Goal: Task Accomplishment & Management: Use online tool/utility

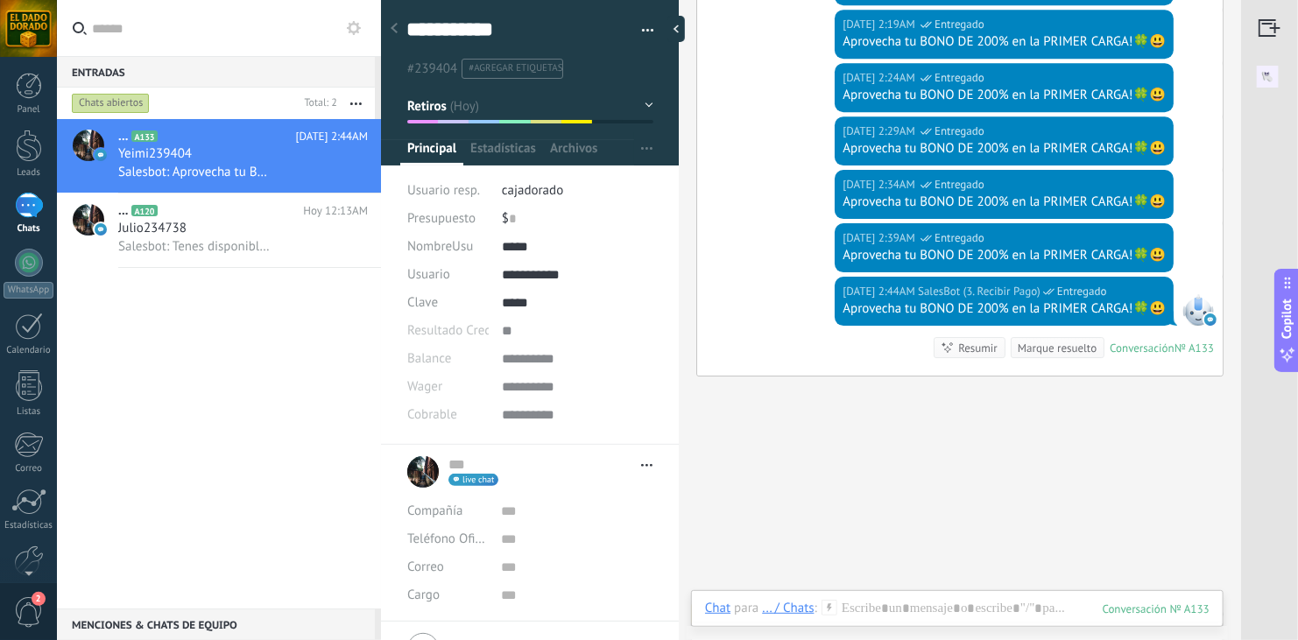
click at [356, 25] on icon at bounding box center [354, 28] width 14 height 14
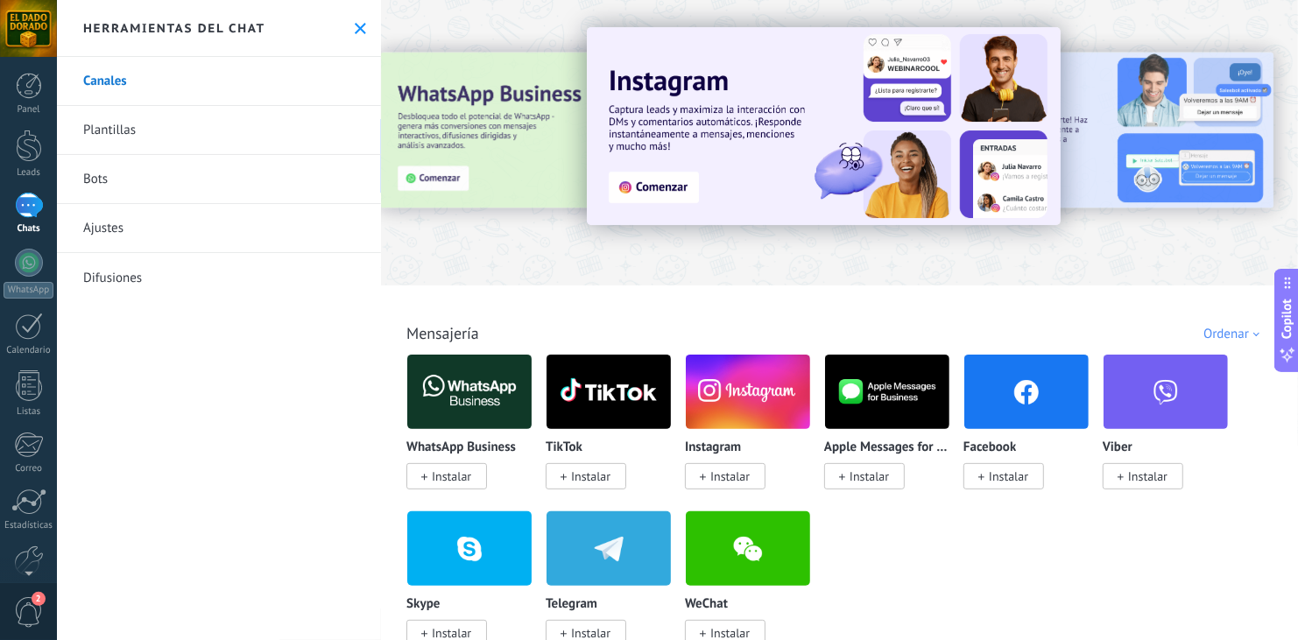
click at [355, 25] on use at bounding box center [360, 28] width 11 height 11
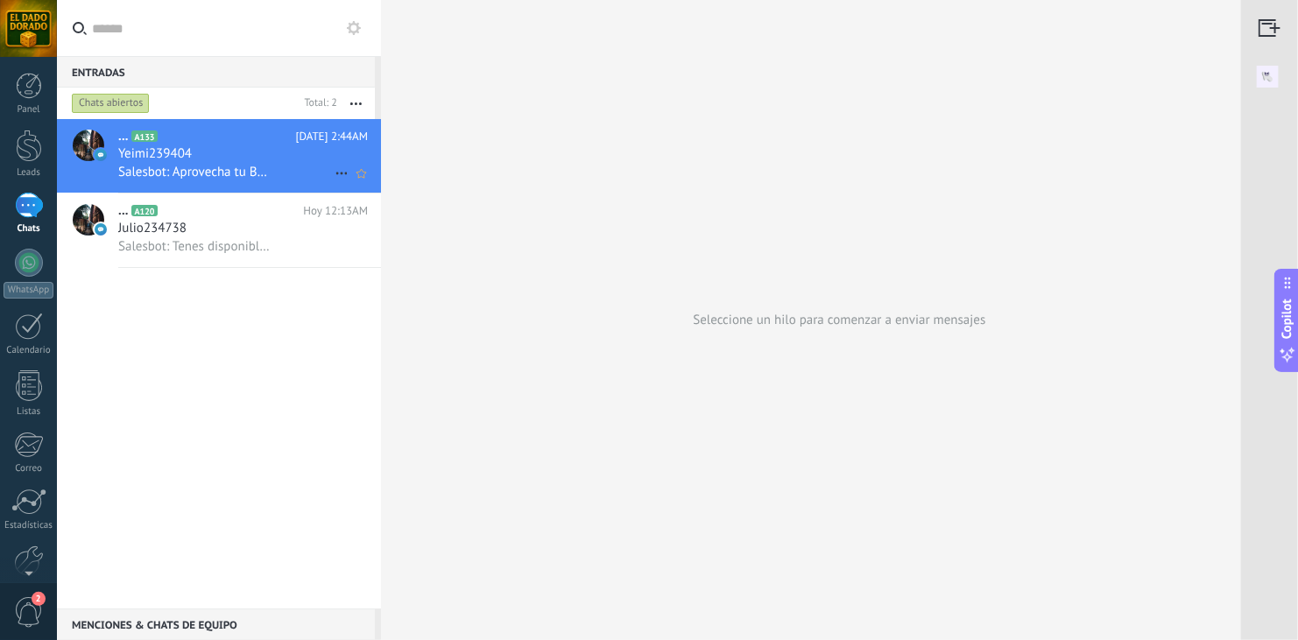
click at [237, 151] on div "Yeimi239404" at bounding box center [243, 154] width 250 height 18
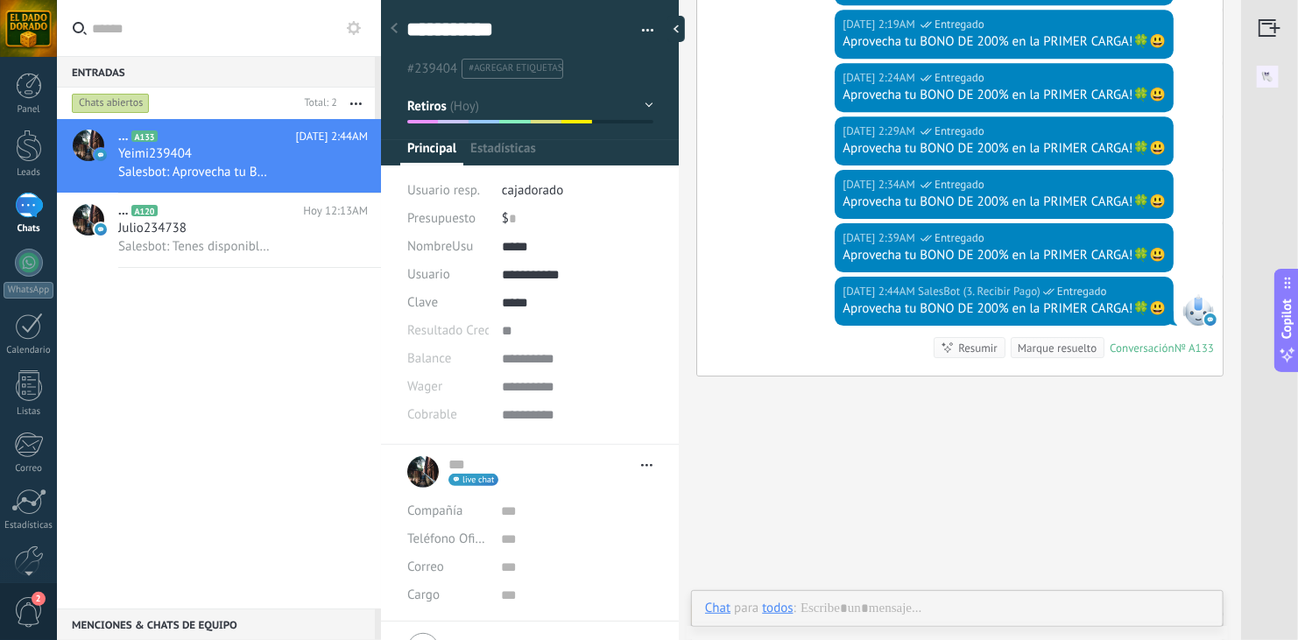
scroll to position [25, 0]
click at [639, 30] on button "button" at bounding box center [641, 31] width 25 height 26
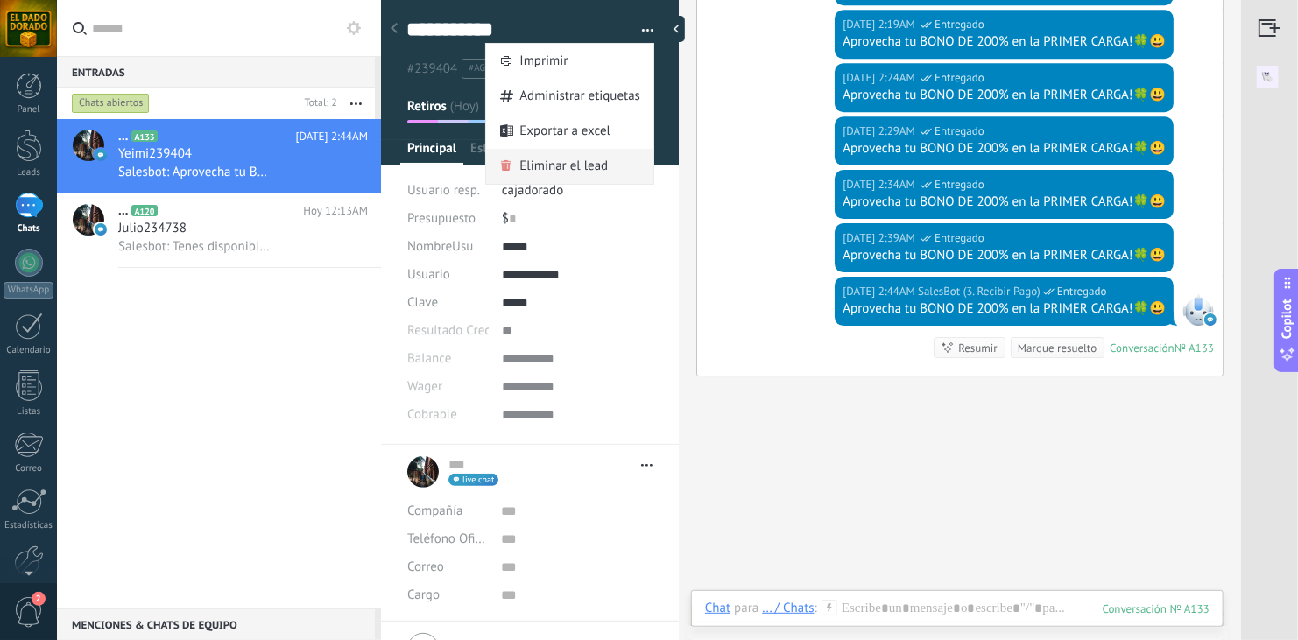
click at [579, 158] on span "Eliminar el lead" at bounding box center [563, 166] width 88 height 35
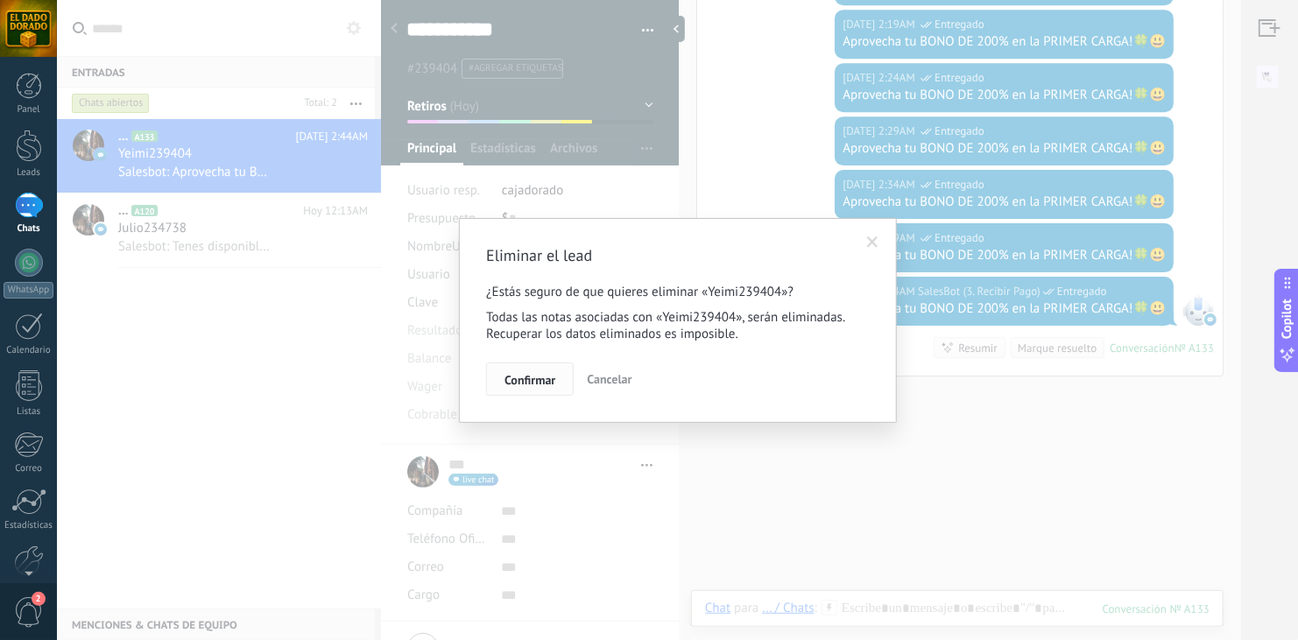
click at [524, 374] on span "Confirmar" at bounding box center [529, 380] width 51 height 12
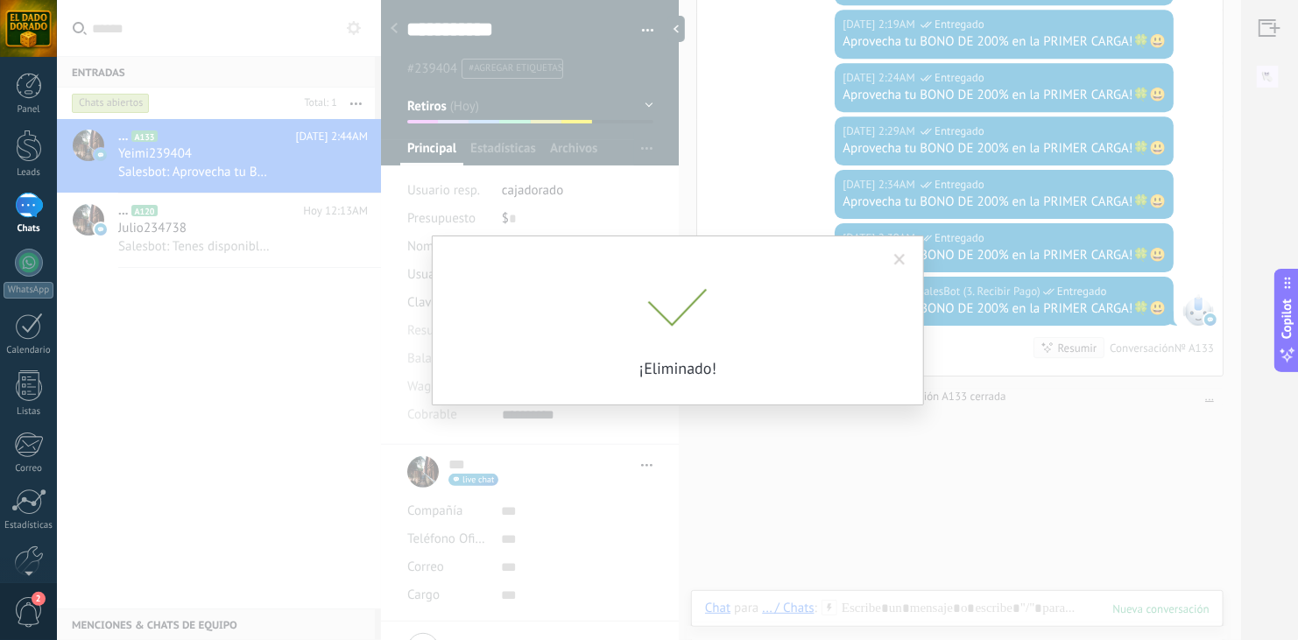
scroll to position [2710, 0]
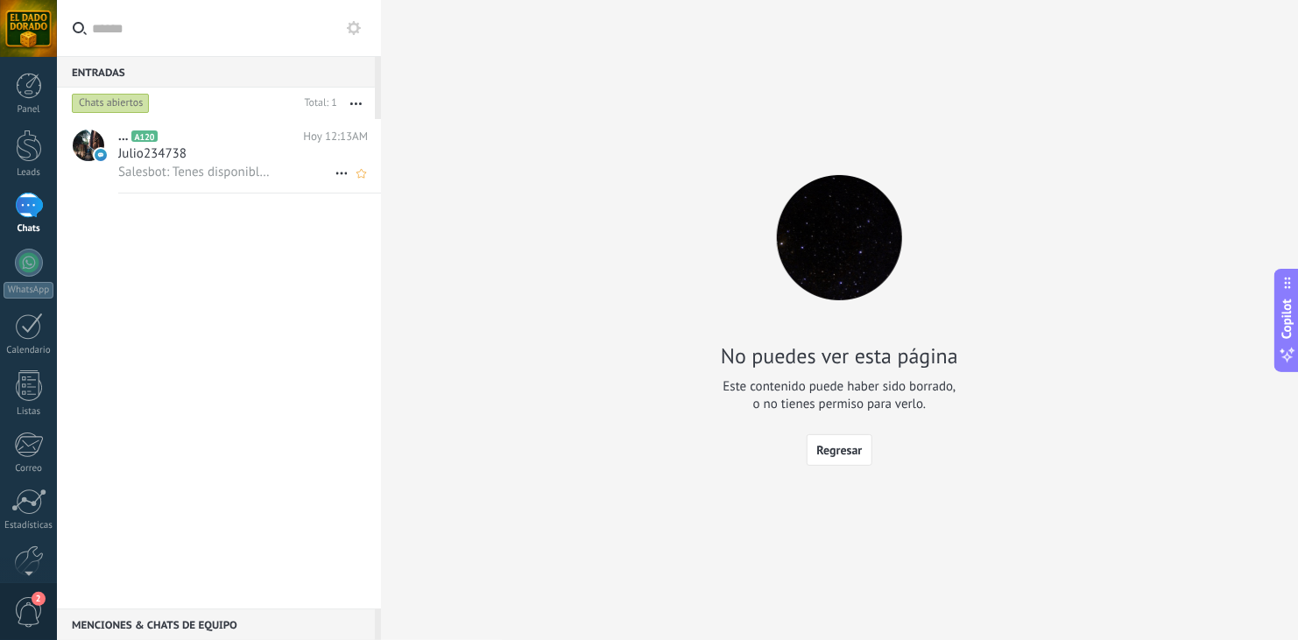
click at [164, 165] on span "Salesbot: Tenes disponible 0.00 ARS Lo que se r3tira es lo cobr4ble, el resto s…" at bounding box center [194, 172] width 153 height 17
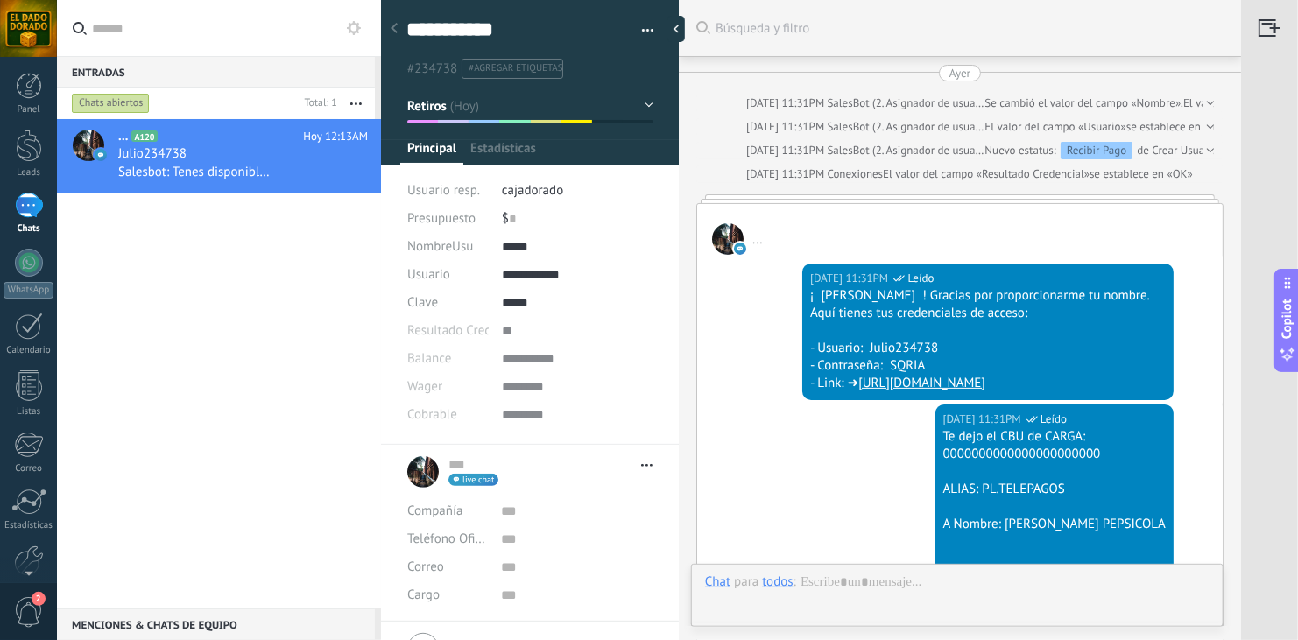
scroll to position [3217, 0]
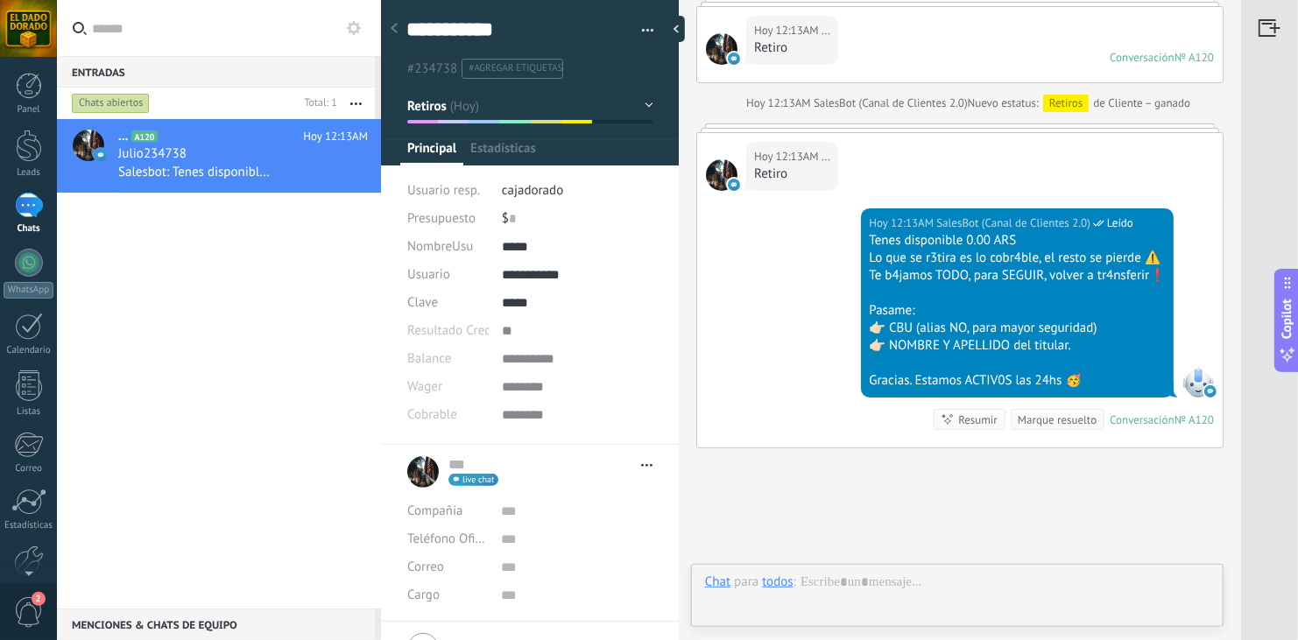
type textarea "**********"
click at [636, 25] on button "button" at bounding box center [641, 31] width 25 height 26
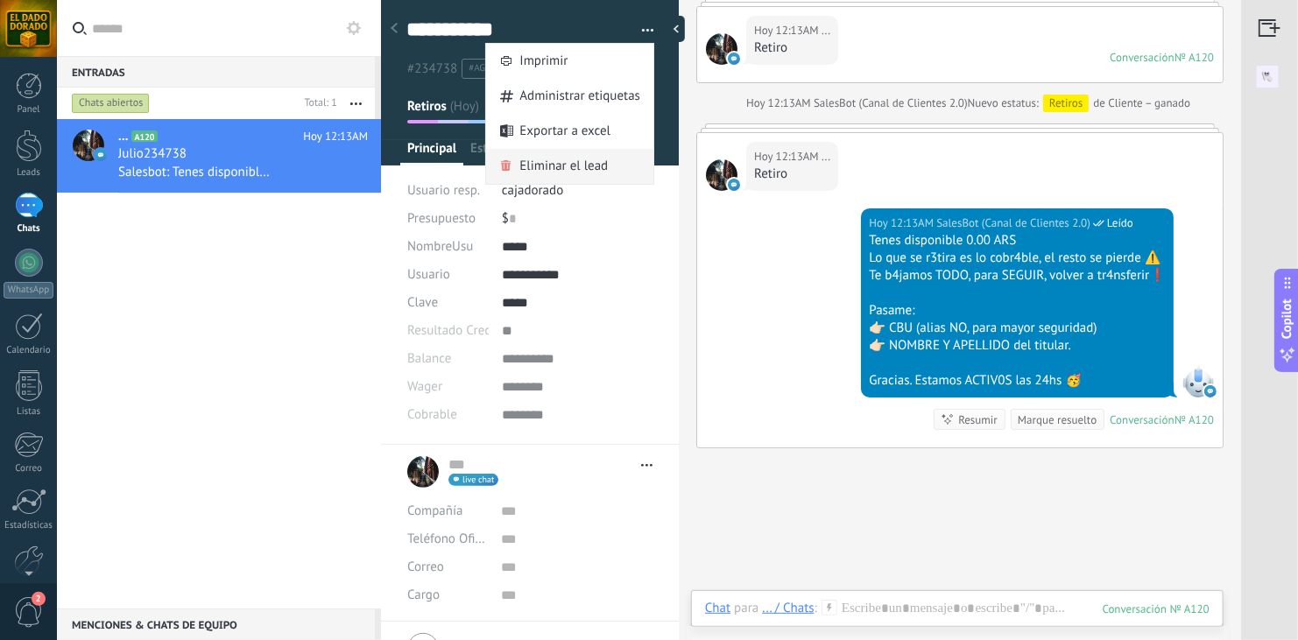
click at [550, 162] on span "Eliminar el lead" at bounding box center [563, 166] width 88 height 35
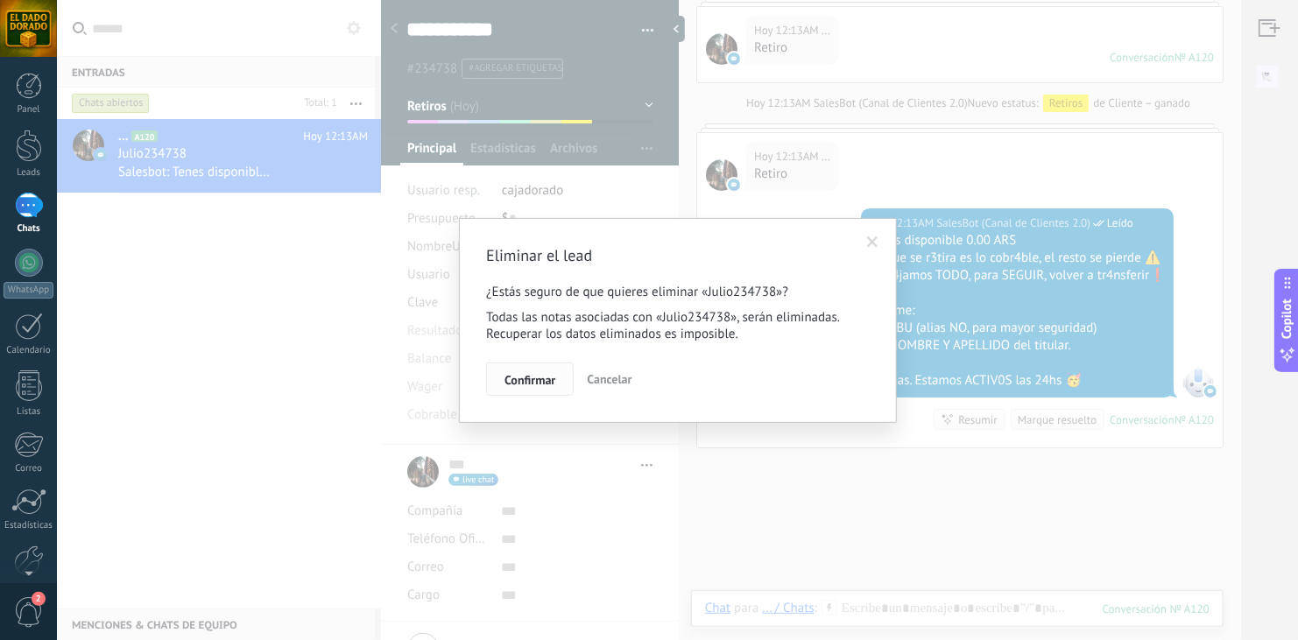
click at [532, 377] on span "Confirmar" at bounding box center [529, 380] width 51 height 12
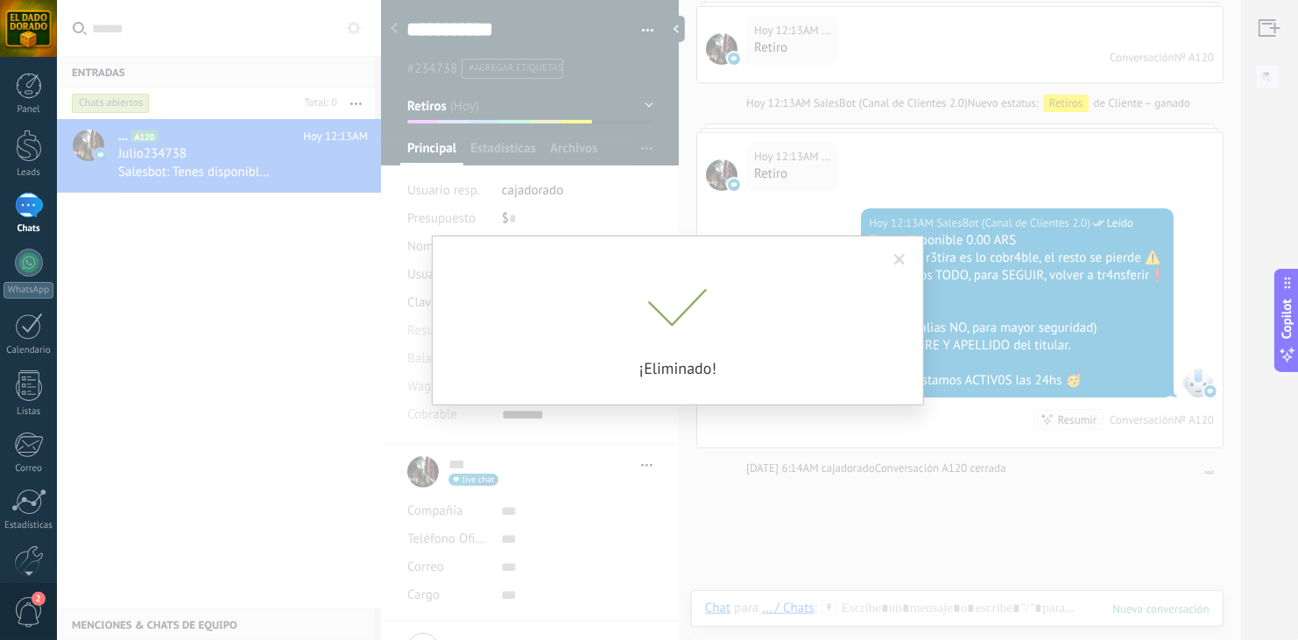
scroll to position [3246, 0]
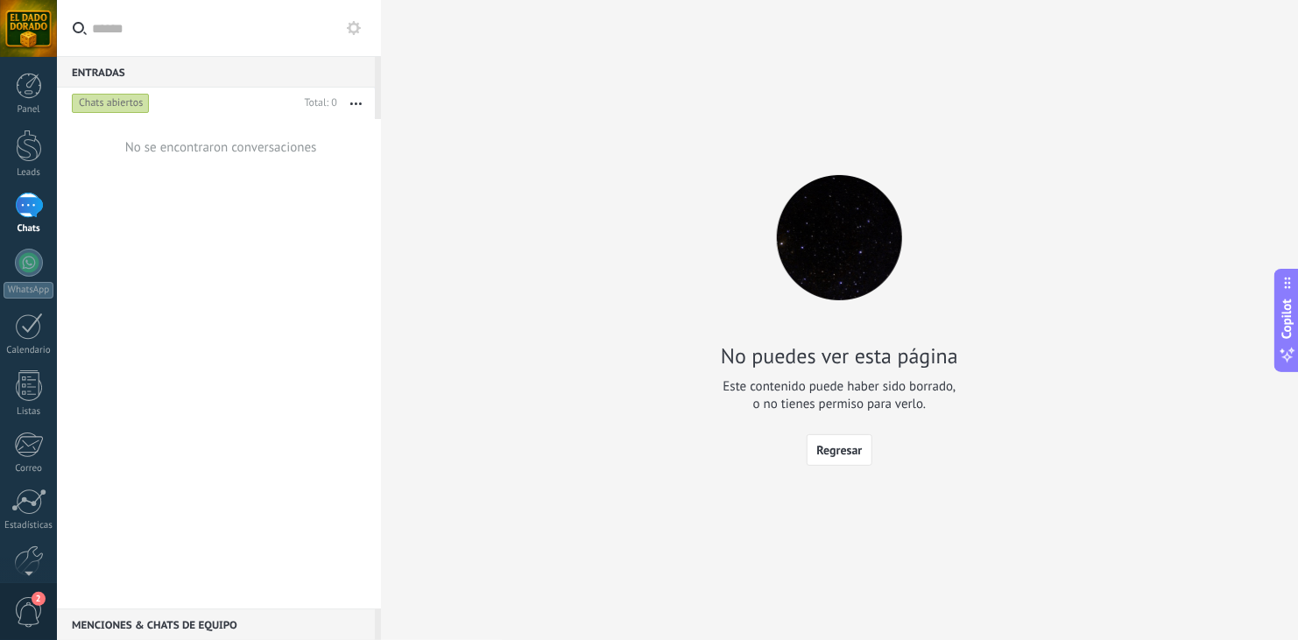
click at [356, 27] on icon at bounding box center [354, 28] width 14 height 14
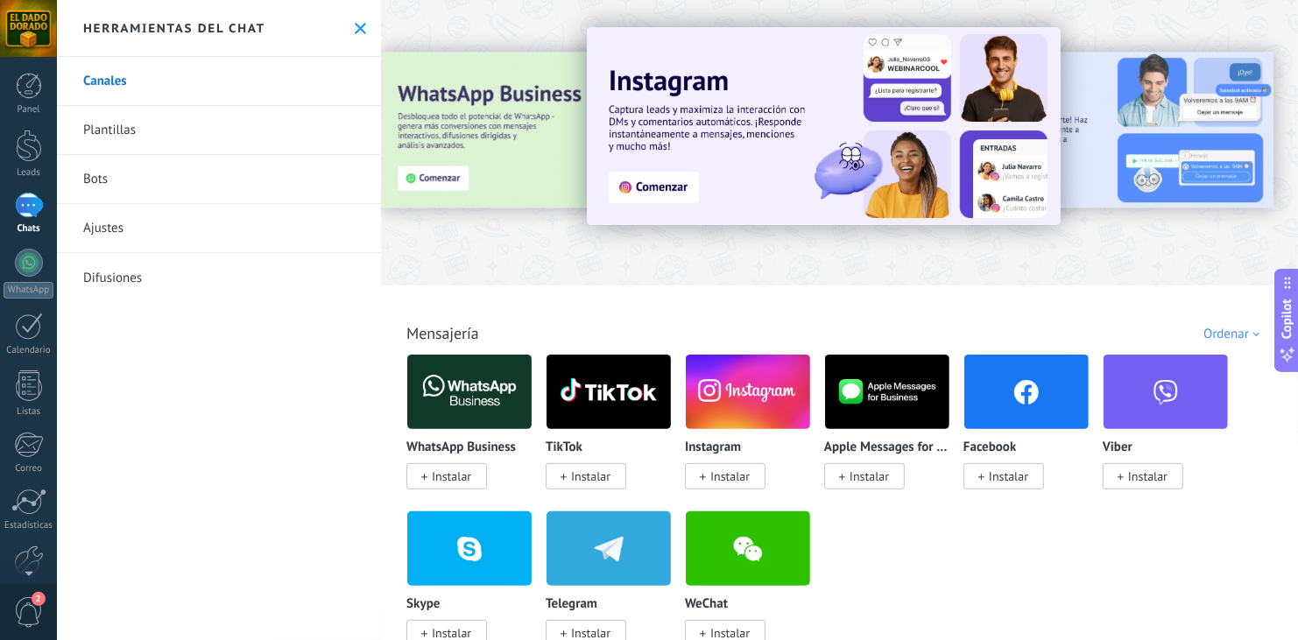
click at [107, 173] on link "Bots" at bounding box center [219, 179] width 324 height 49
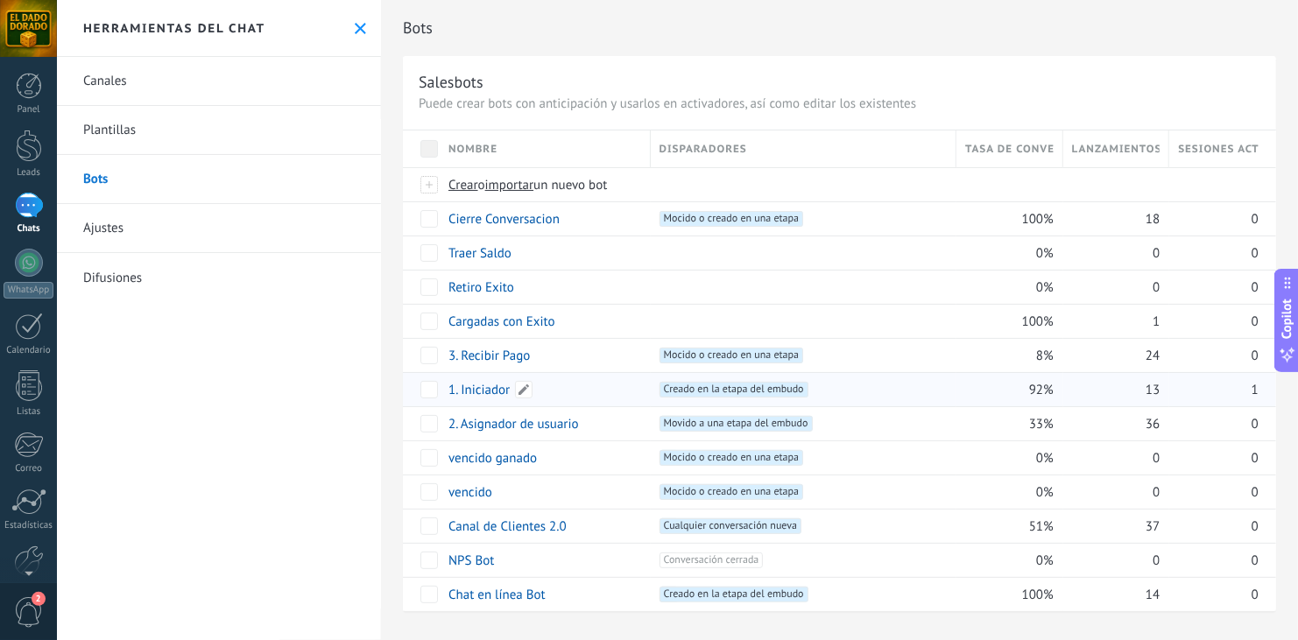
click at [482, 386] on link "1. Iniciador" at bounding box center [478, 390] width 61 height 17
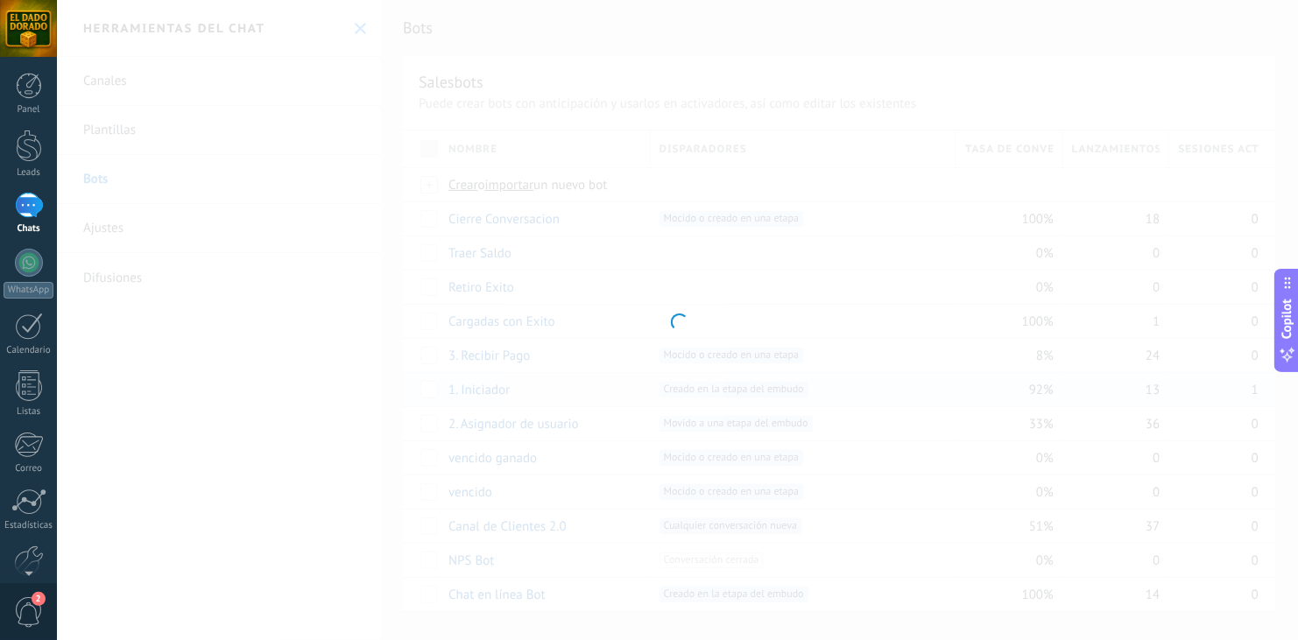
type input "**********"
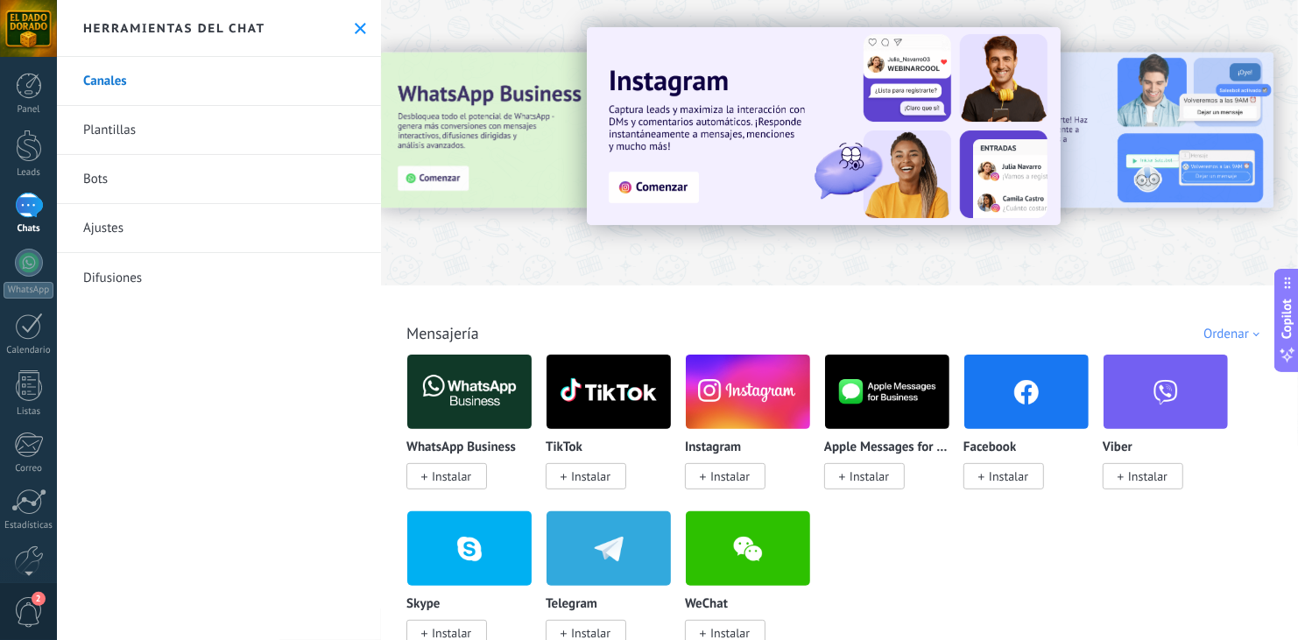
click at [99, 170] on link "Bots" at bounding box center [219, 179] width 324 height 49
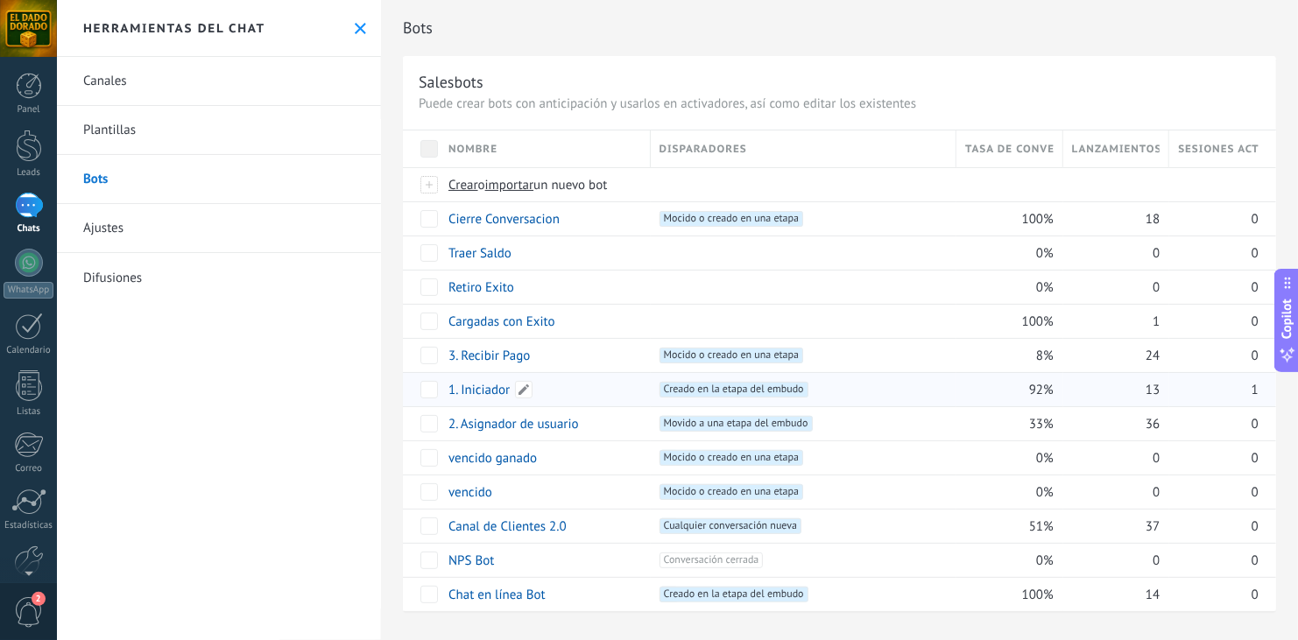
click at [476, 385] on link "1. Iniciador" at bounding box center [478, 390] width 61 height 17
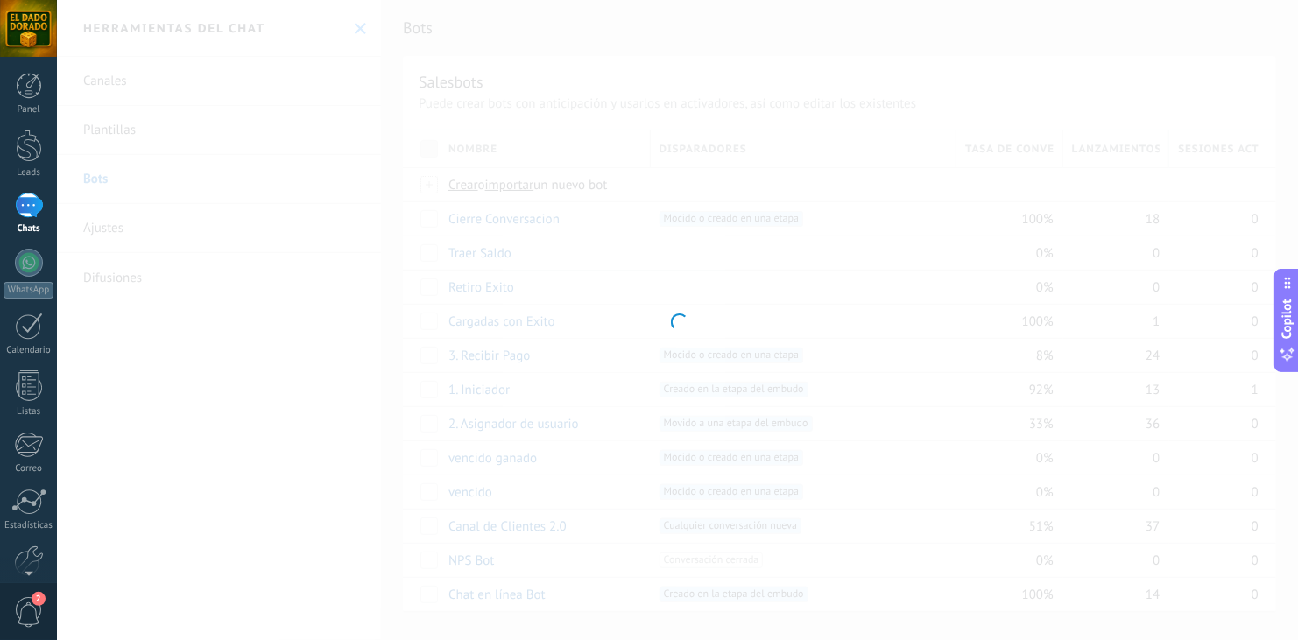
type input "**********"
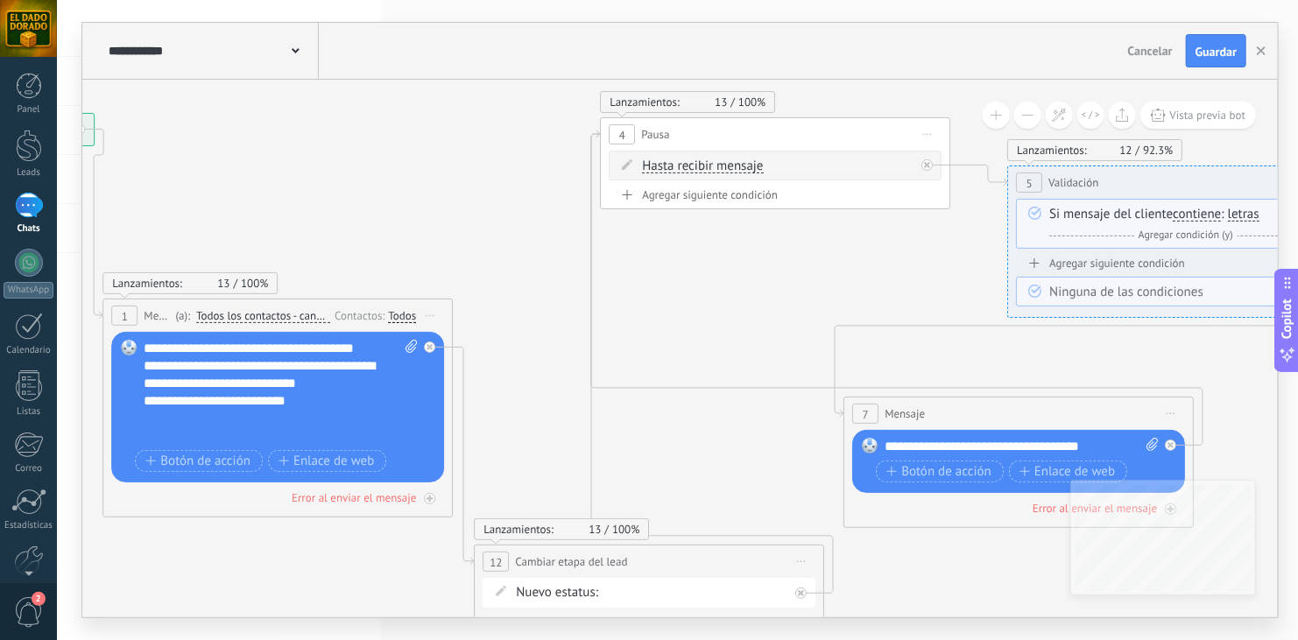
drag, startPoint x: 1011, startPoint y: 291, endPoint x: 502, endPoint y: 193, distance: 518.2
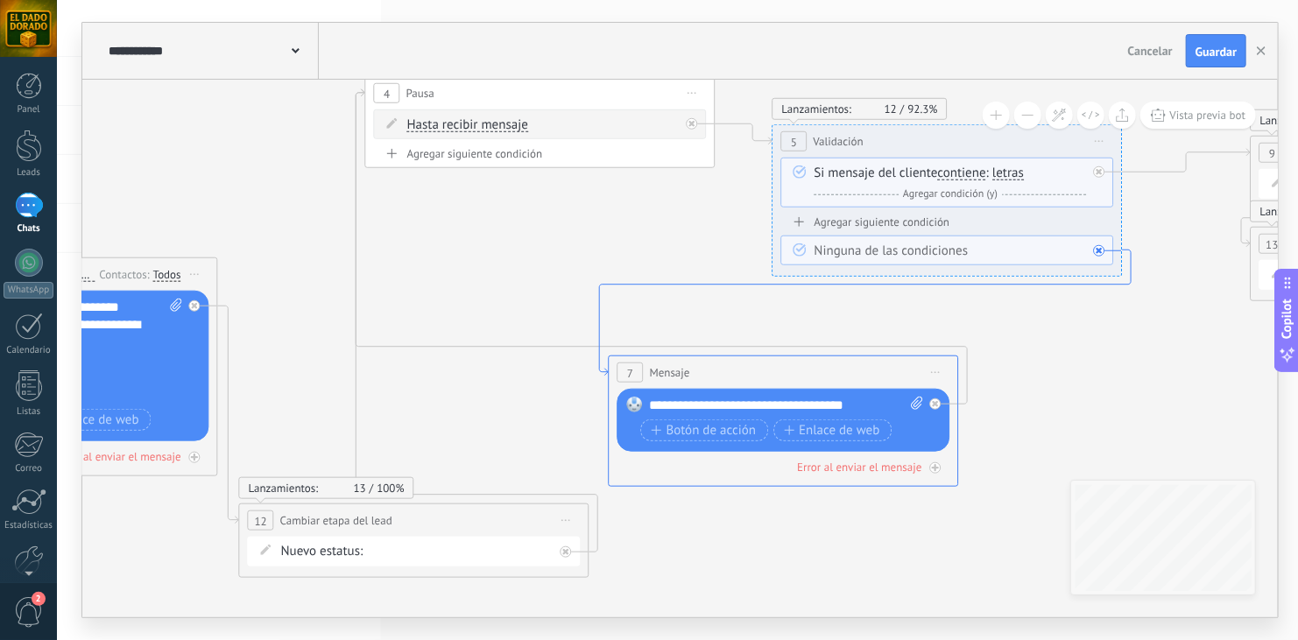
drag, startPoint x: 829, startPoint y: 336, endPoint x: 594, endPoint y: 295, distance: 239.1
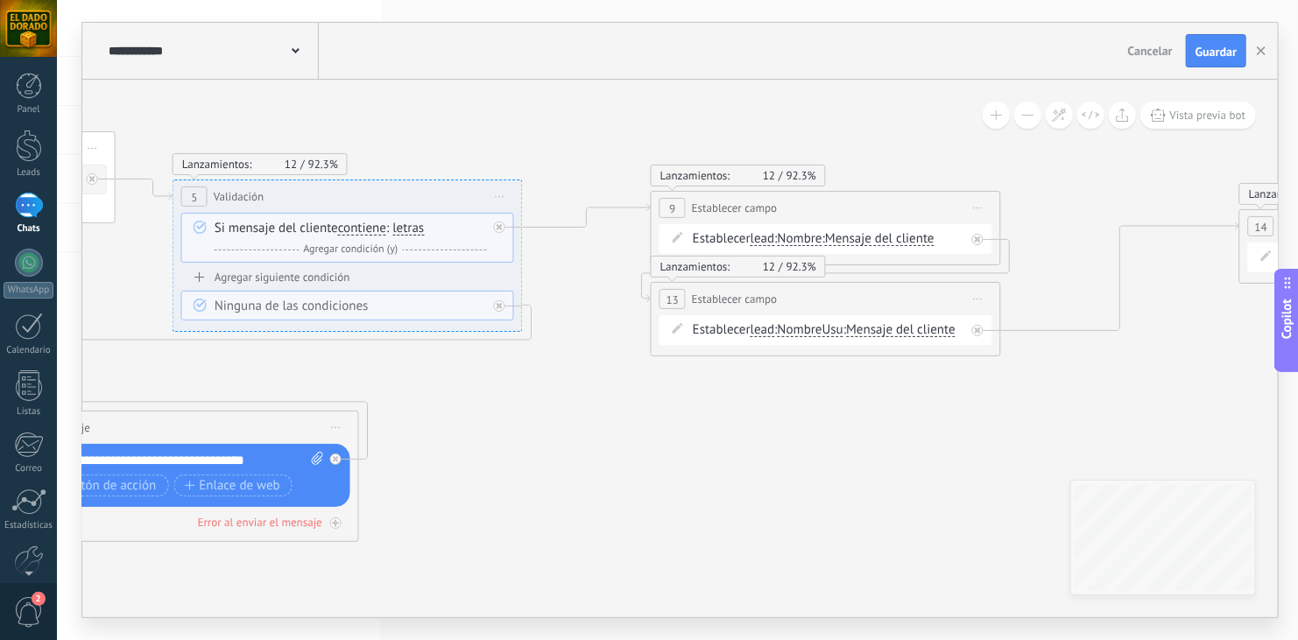
drag, startPoint x: 1040, startPoint y: 404, endPoint x: 440, endPoint y: 459, distance: 601.5
click at [440, 459] on icon at bounding box center [542, 379] width 3739 height 1381
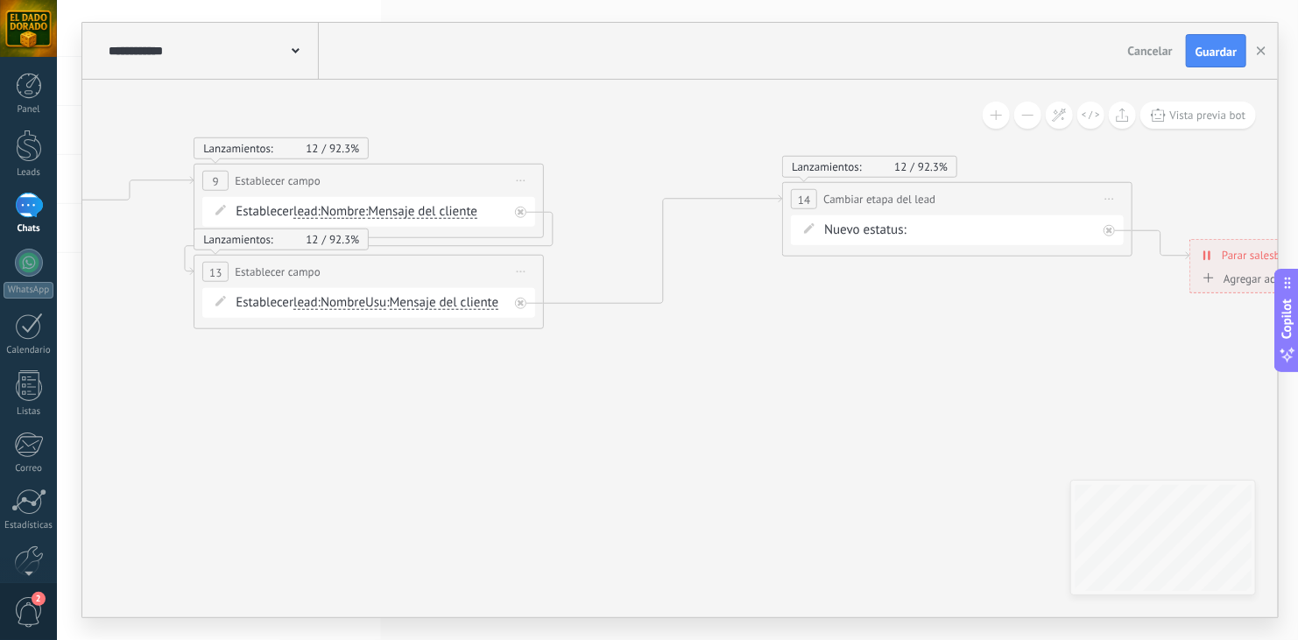
drag, startPoint x: 906, startPoint y: 476, endPoint x: 450, endPoint y: 448, distance: 457.1
click at [445, 448] on icon at bounding box center [85, 352] width 3739 height 1381
click at [1264, 53] on use "button" at bounding box center [1261, 50] width 9 height 9
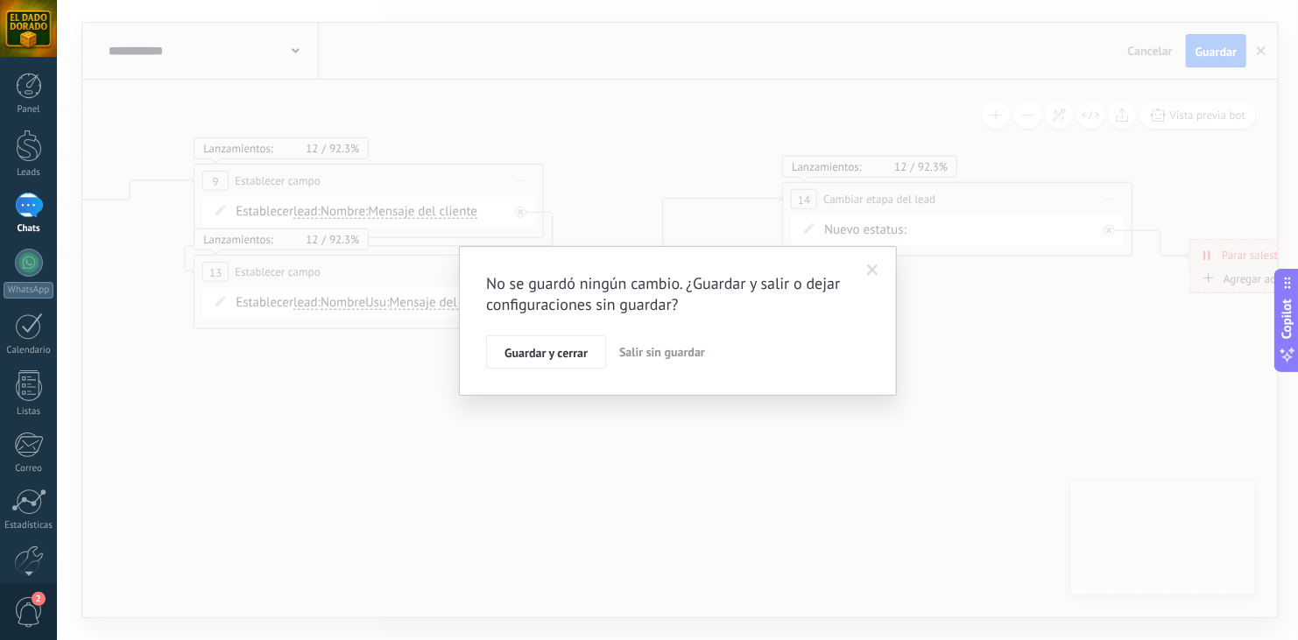
click at [642, 338] on button "Salir sin guardar" at bounding box center [662, 351] width 100 height 33
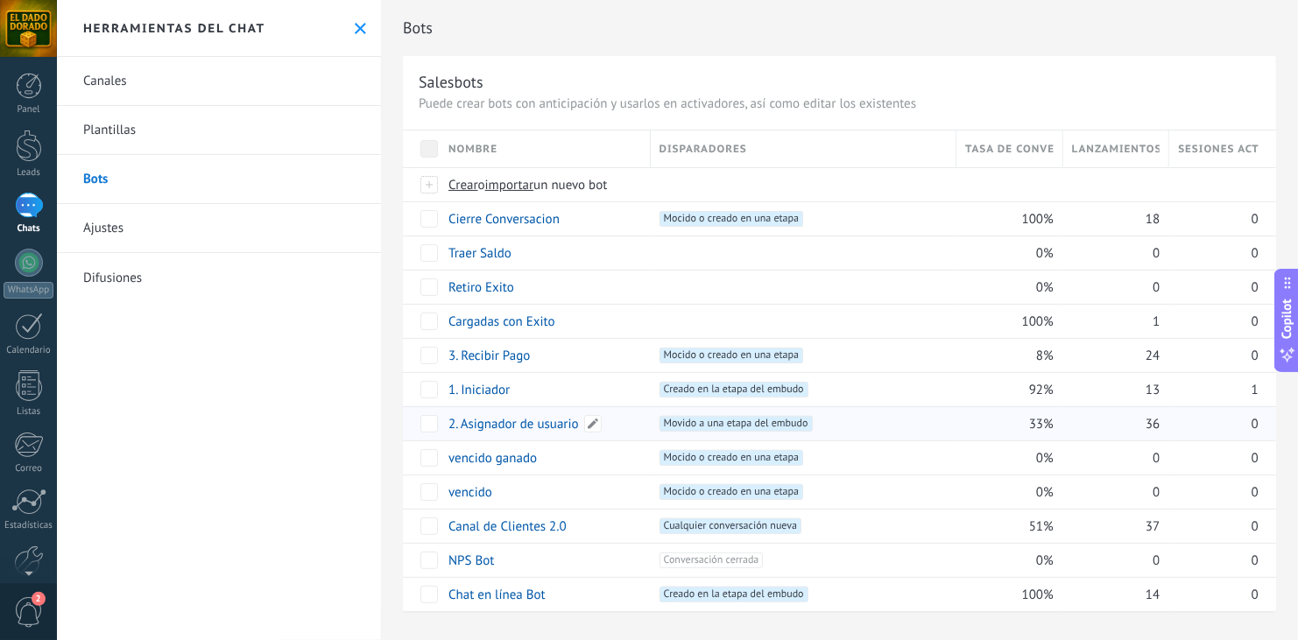
click at [505, 423] on link "2. Asignador de usuario" at bounding box center [513, 424] width 130 height 17
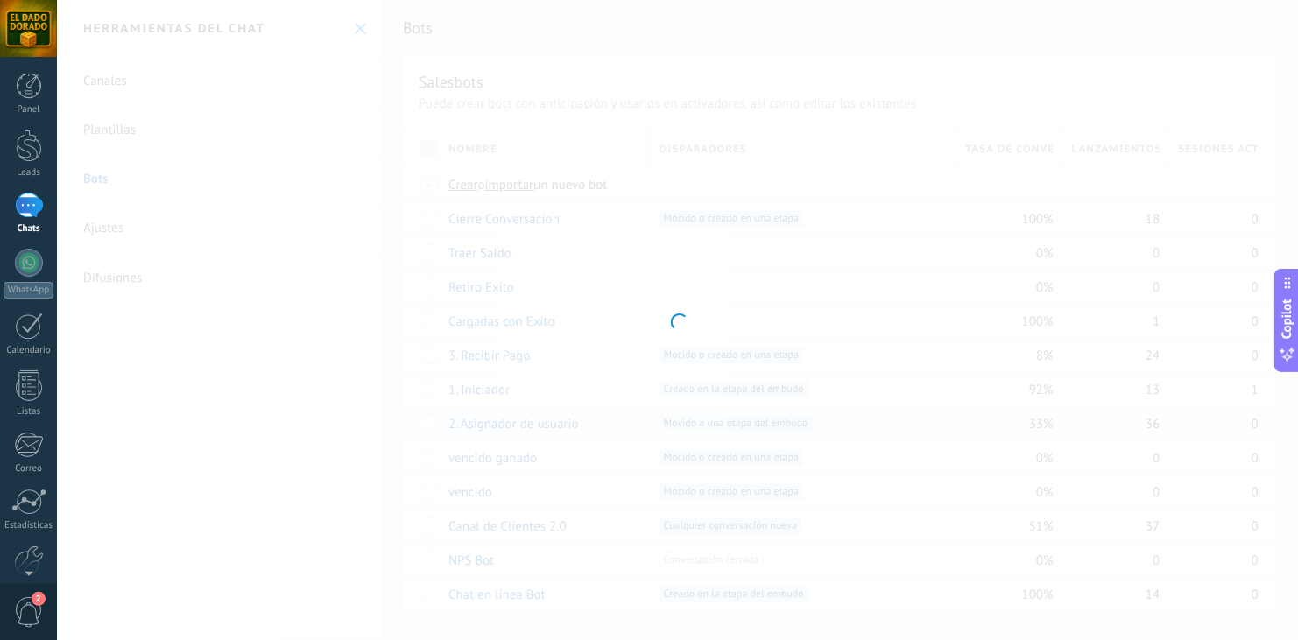
type input "**********"
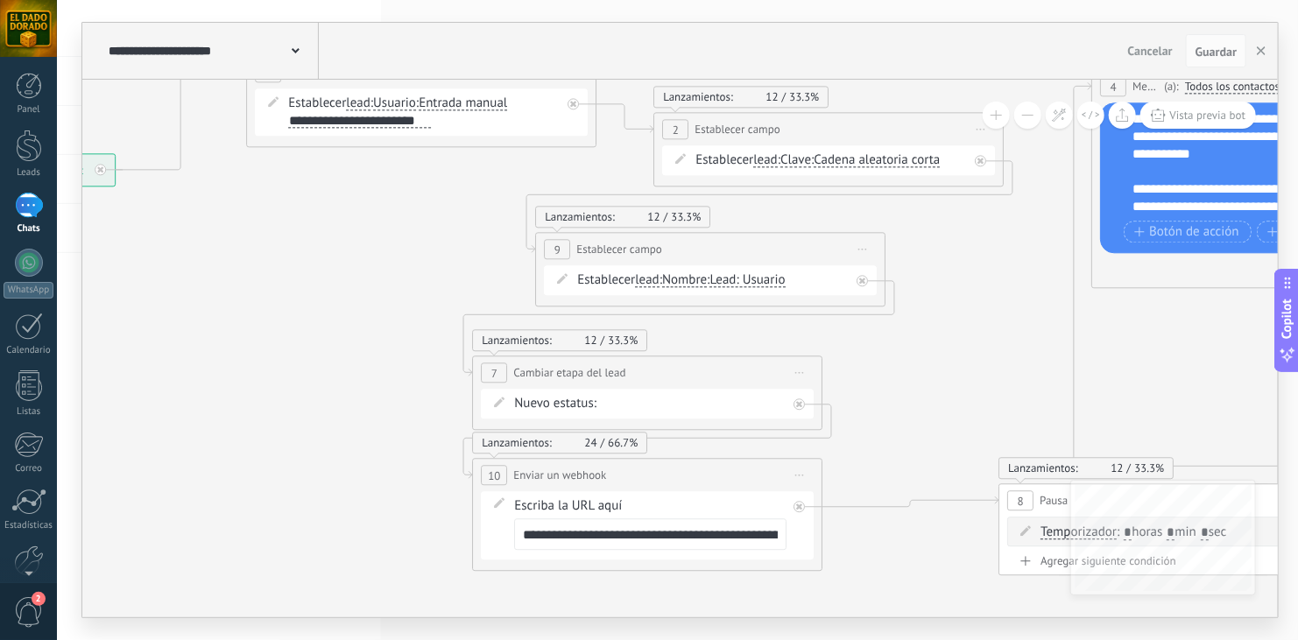
drag, startPoint x: 779, startPoint y: 414, endPoint x: 286, endPoint y: 357, distance: 496.3
click at [286, 357] on icon at bounding box center [942, 301] width 2827 height 1424
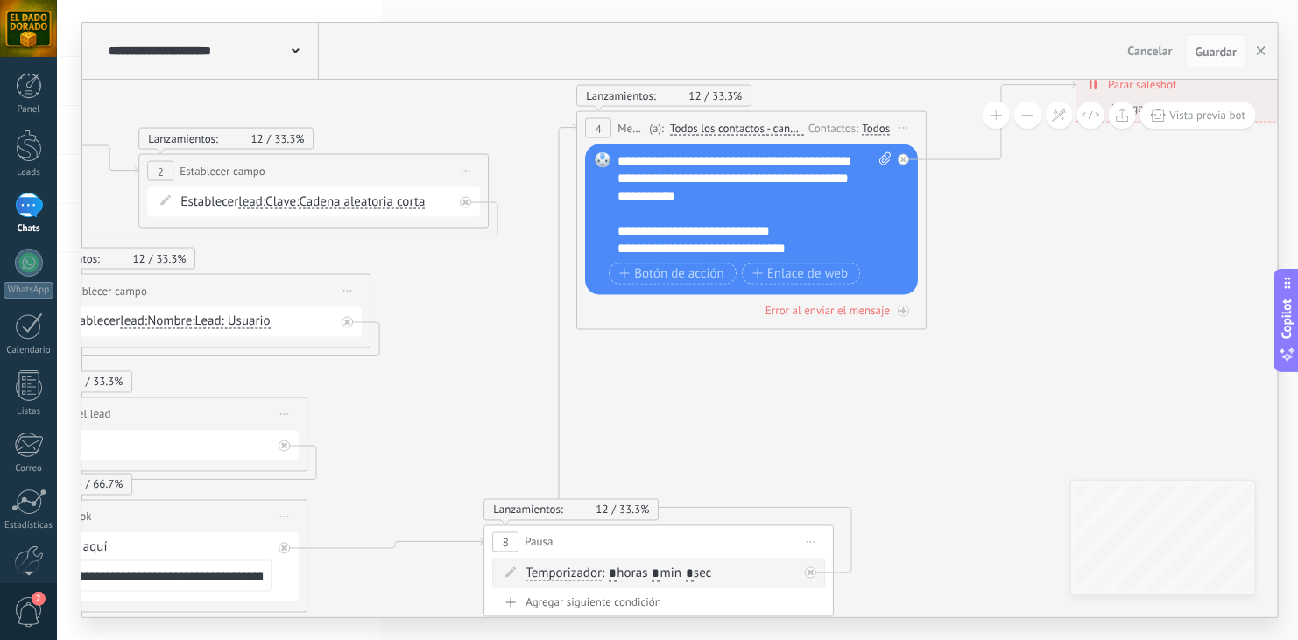
drag, startPoint x: 1013, startPoint y: 388, endPoint x: 504, endPoint y: 428, distance: 511.3
click at [504, 428] on icon at bounding box center [427, 342] width 2827 height 1424
click at [1263, 49] on use "button" at bounding box center [1261, 50] width 9 height 9
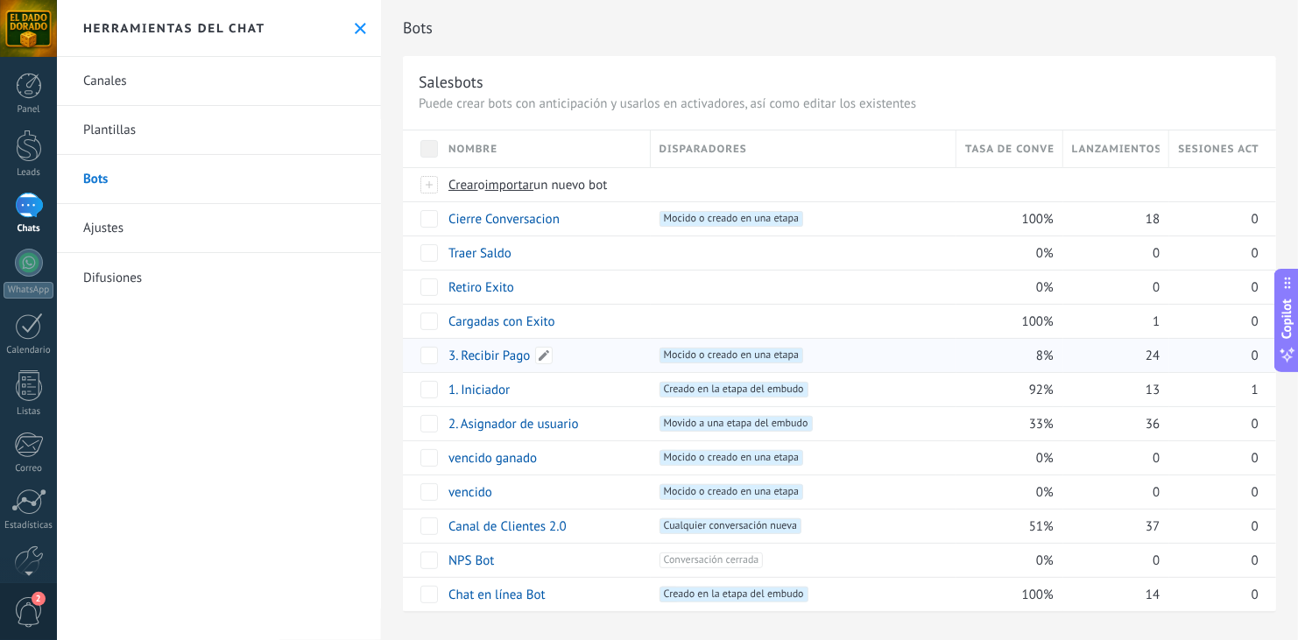
click at [490, 356] on link "3. Recibir Pago" at bounding box center [488, 356] width 81 height 17
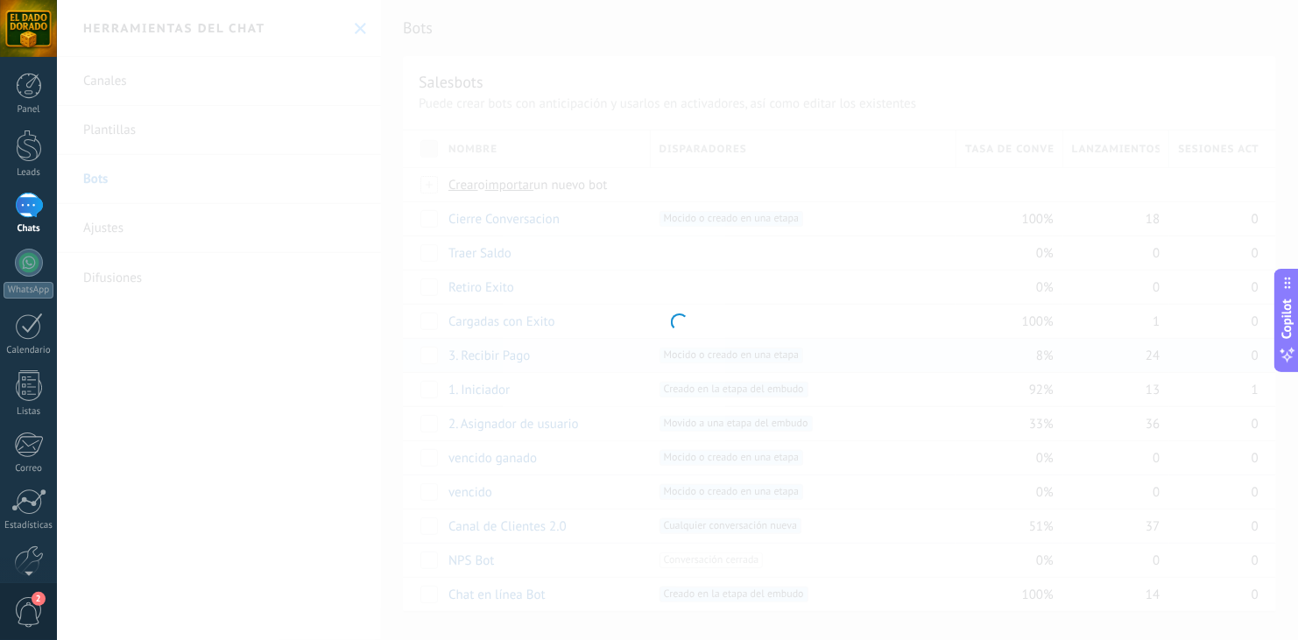
type input "**********"
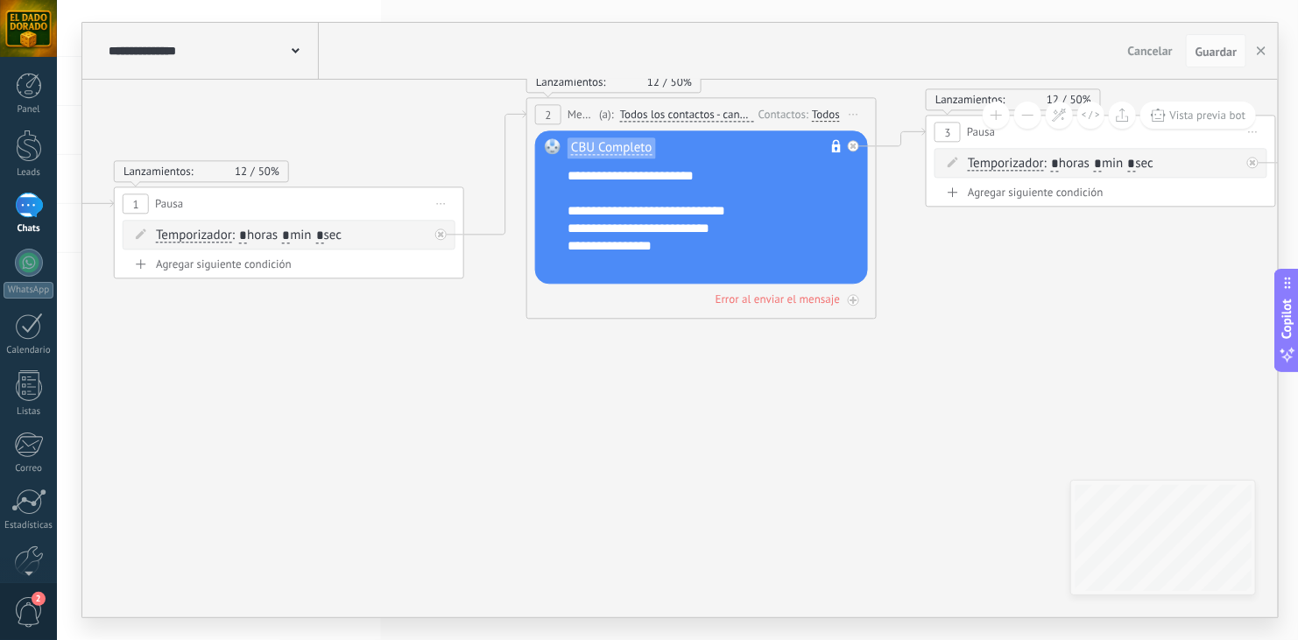
drag, startPoint x: 1025, startPoint y: 480, endPoint x: 402, endPoint y: 384, distance: 630.8
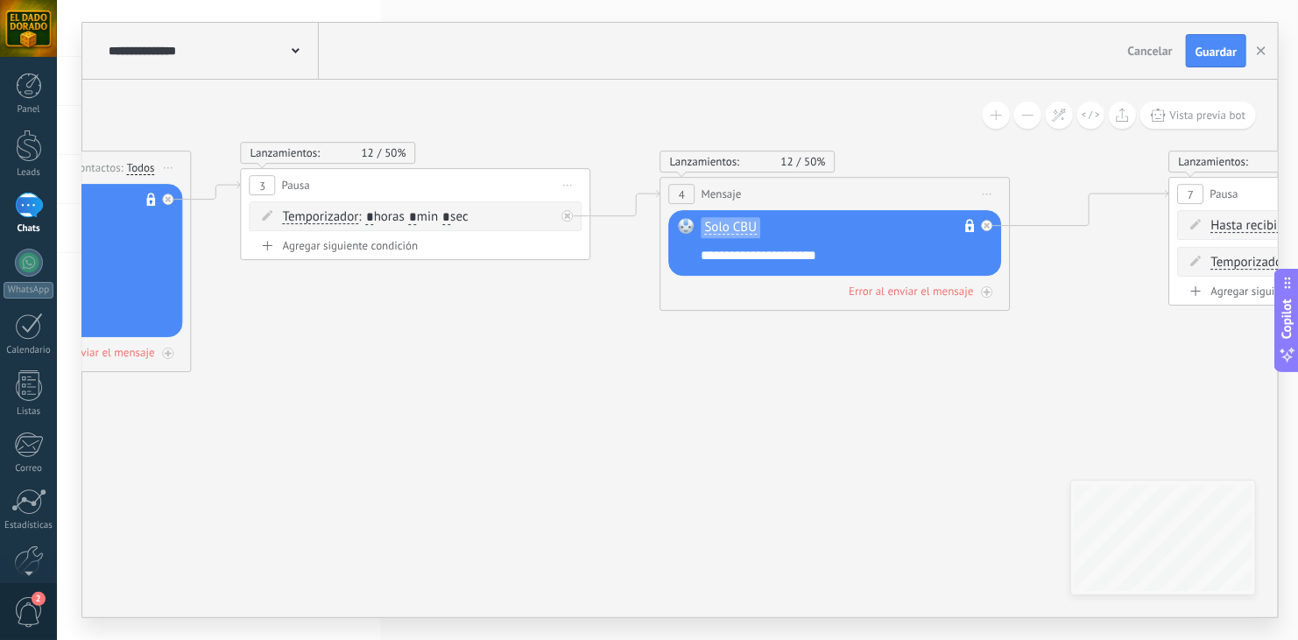
drag, startPoint x: 1070, startPoint y: 333, endPoint x: 384, endPoint y: 385, distance: 687.7
click at [1263, 49] on use "button" at bounding box center [1261, 50] width 9 height 9
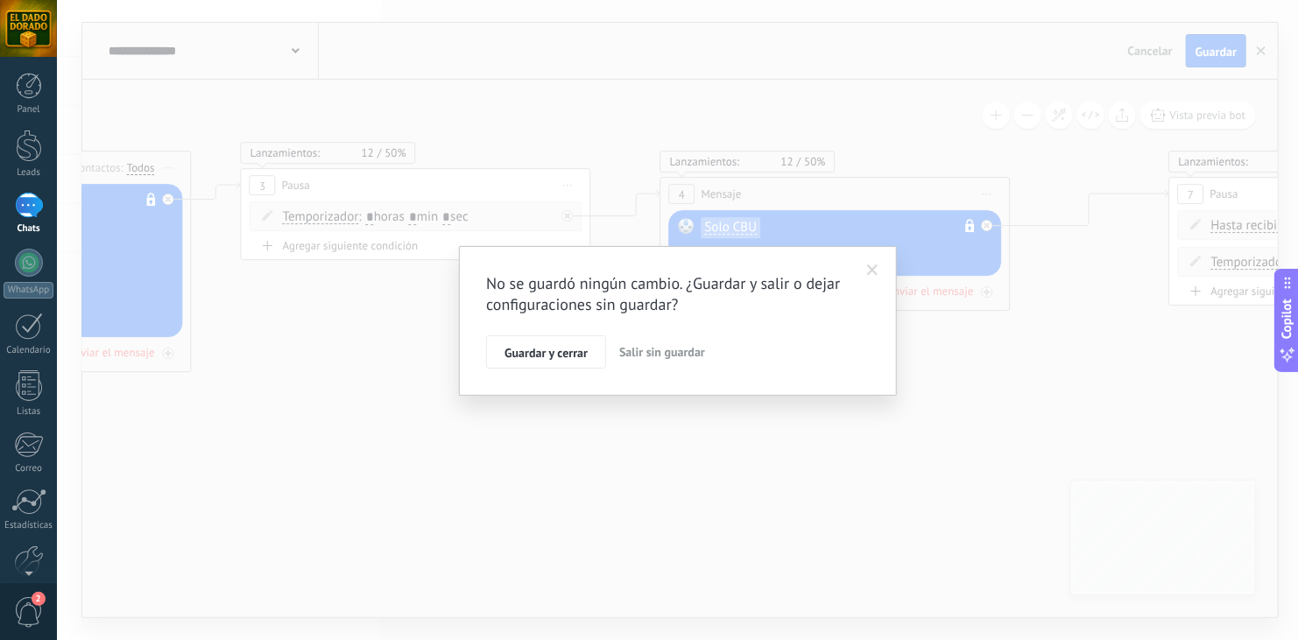
click at [688, 357] on span "Salir sin guardar" at bounding box center [662, 352] width 86 height 16
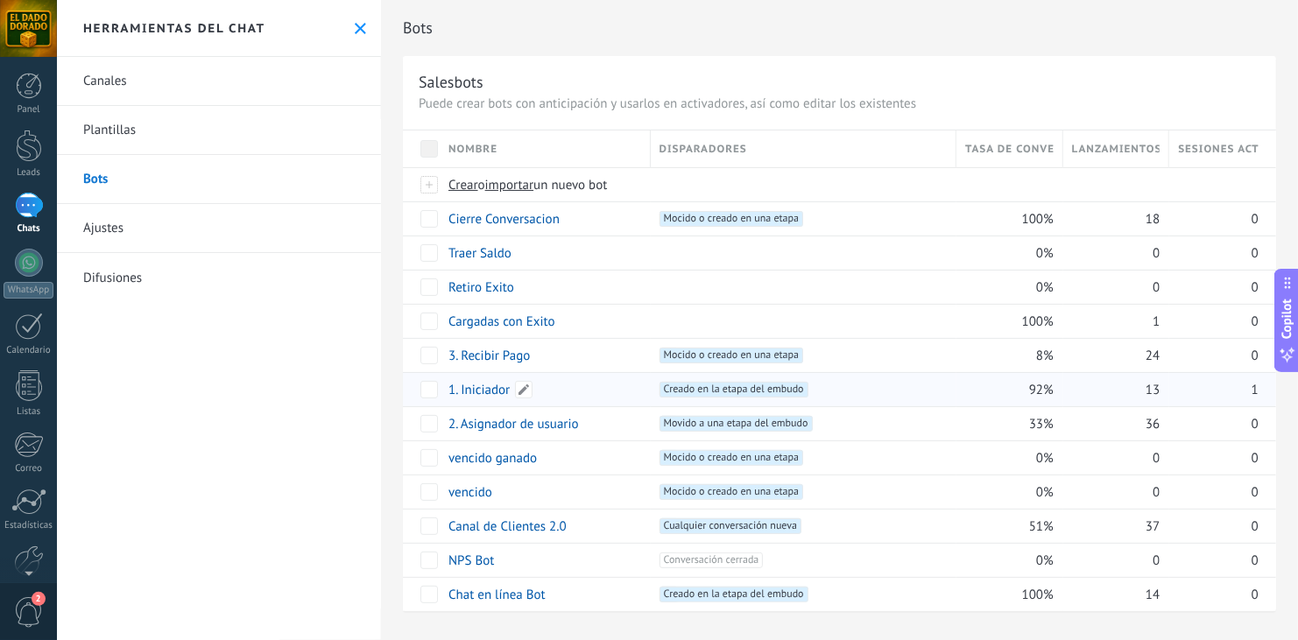
click at [483, 390] on link "1. Iniciador" at bounding box center [478, 390] width 61 height 17
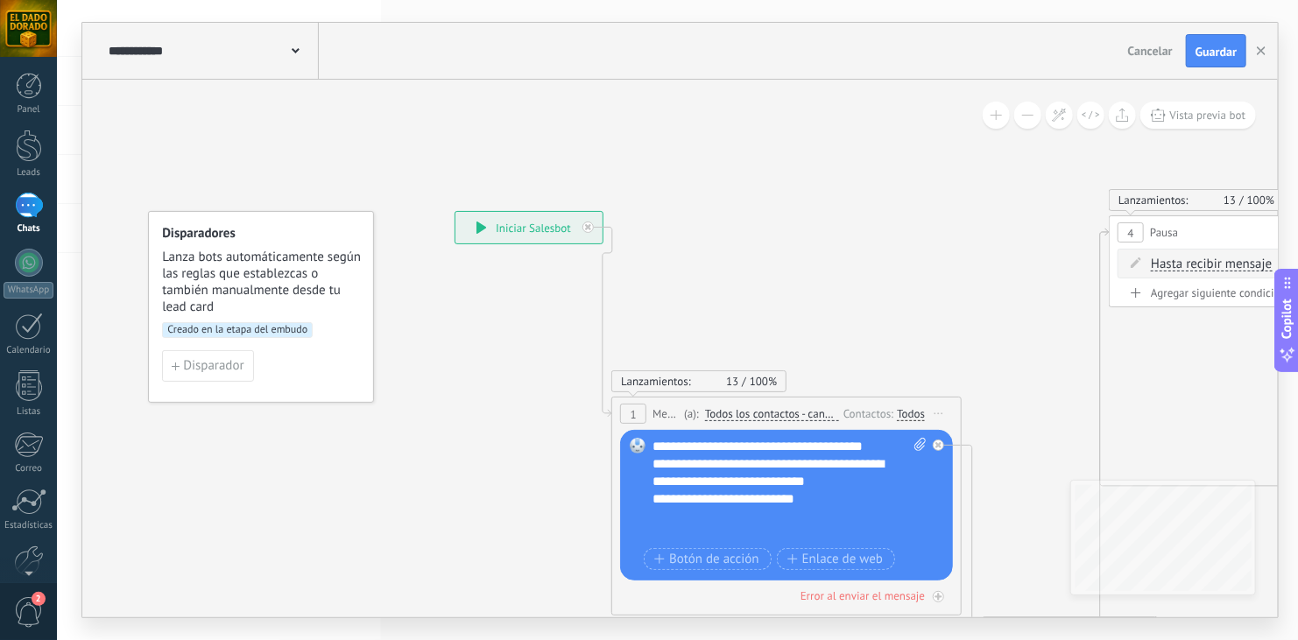
click at [1029, 123] on button at bounding box center [1027, 115] width 27 height 27
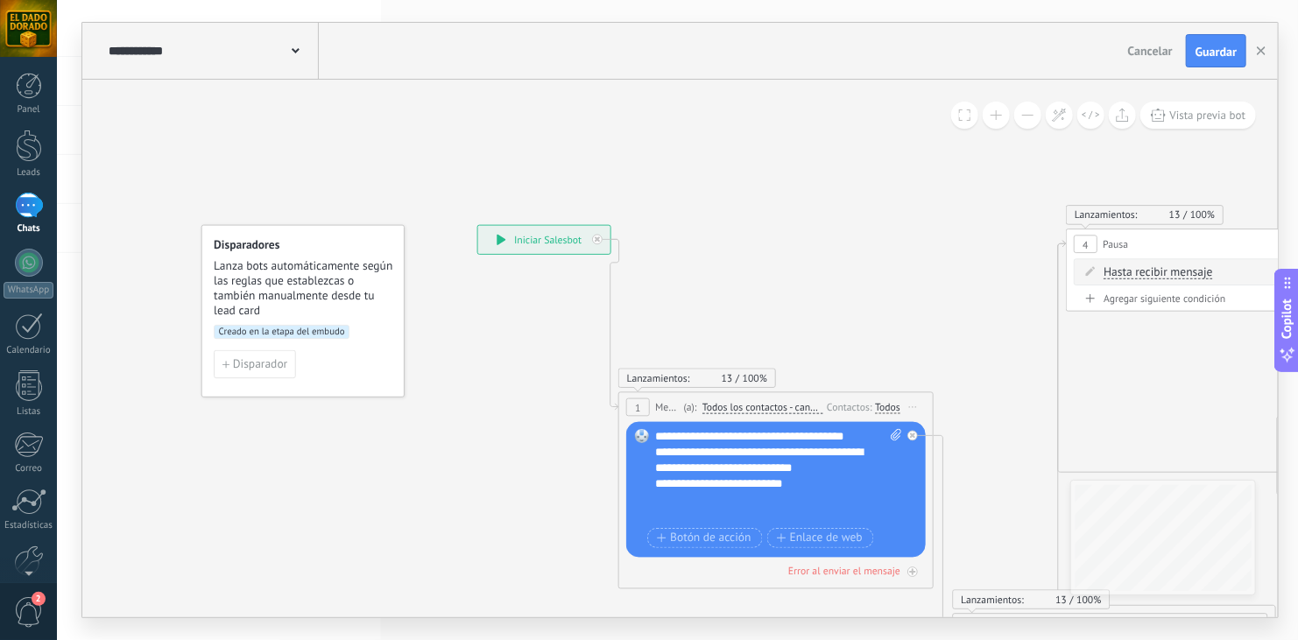
click at [1029, 123] on button at bounding box center [1027, 115] width 27 height 27
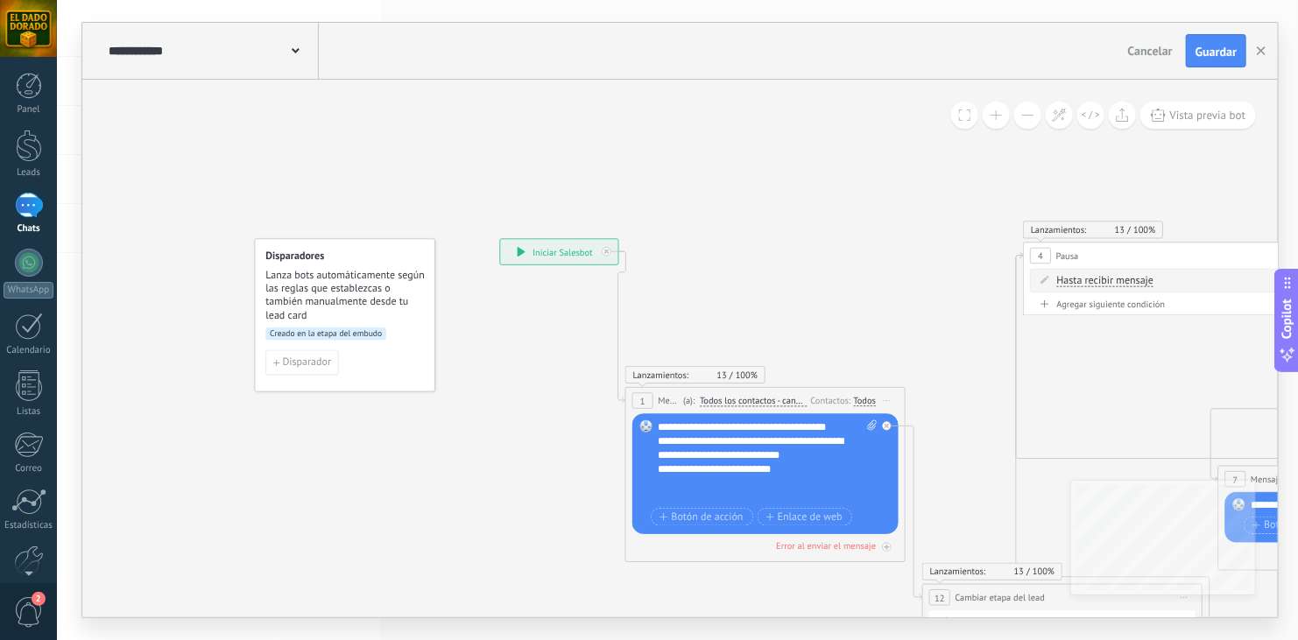
click at [1029, 123] on button at bounding box center [1027, 115] width 27 height 27
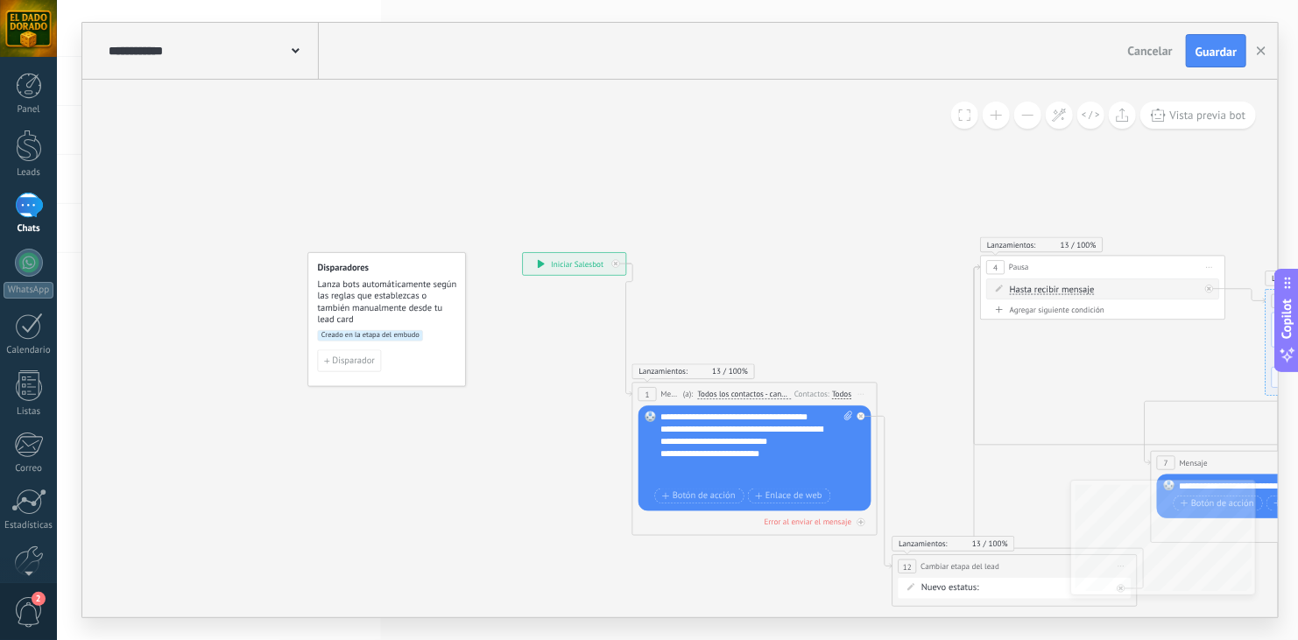
click at [1029, 123] on button at bounding box center [1027, 115] width 27 height 27
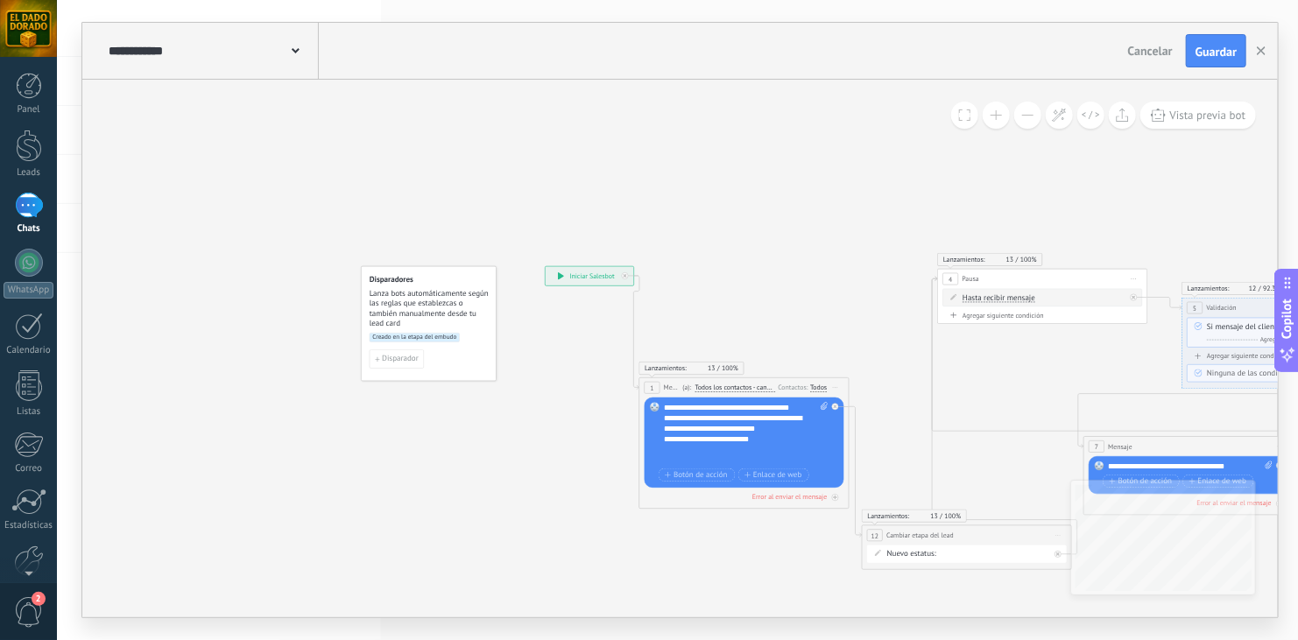
click at [1029, 123] on button at bounding box center [1027, 115] width 27 height 27
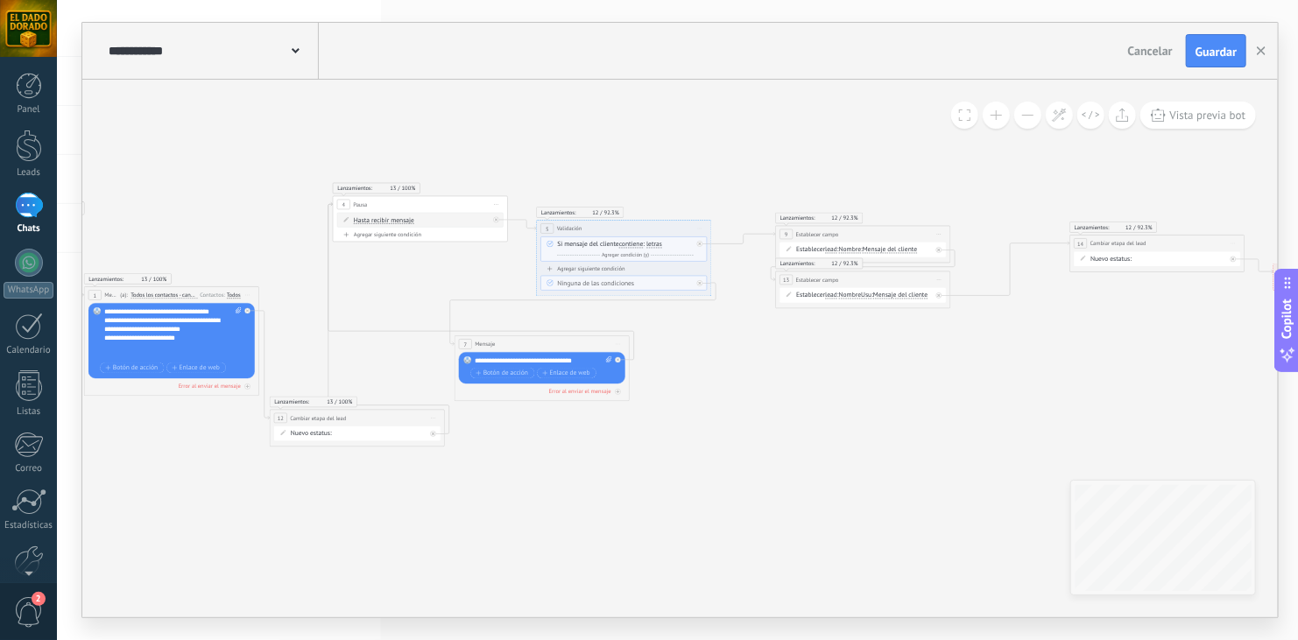
drag, startPoint x: 791, startPoint y: 305, endPoint x: 229, endPoint y: 218, distance: 568.0
click at [229, 218] on icon at bounding box center [722, 320] width 1870 height 691
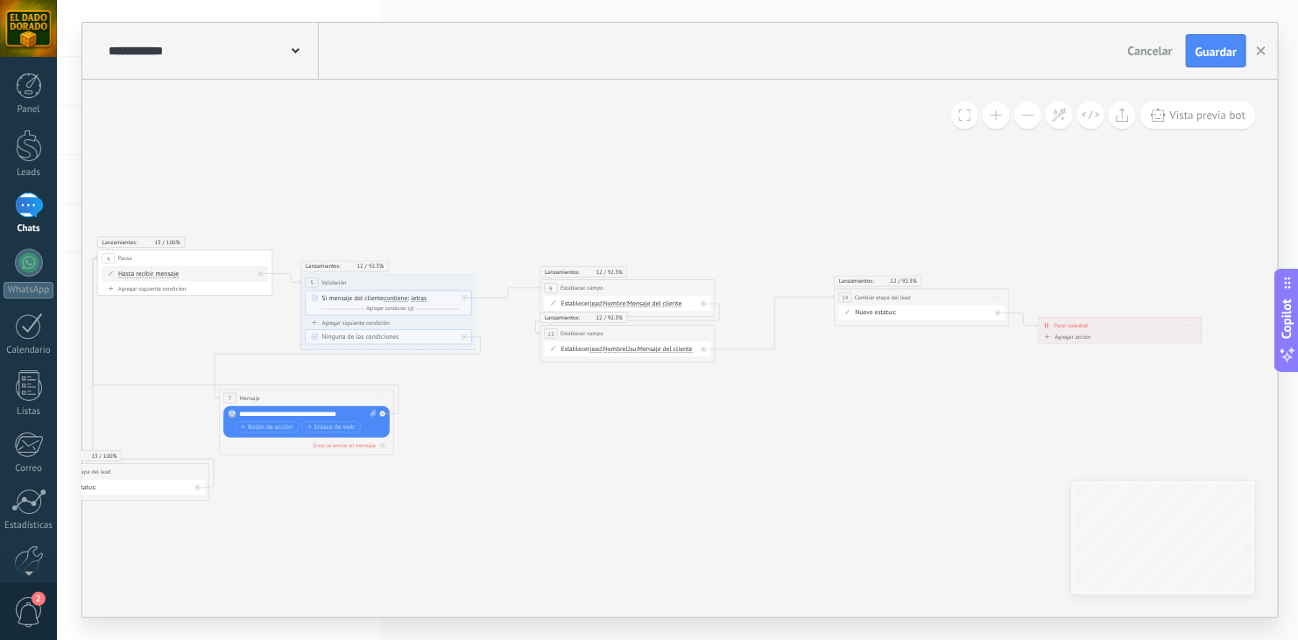
drag, startPoint x: 836, startPoint y: 354, endPoint x: 601, endPoint y: 407, distance: 241.6
click at [601, 407] on icon at bounding box center [487, 374] width 1870 height 691
click at [1261, 51] on use "button" at bounding box center [1261, 50] width 9 height 9
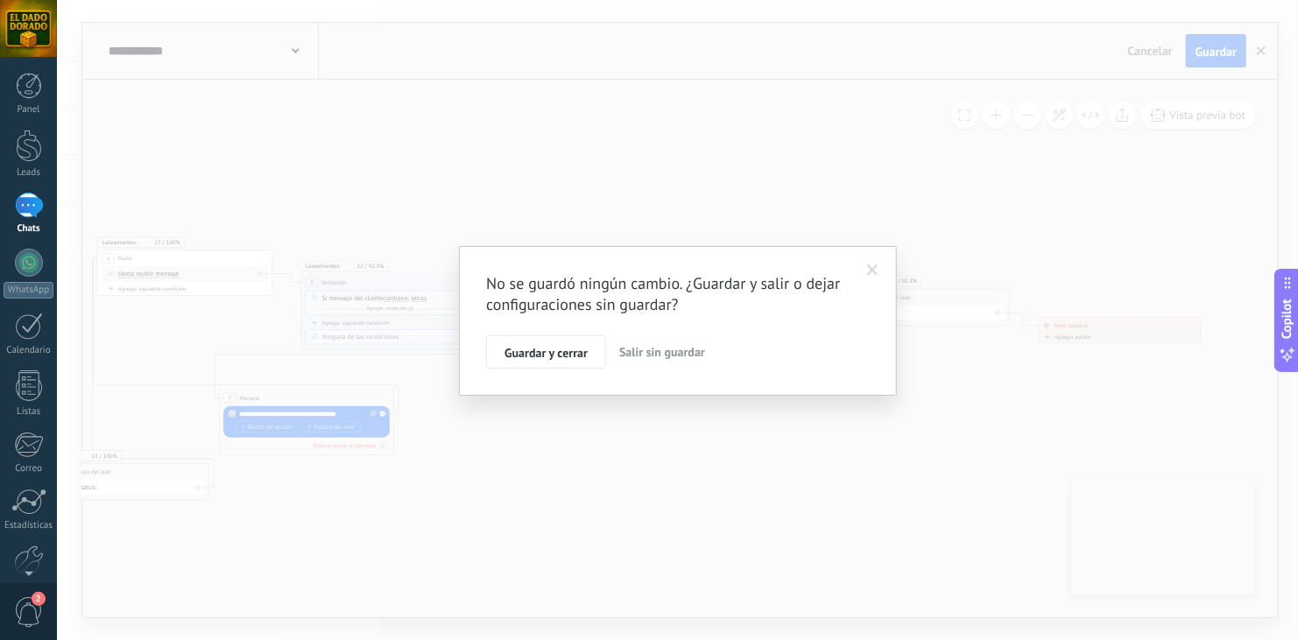
click at [672, 354] on span "Salir sin guardar" at bounding box center [662, 352] width 86 height 16
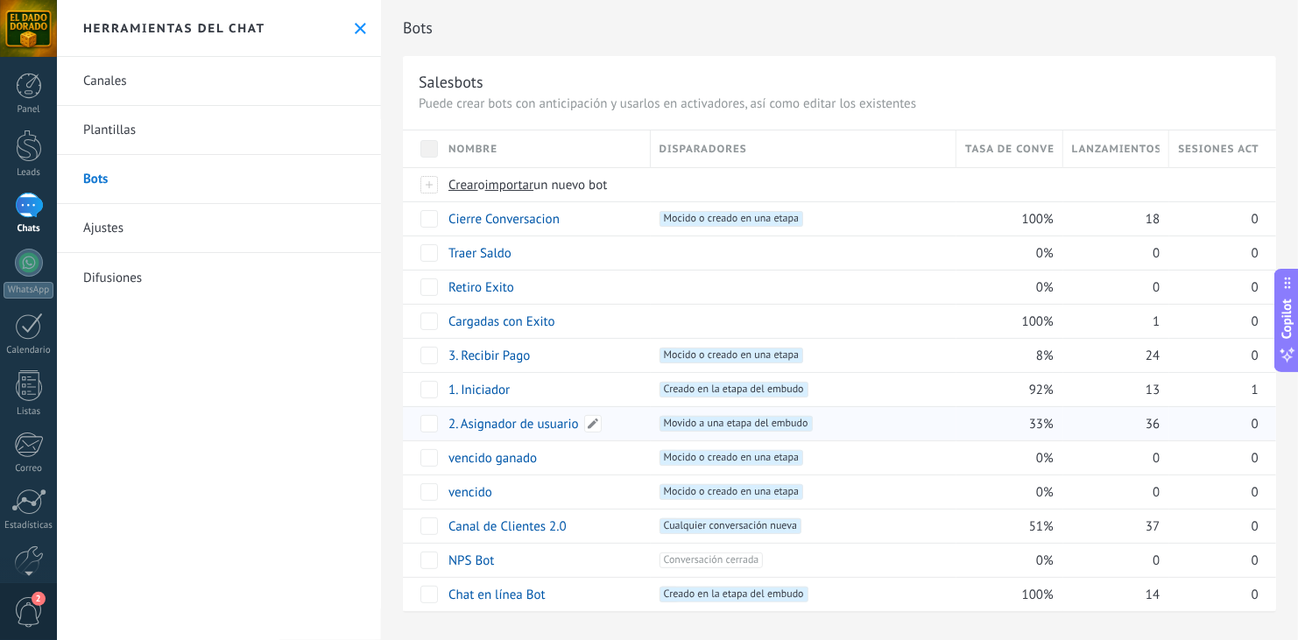
click at [490, 426] on link "2. Asignador de usuario" at bounding box center [513, 424] width 130 height 17
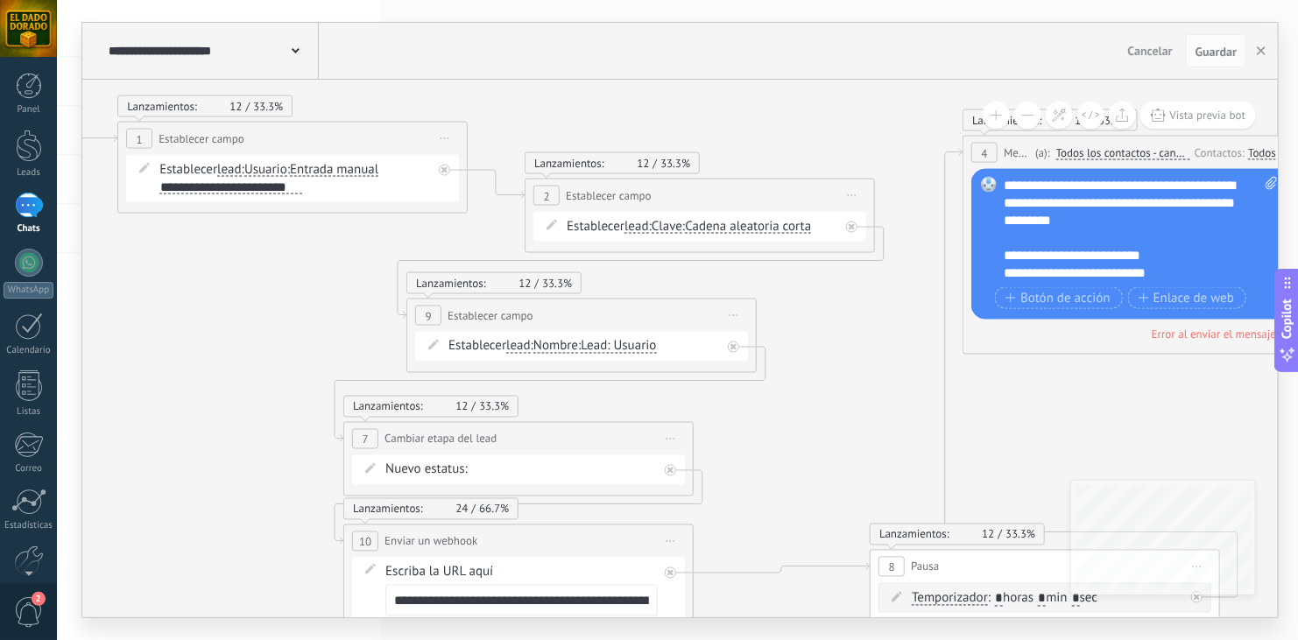
drag, startPoint x: 828, startPoint y: 363, endPoint x: 211, endPoint y: 371, distance: 616.6
click at [211, 371] on icon at bounding box center [813, 367] width 2827 height 1424
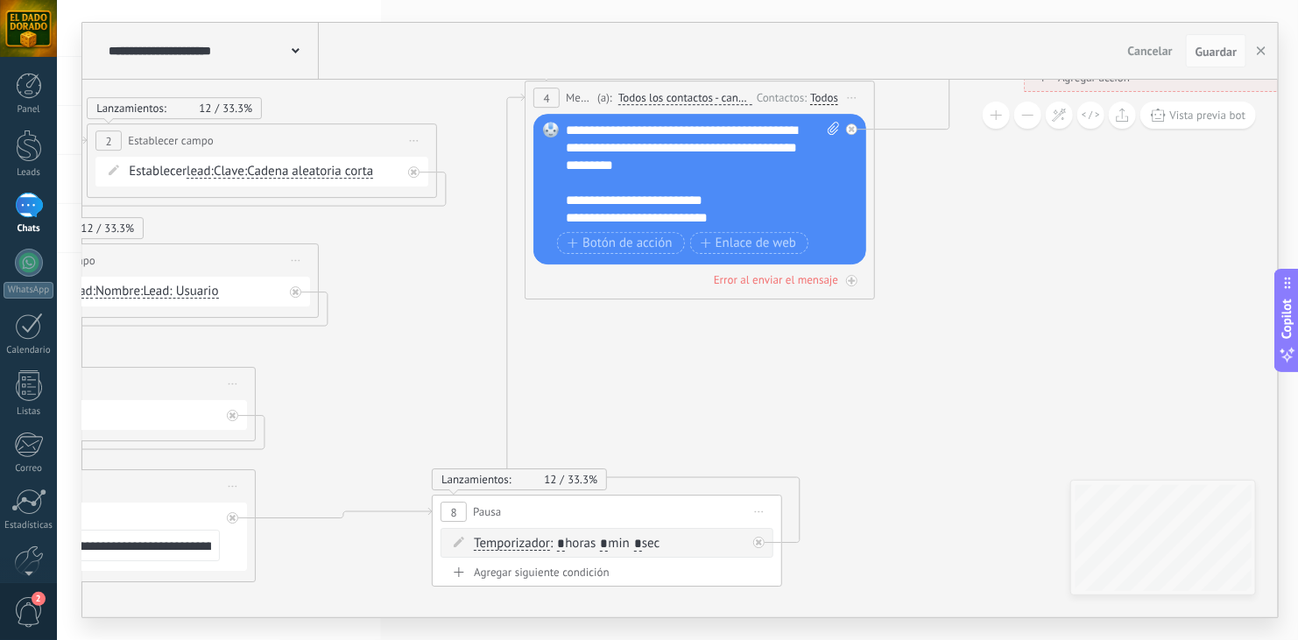
drag, startPoint x: 786, startPoint y: 393, endPoint x: 348, endPoint y: 339, distance: 441.2
click at [348, 339] on icon at bounding box center [375, 312] width 2827 height 1424
click at [1274, 50] on button "button" at bounding box center [1261, 50] width 26 height 33
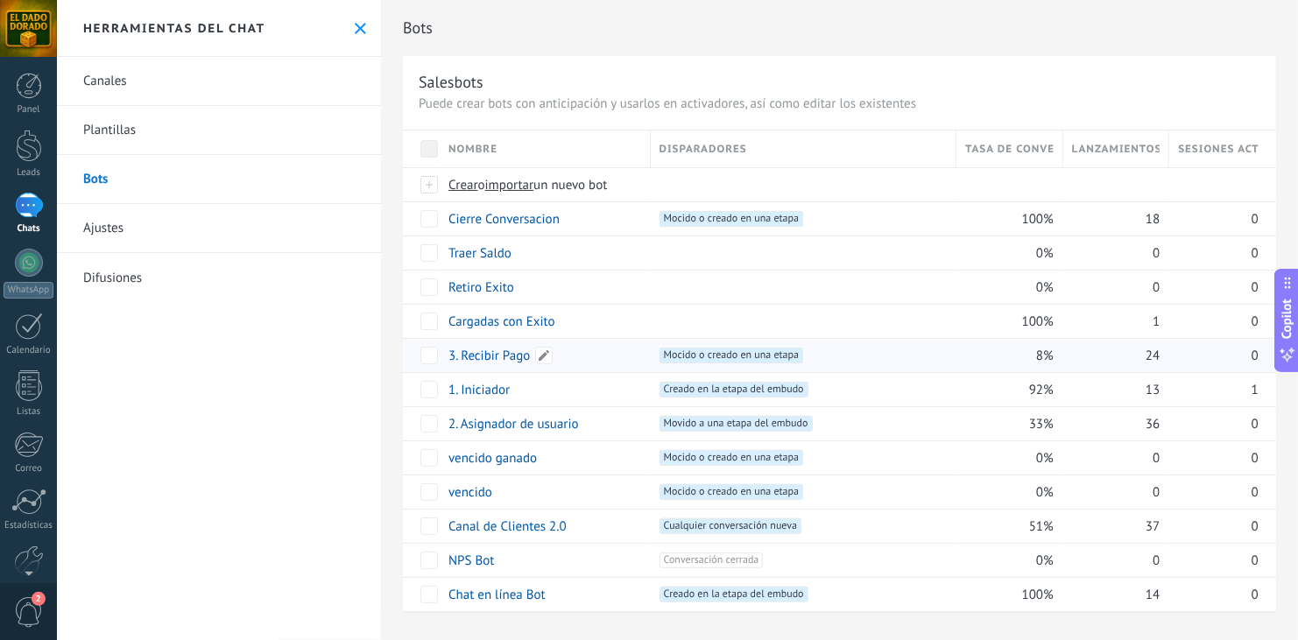
click at [502, 354] on link "3. Recibir Pago" at bounding box center [488, 356] width 81 height 17
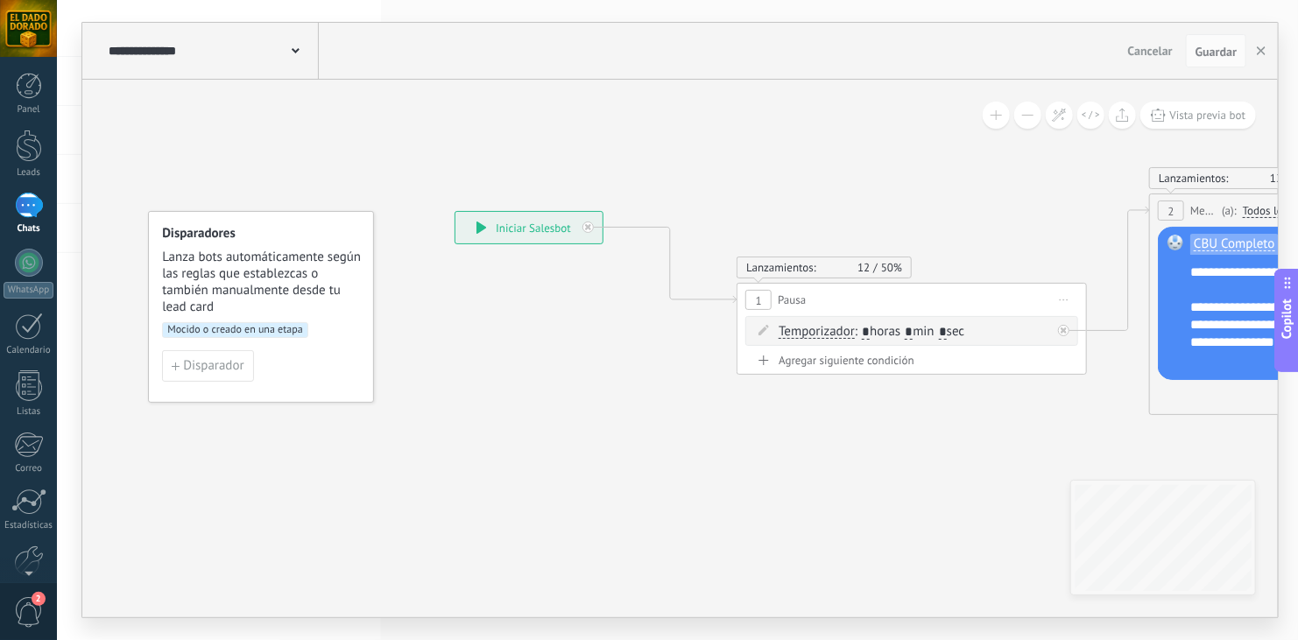
click at [1025, 120] on button at bounding box center [1027, 115] width 27 height 27
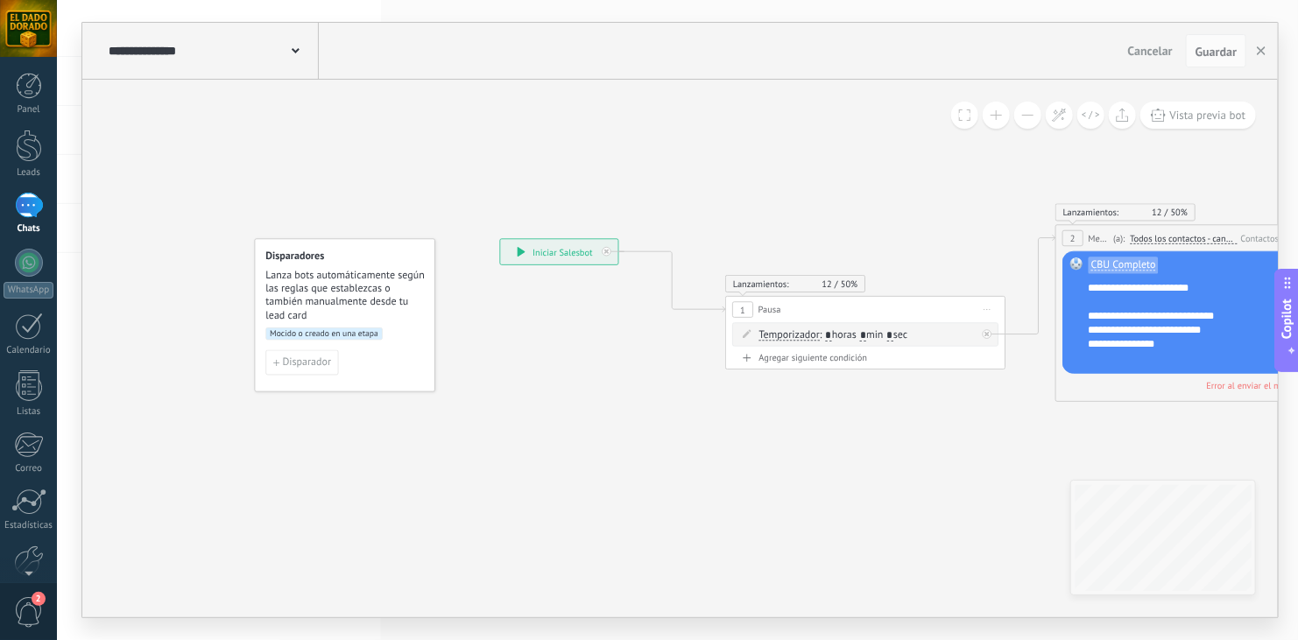
click at [1025, 120] on button at bounding box center [1027, 115] width 27 height 27
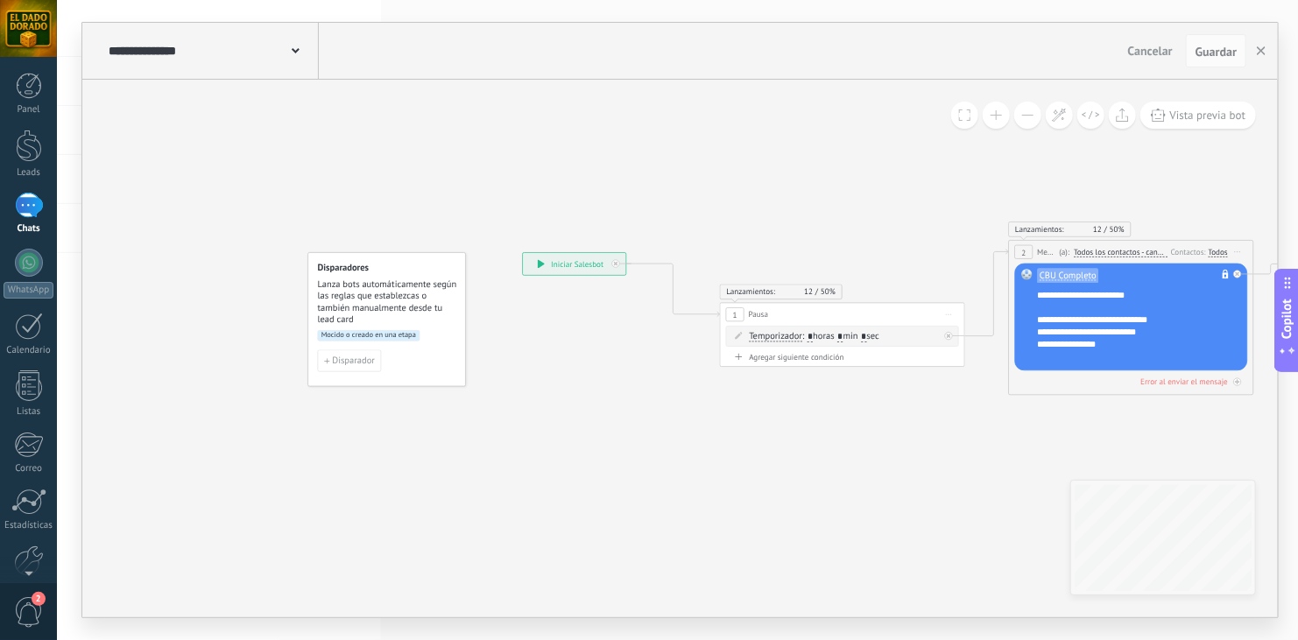
click at [1025, 120] on button at bounding box center [1027, 115] width 27 height 27
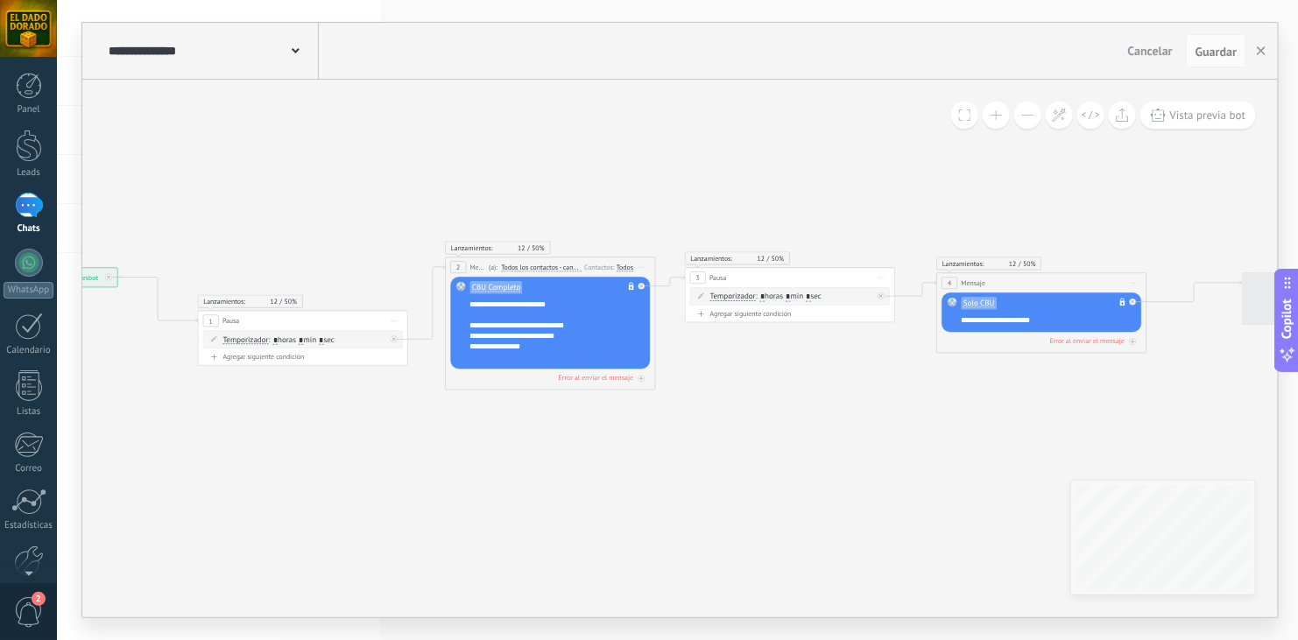
drag, startPoint x: 913, startPoint y: 208, endPoint x: 397, endPoint y: 210, distance: 516.7
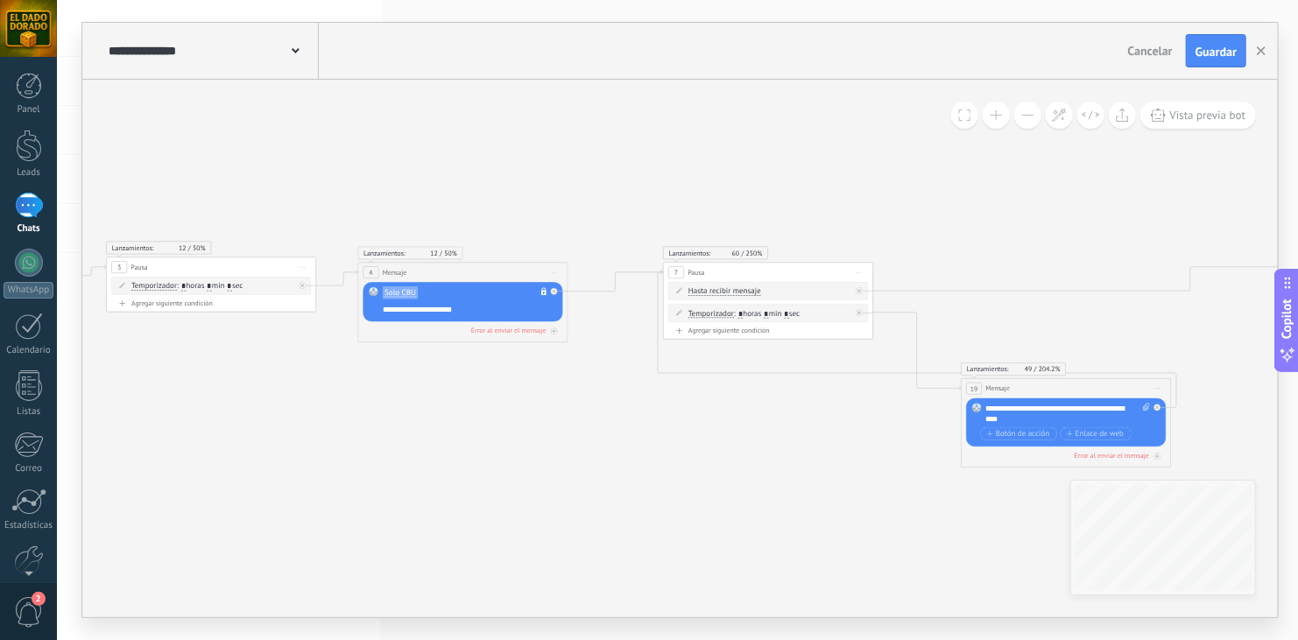
drag, startPoint x: 973, startPoint y: 189, endPoint x: 391, endPoint y: 179, distance: 582.5
click at [391, 179] on icon at bounding box center [1186, 357] width 3999 height 746
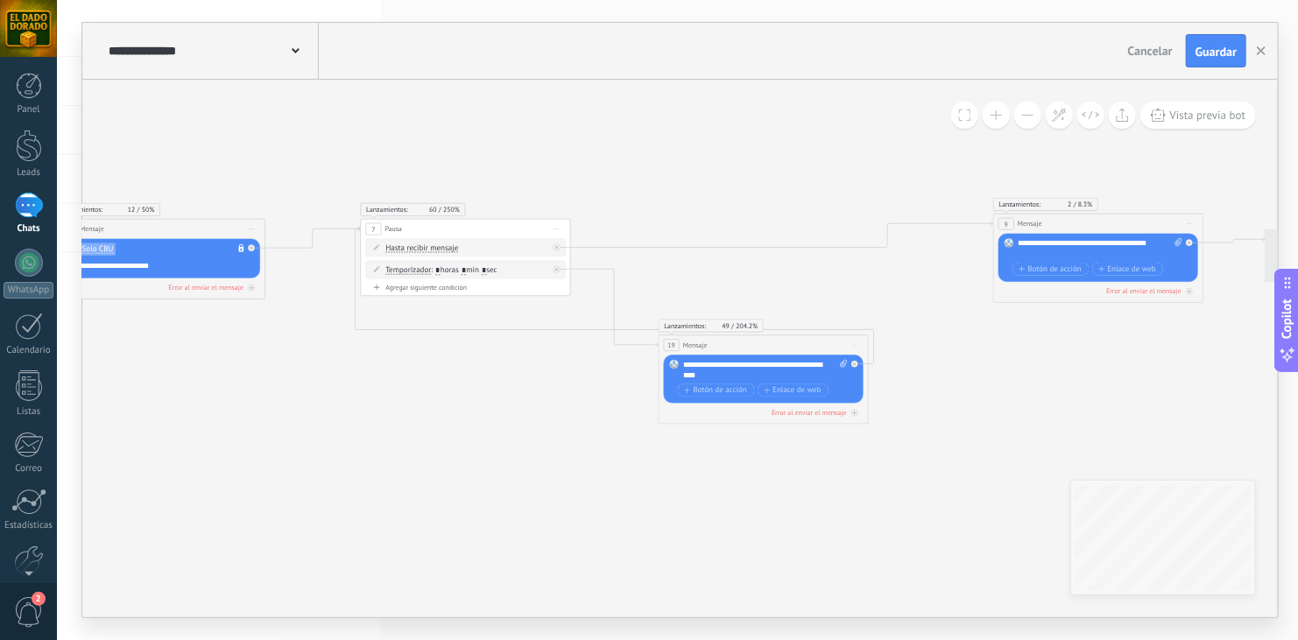
drag, startPoint x: 992, startPoint y: 237, endPoint x: 694, endPoint y: 194, distance: 301.8
click at [694, 194] on icon at bounding box center [883, 313] width 3999 height 746
click at [855, 345] on icon at bounding box center [854, 345] width 5 height 1
click at [889, 413] on div "Borrar" at bounding box center [903, 414] width 104 height 18
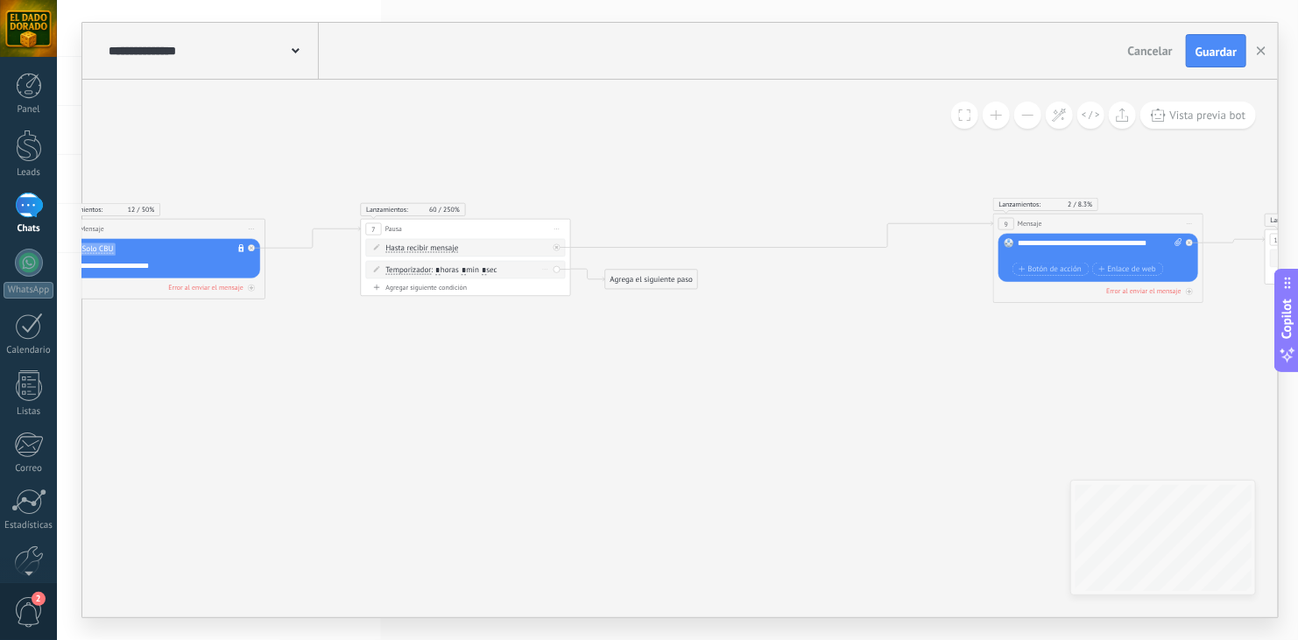
click at [543, 269] on icon at bounding box center [545, 269] width 5 height 1
click at [561, 286] on div "Borrar" at bounding box center [562, 285] width 46 height 18
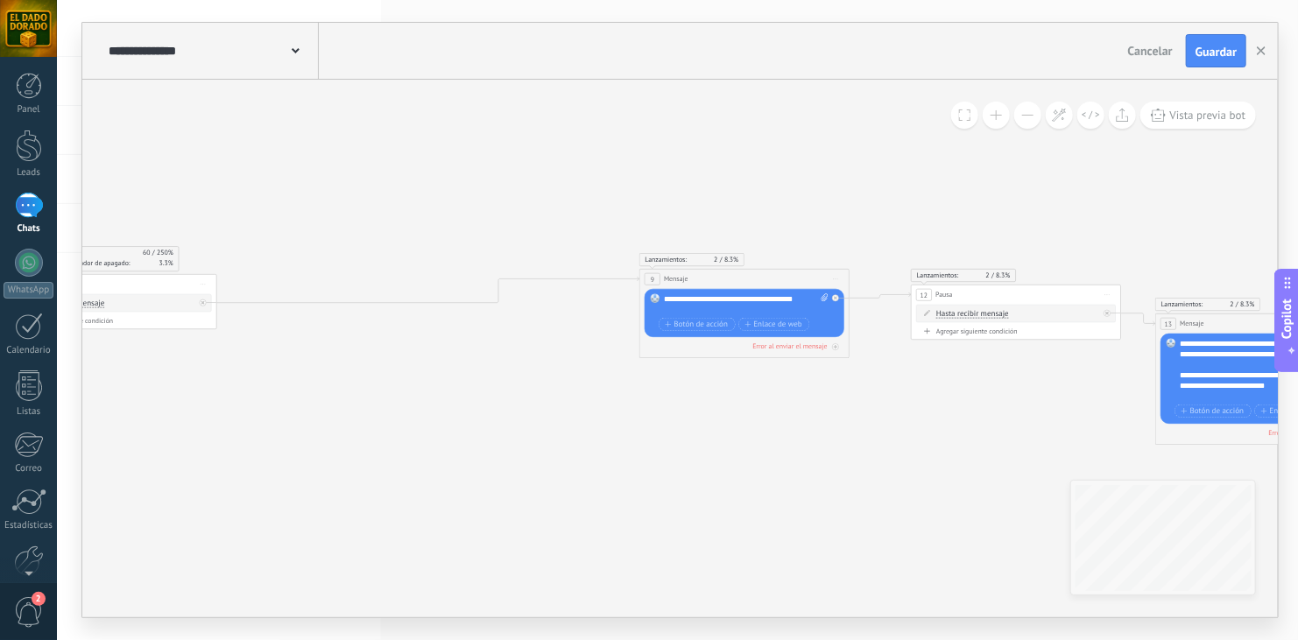
drag, startPoint x: 759, startPoint y: 376, endPoint x: 405, endPoint y: 431, distance: 358.1
click at [405, 431] on icon at bounding box center [530, 351] width 3999 height 711
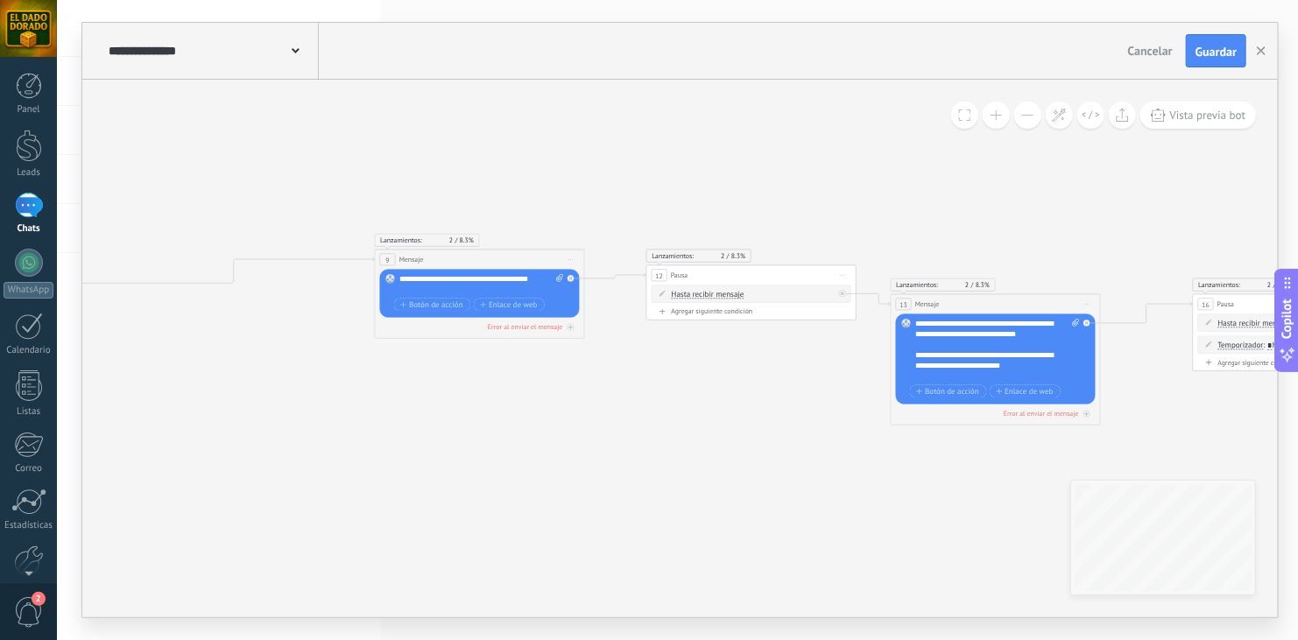
drag, startPoint x: 837, startPoint y: 476, endPoint x: 570, endPoint y: 455, distance: 267.9
click at [570, 455] on icon at bounding box center [265, 331] width 3999 height 711
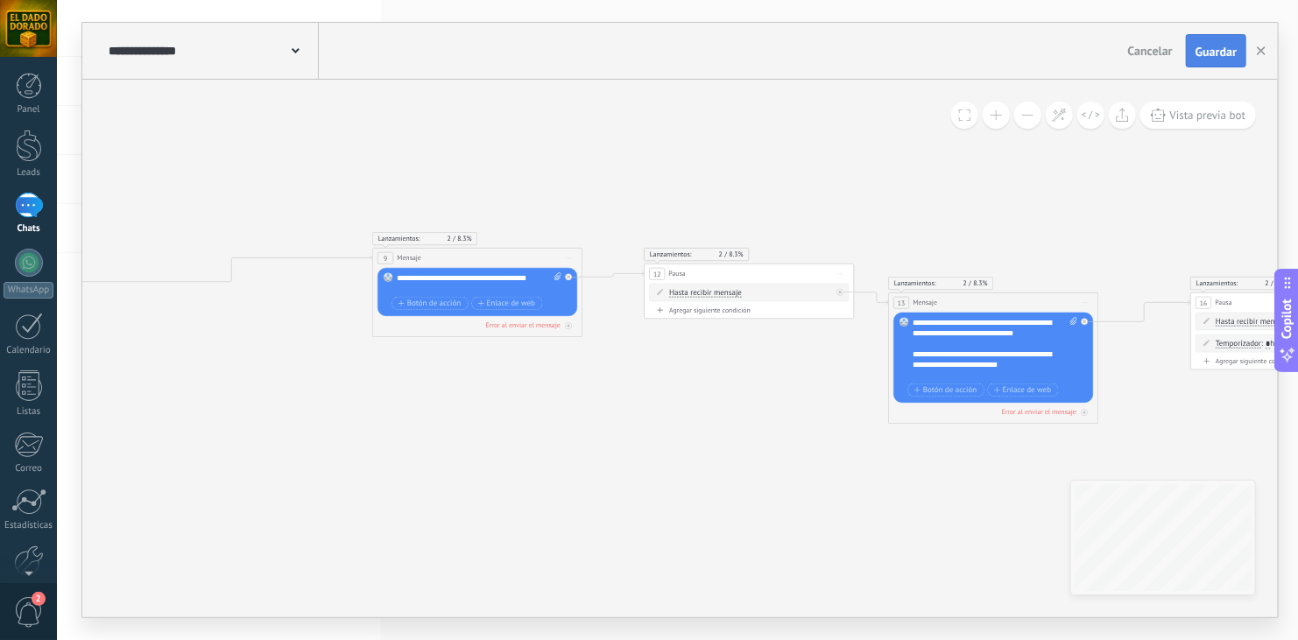
click at [1215, 49] on span "Guardar" at bounding box center [1215, 52] width 41 height 12
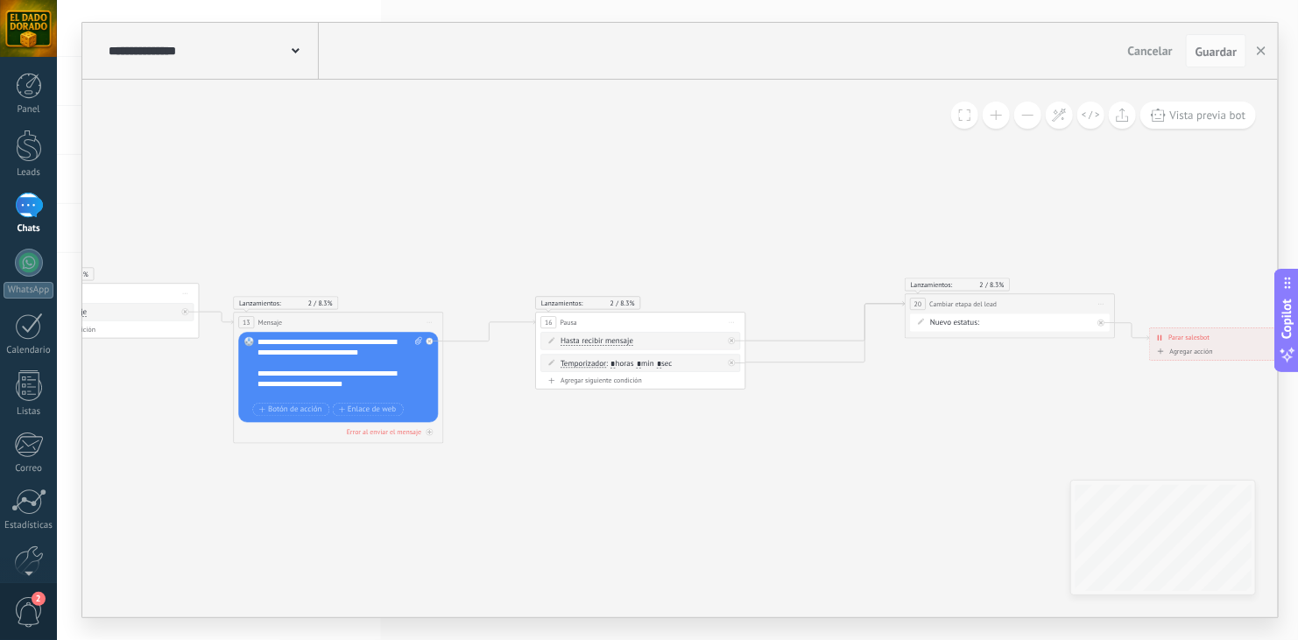
drag, startPoint x: 1204, startPoint y: 179, endPoint x: 549, endPoint y: 198, distance: 655.3
click at [1264, 52] on icon "button" at bounding box center [1261, 50] width 9 height 9
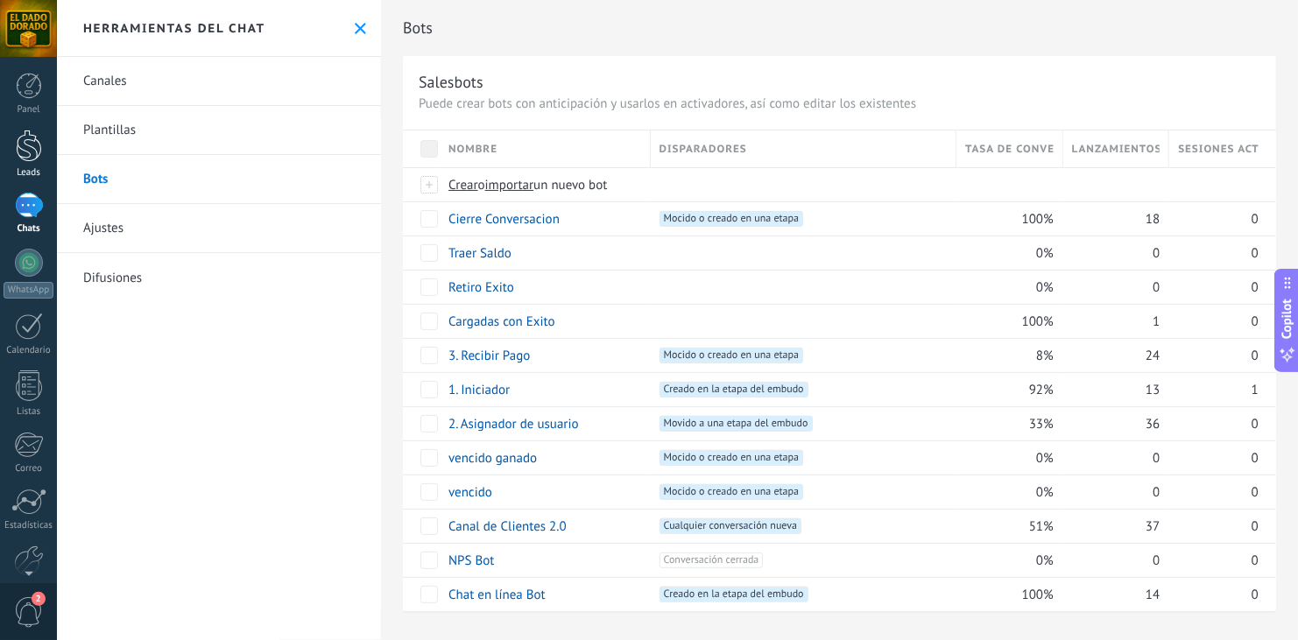
click at [37, 150] on div at bounding box center [29, 146] width 26 height 32
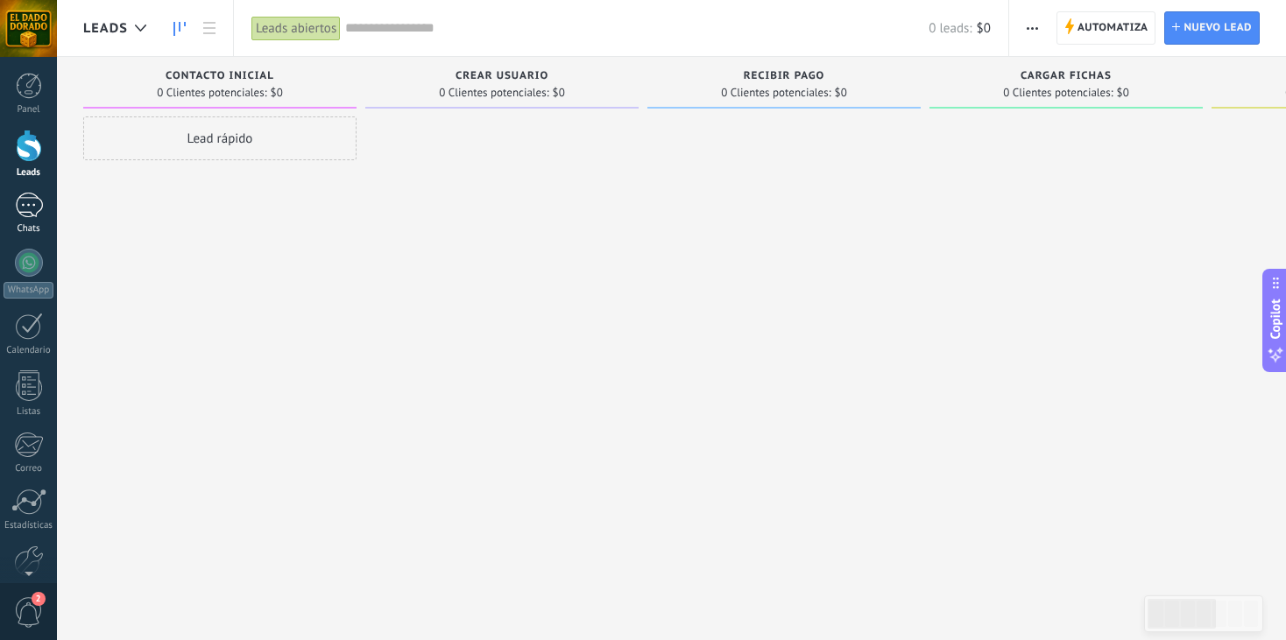
click at [36, 217] on div "1" at bounding box center [29, 205] width 28 height 25
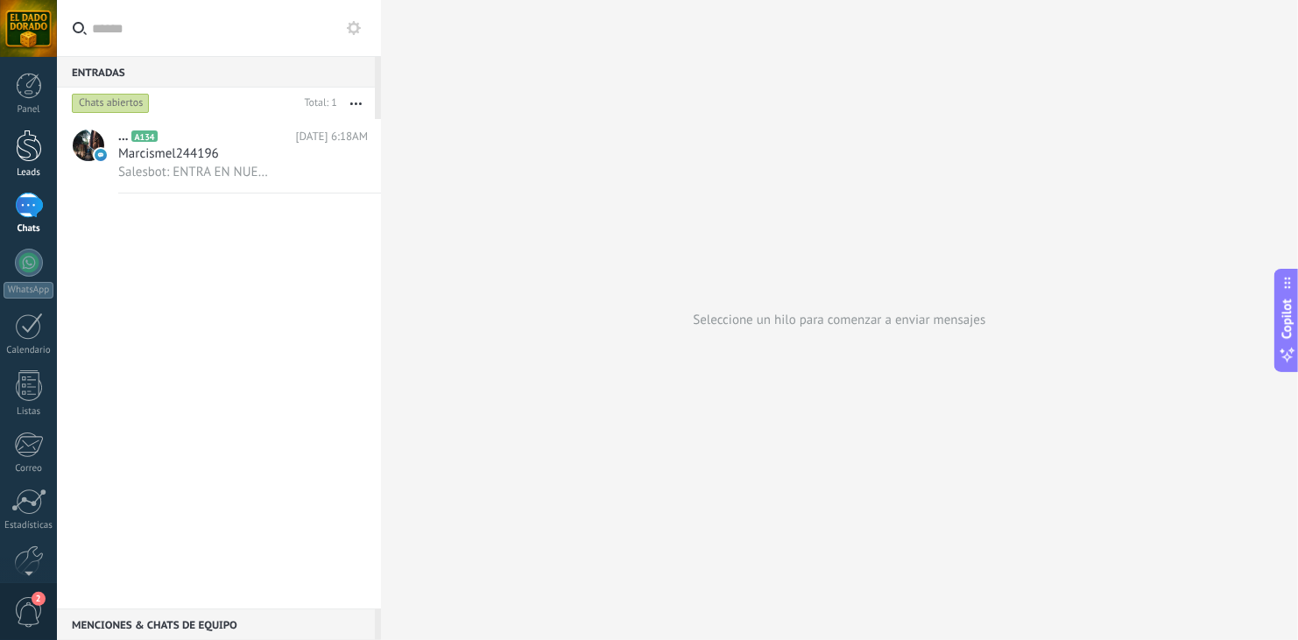
click at [22, 158] on div at bounding box center [29, 146] width 26 height 32
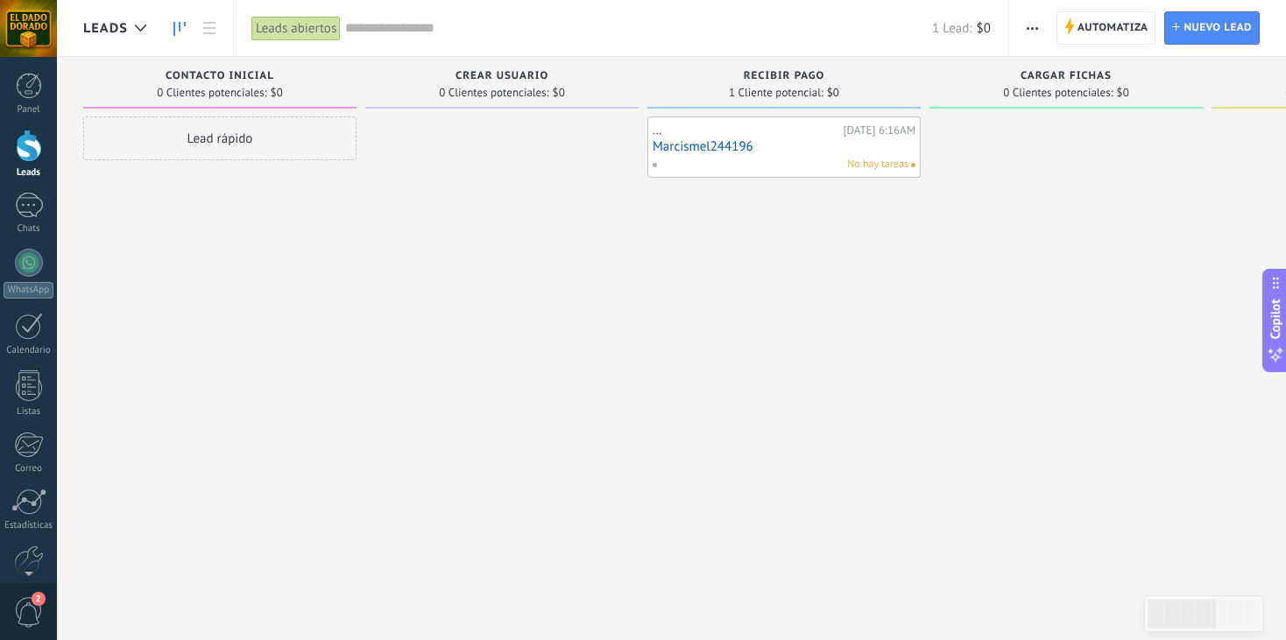
click at [1025, 21] on button "button" at bounding box center [1031, 27] width 25 height 33
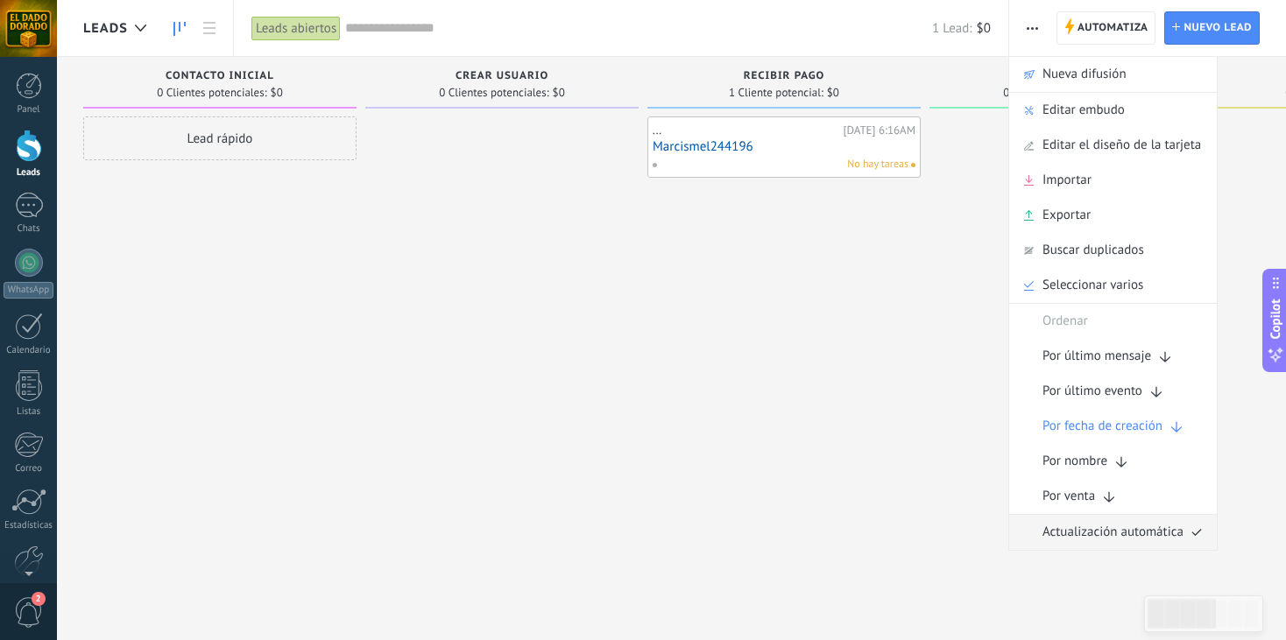
click at [1103, 525] on span "Actualización automática" at bounding box center [1112, 532] width 141 height 35
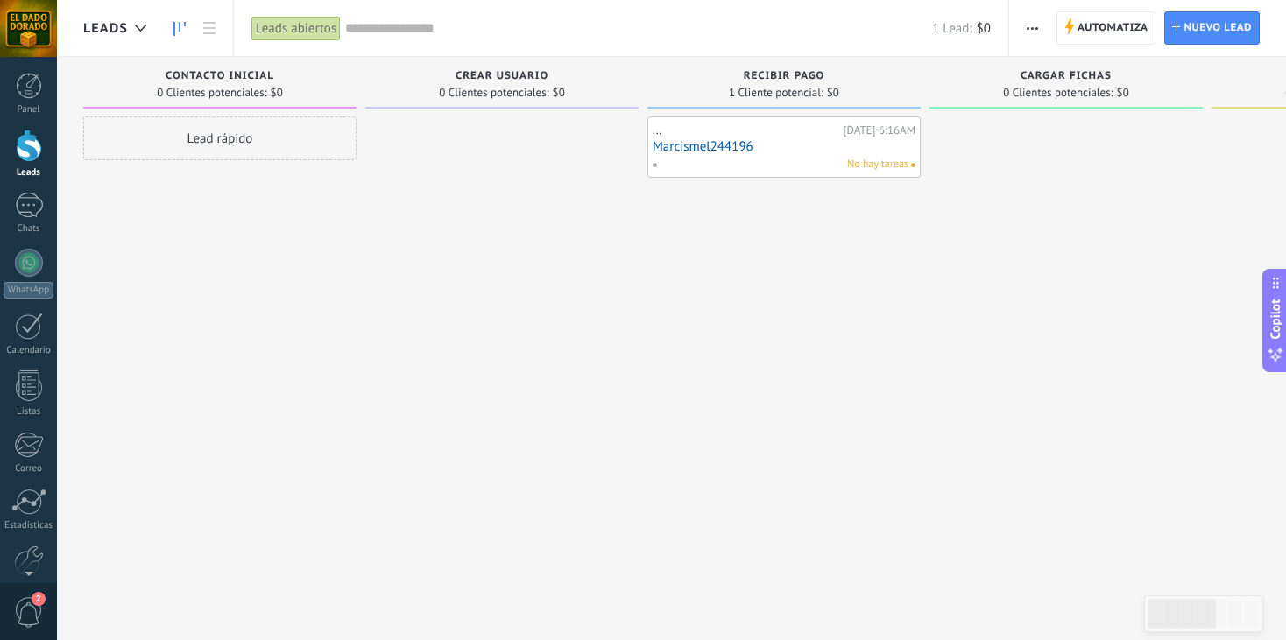
click at [1032, 27] on use "button" at bounding box center [1031, 28] width 11 height 3
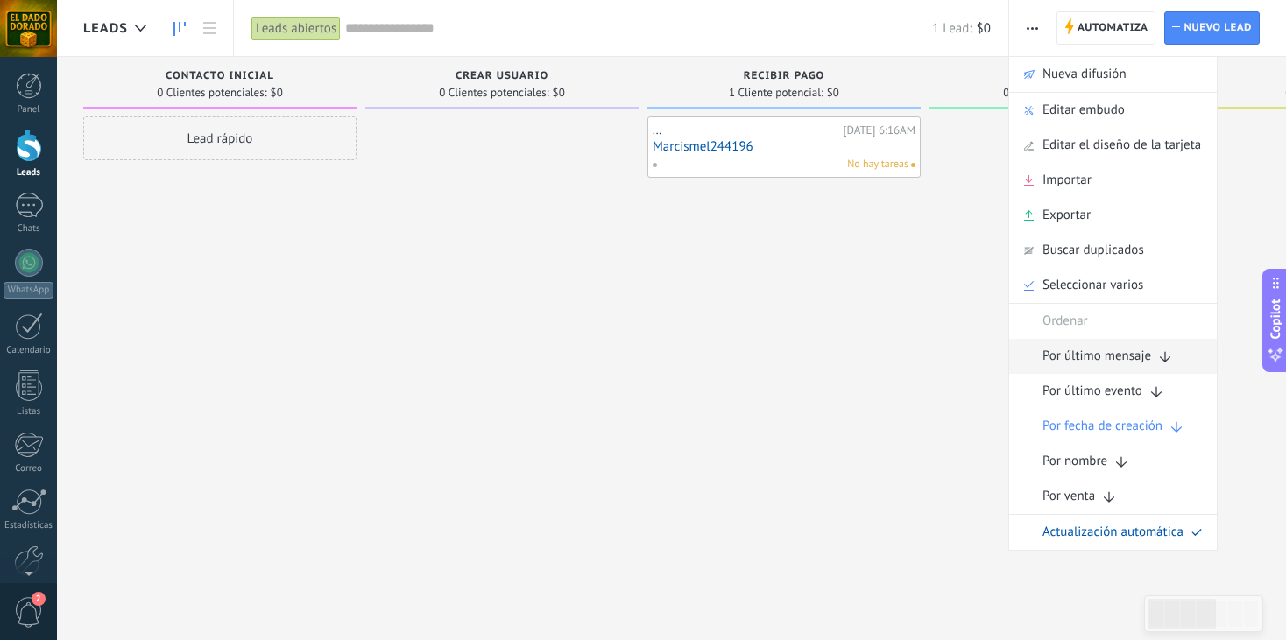
click at [1082, 358] on span "Por último mensaje" at bounding box center [1096, 356] width 109 height 35
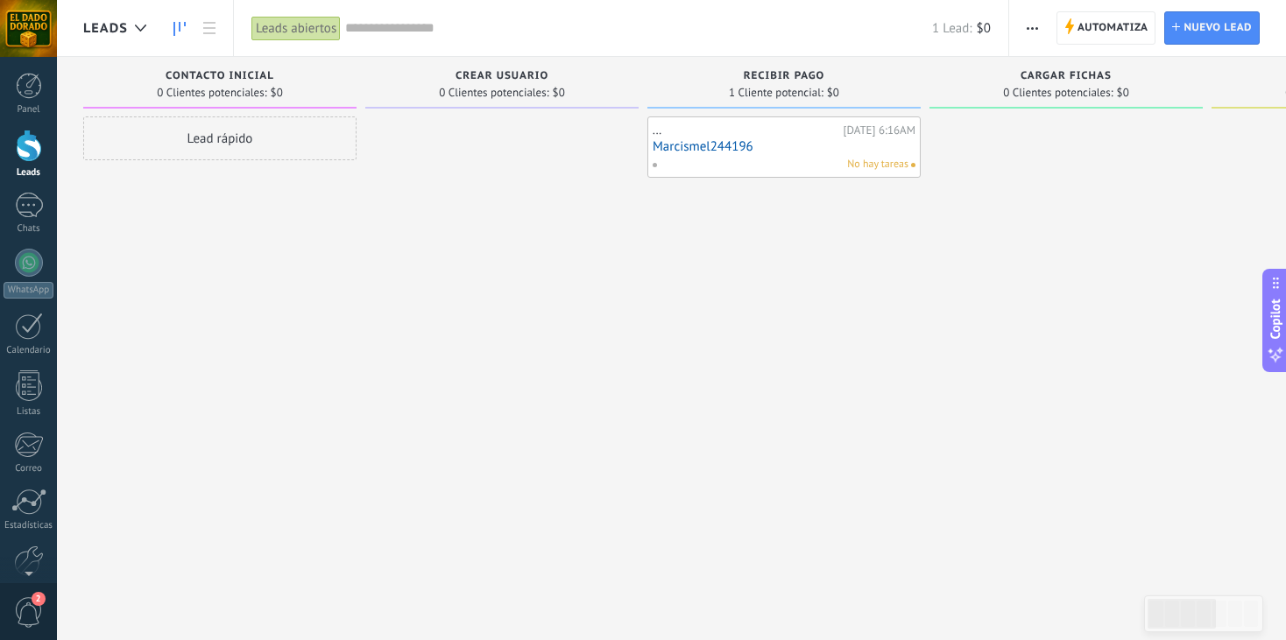
click at [712, 146] on link "Marcismel244196" at bounding box center [783, 146] width 263 height 15
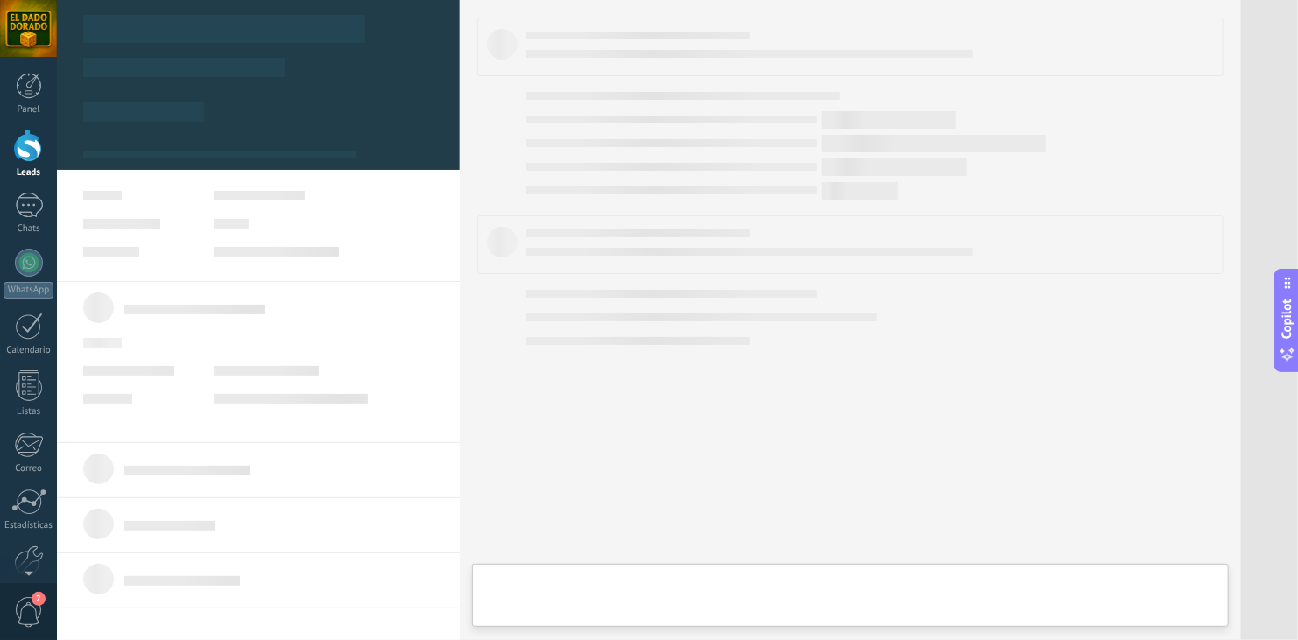
type textarea "**********"
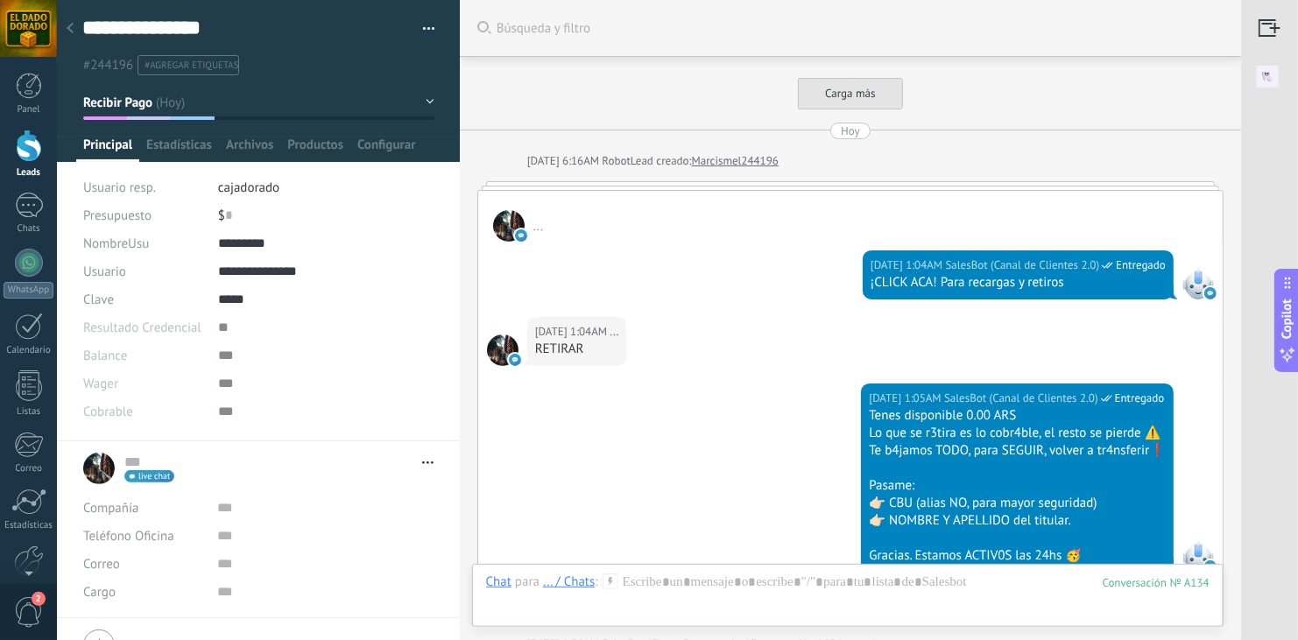
scroll to position [6880, 0]
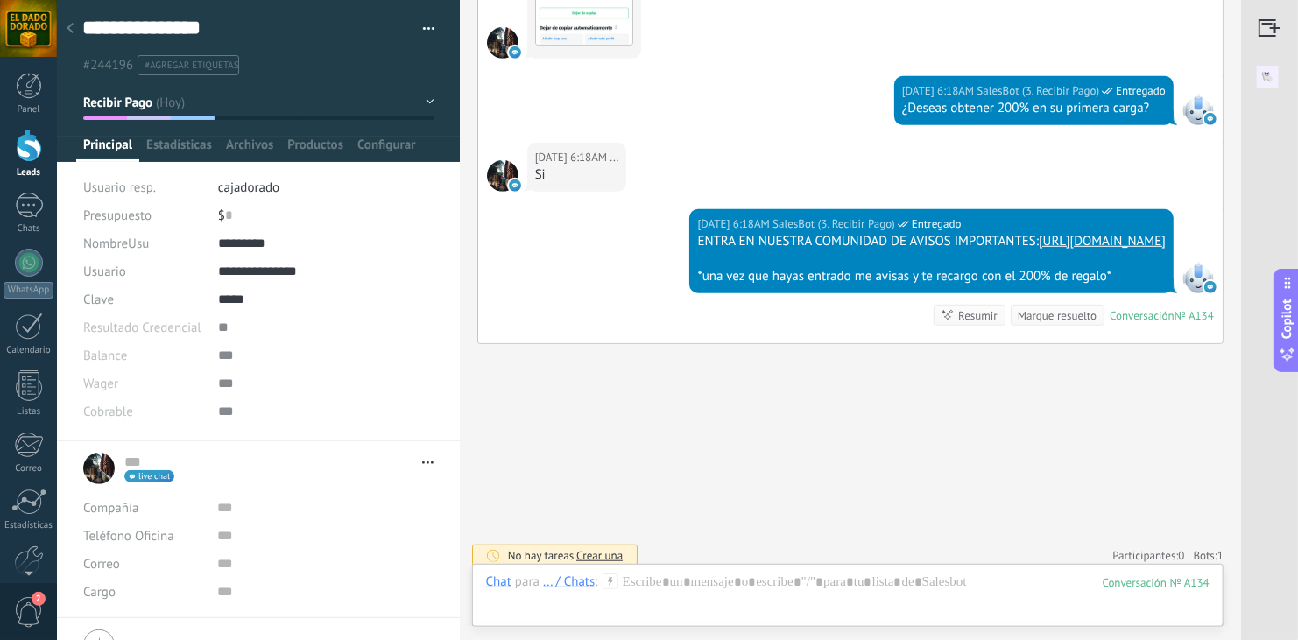
click at [1274, 82] on img at bounding box center [1267, 76] width 53 height 39
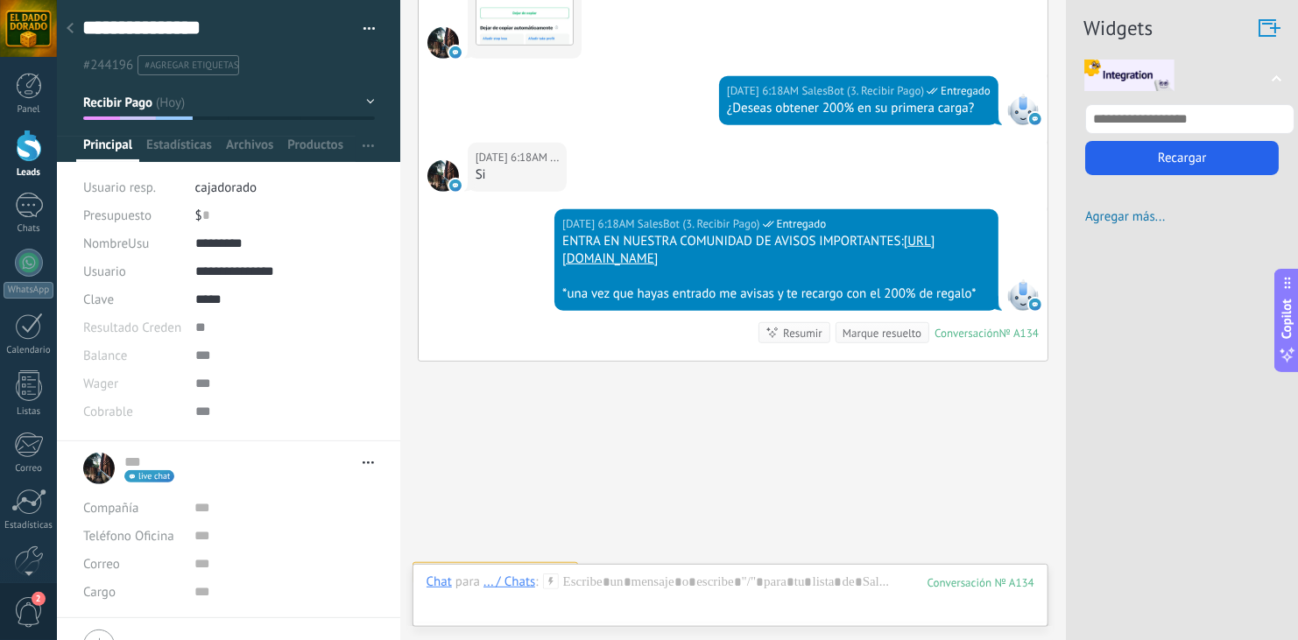
click at [1148, 132] on input "text" at bounding box center [1189, 119] width 209 height 30
type input "**"
click at [1104, 168] on button "Recargar" at bounding box center [1182, 158] width 194 height 34
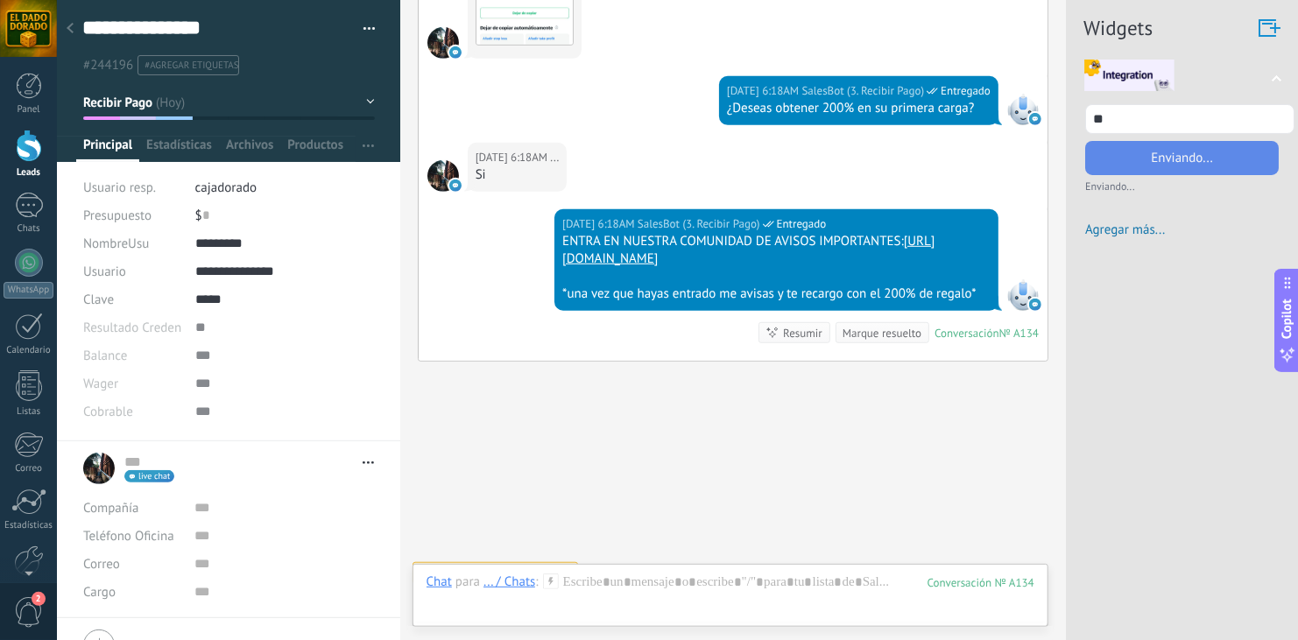
type input "**********"
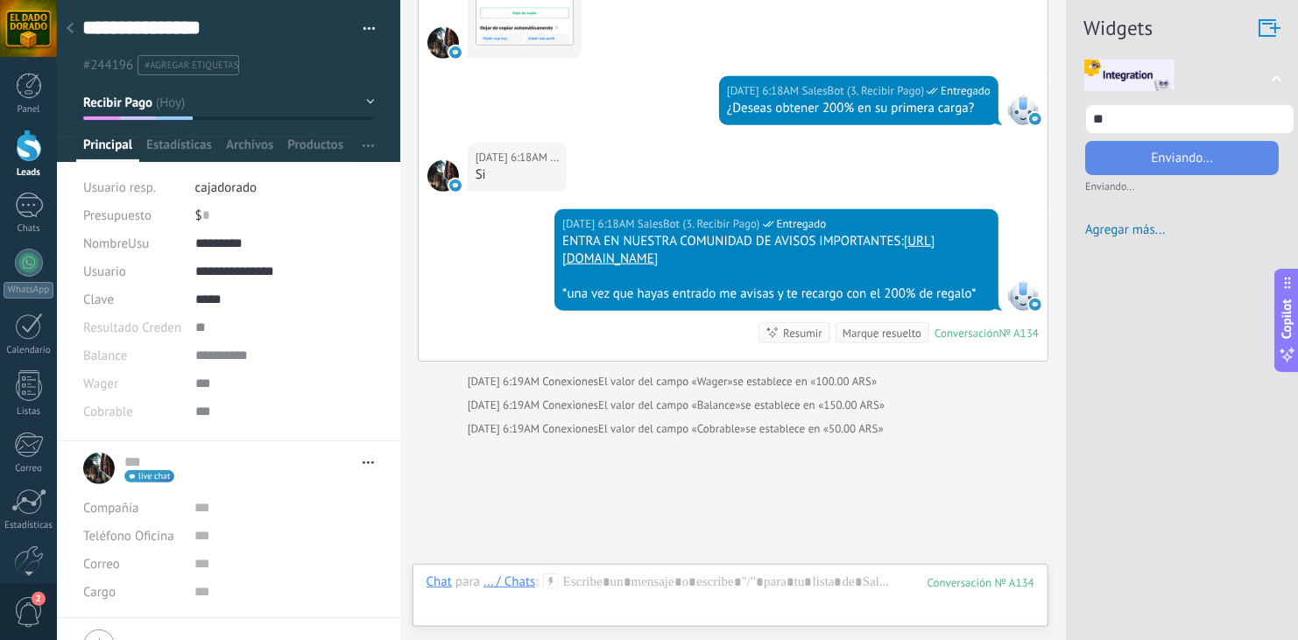
type input "**********"
type input "*********"
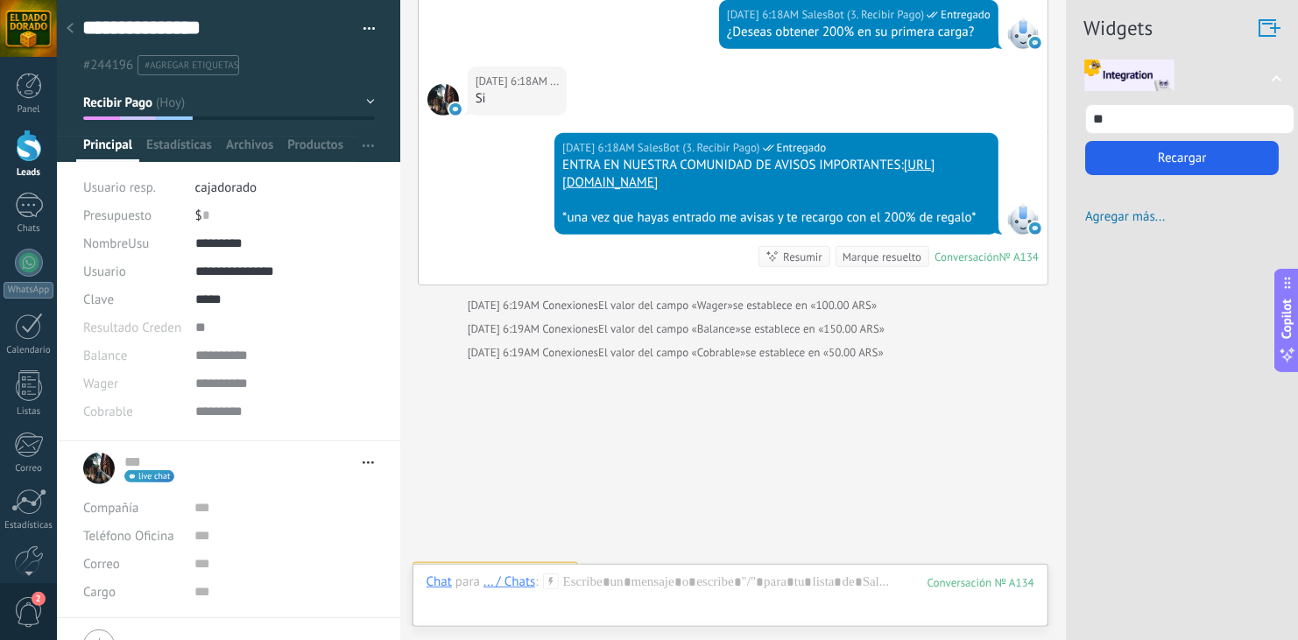
click at [553, 578] on icon at bounding box center [551, 582] width 16 height 16
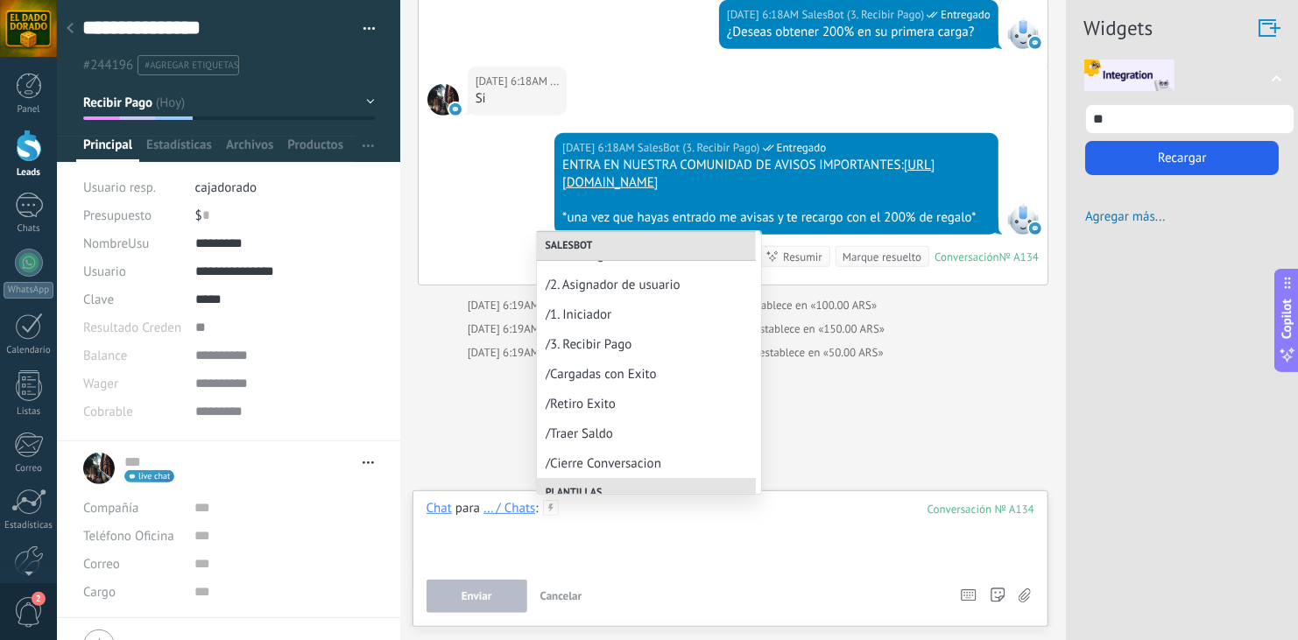
scroll to position [136, 0]
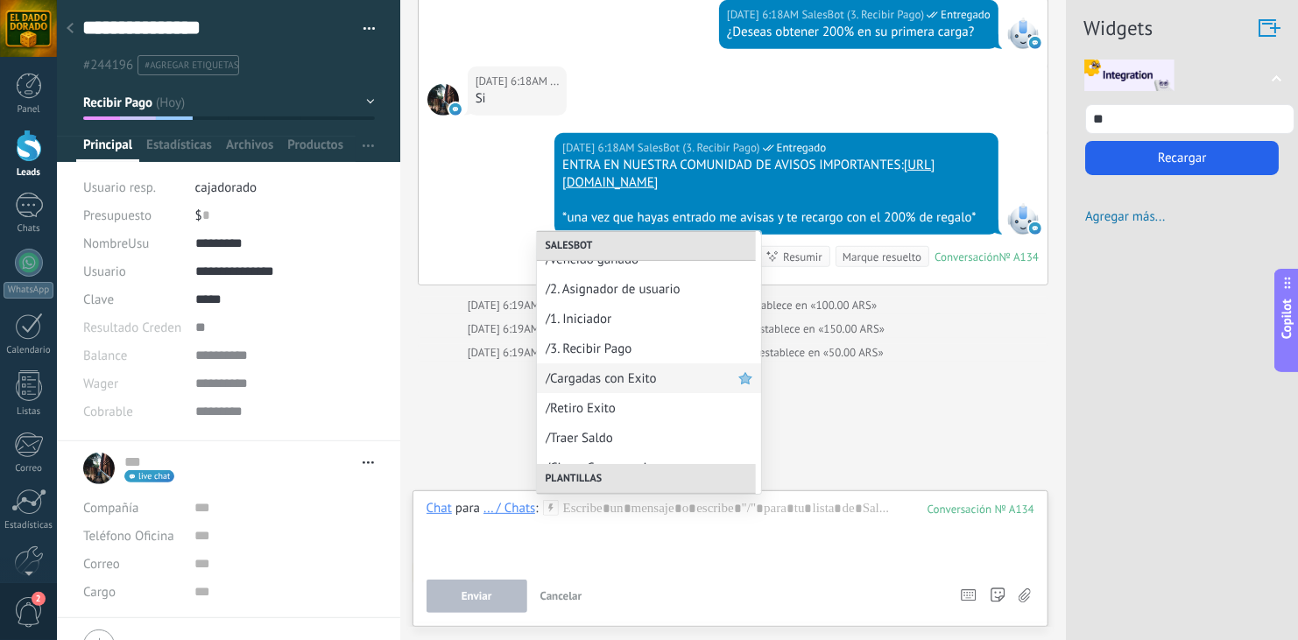
click at [739, 380] on use at bounding box center [745, 378] width 12 height 11
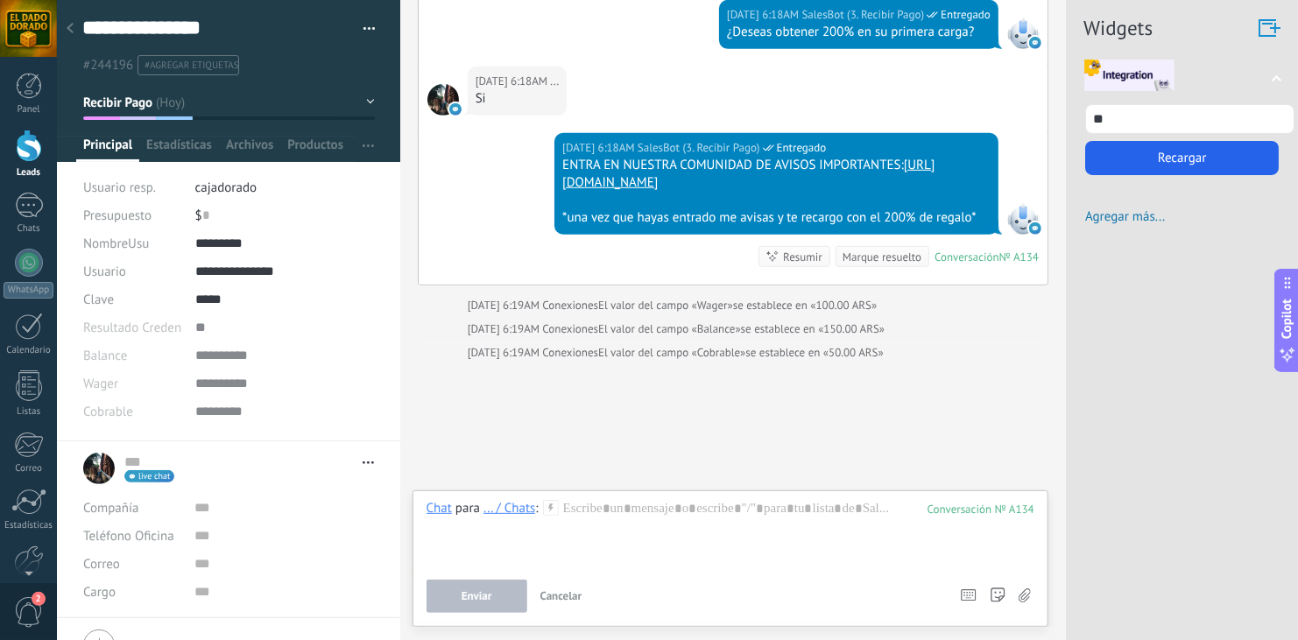
click at [550, 515] on use at bounding box center [550, 507] width 15 height 15
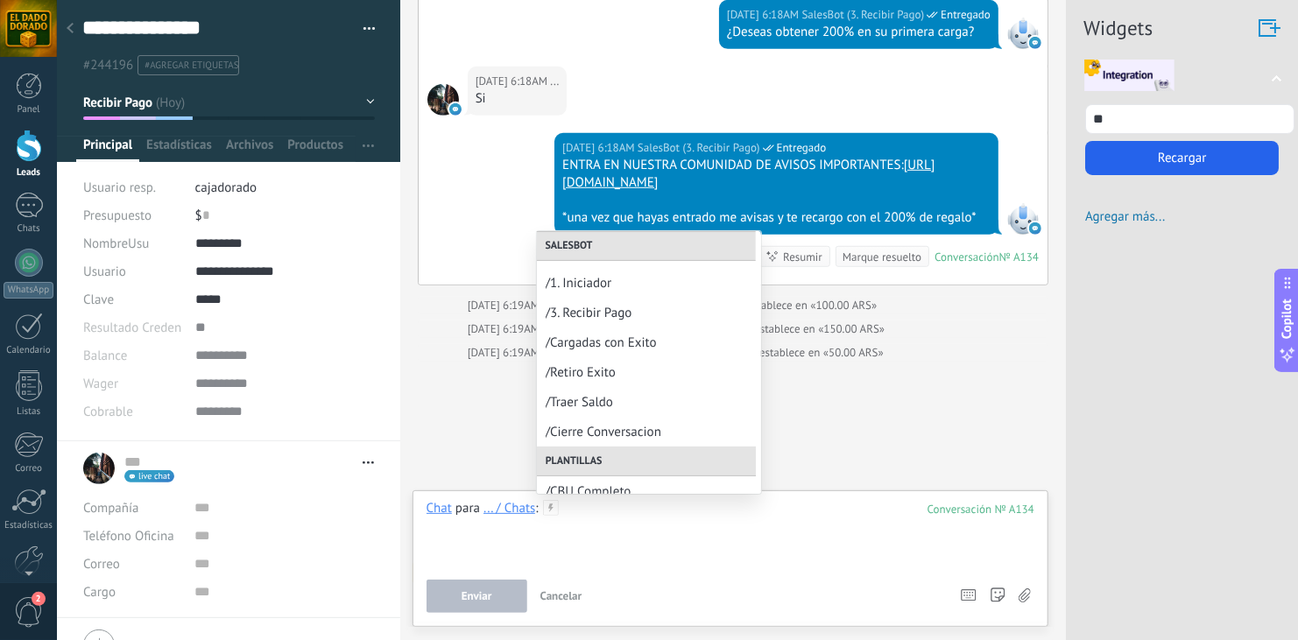
scroll to position [176, 0]
click at [739, 340] on use at bounding box center [745, 338] width 12 height 11
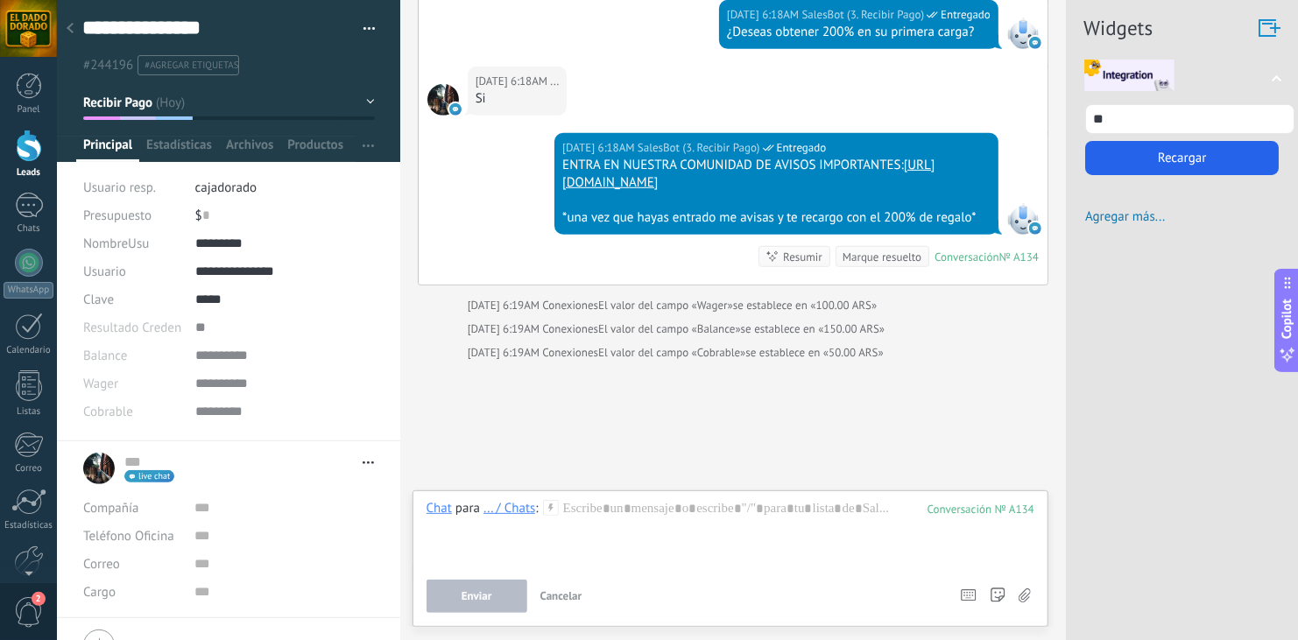
click at [547, 511] on icon at bounding box center [551, 508] width 16 height 16
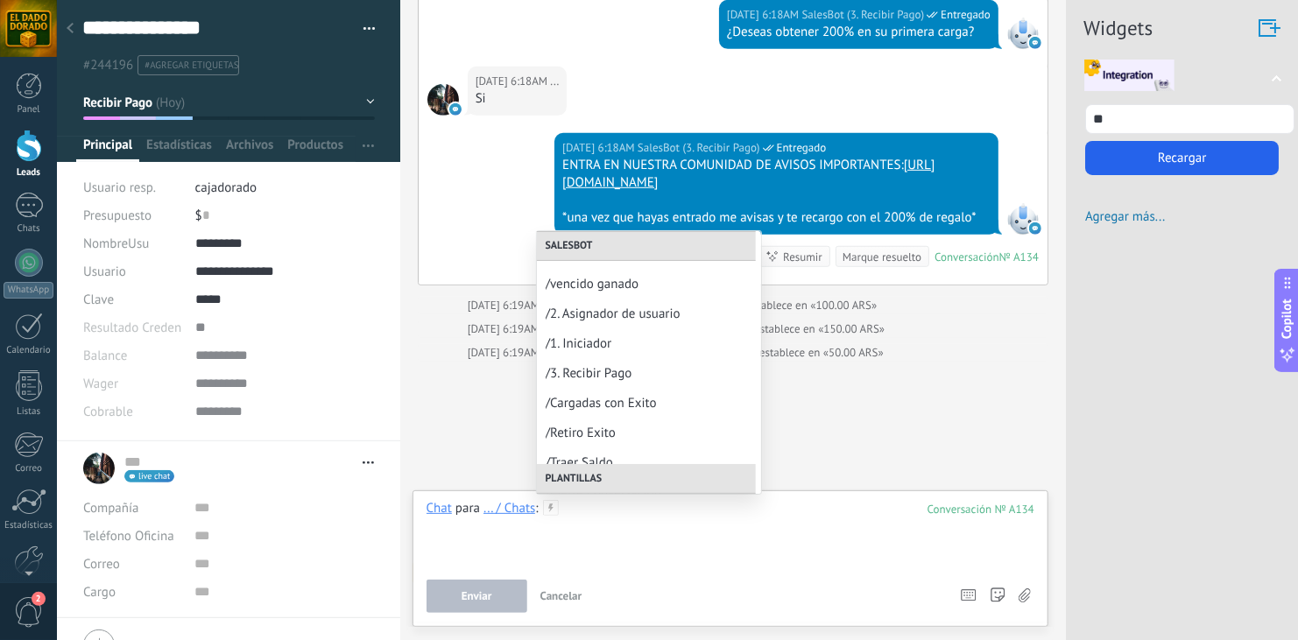
scroll to position [122, 0]
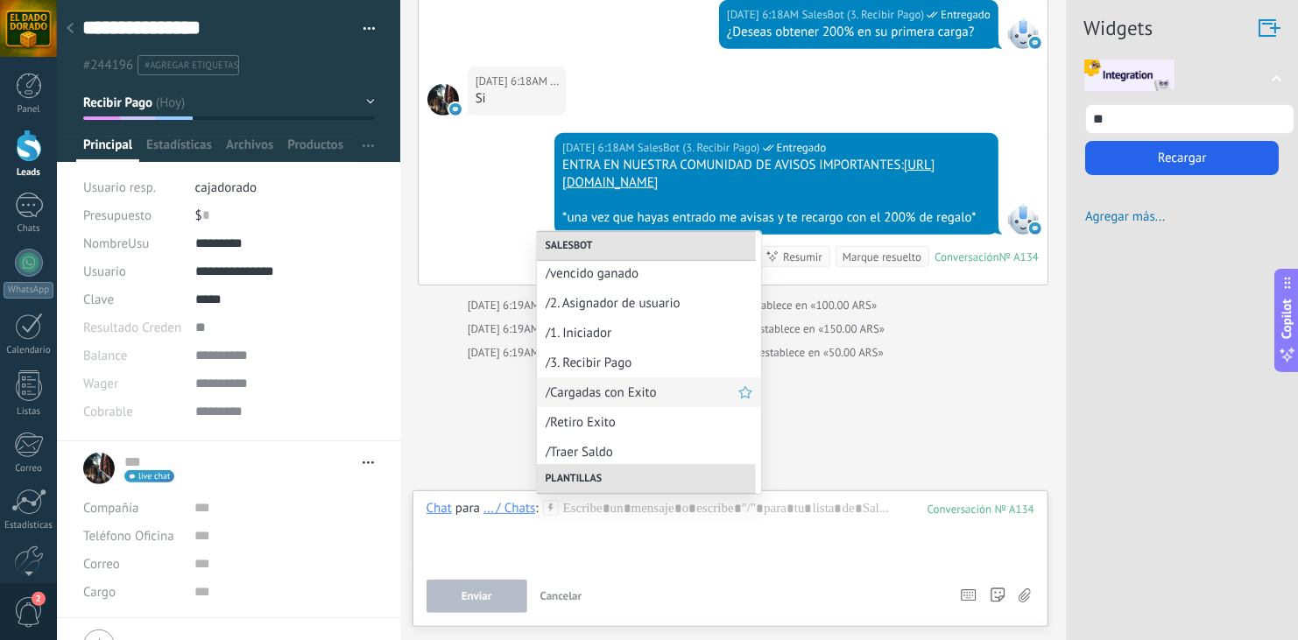
click at [615, 400] on span "/Cargadas con Exito" at bounding box center [642, 392] width 193 height 17
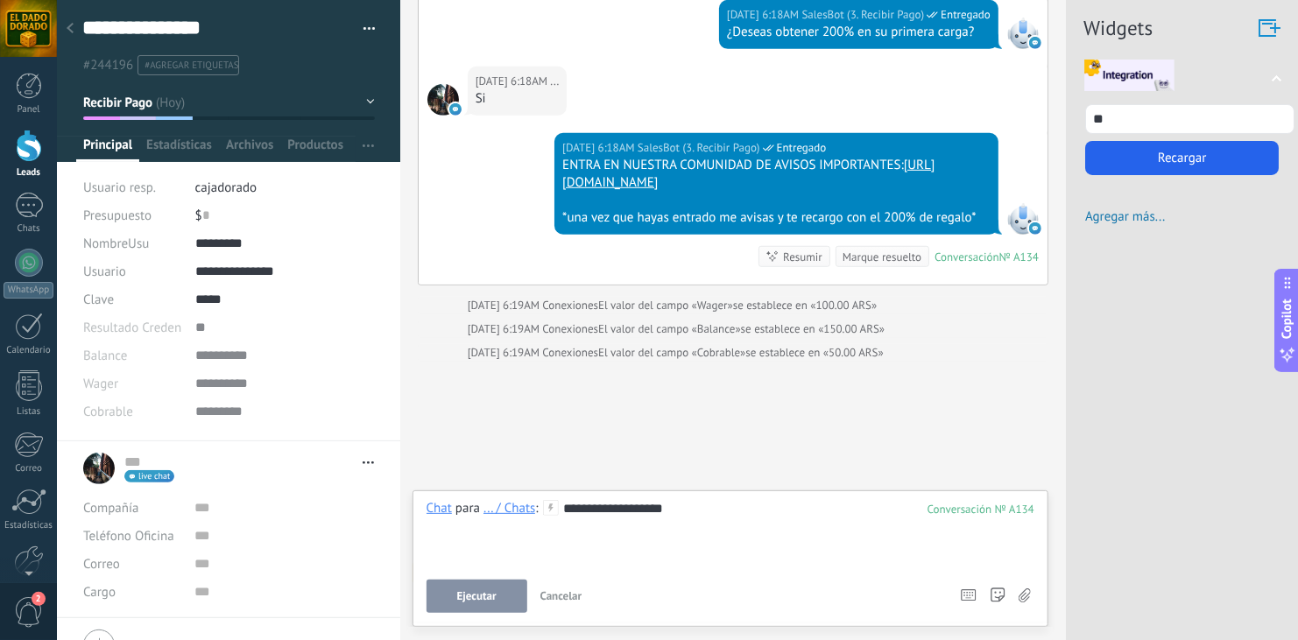
click at [506, 585] on button "Ejecutar" at bounding box center [476, 596] width 101 height 33
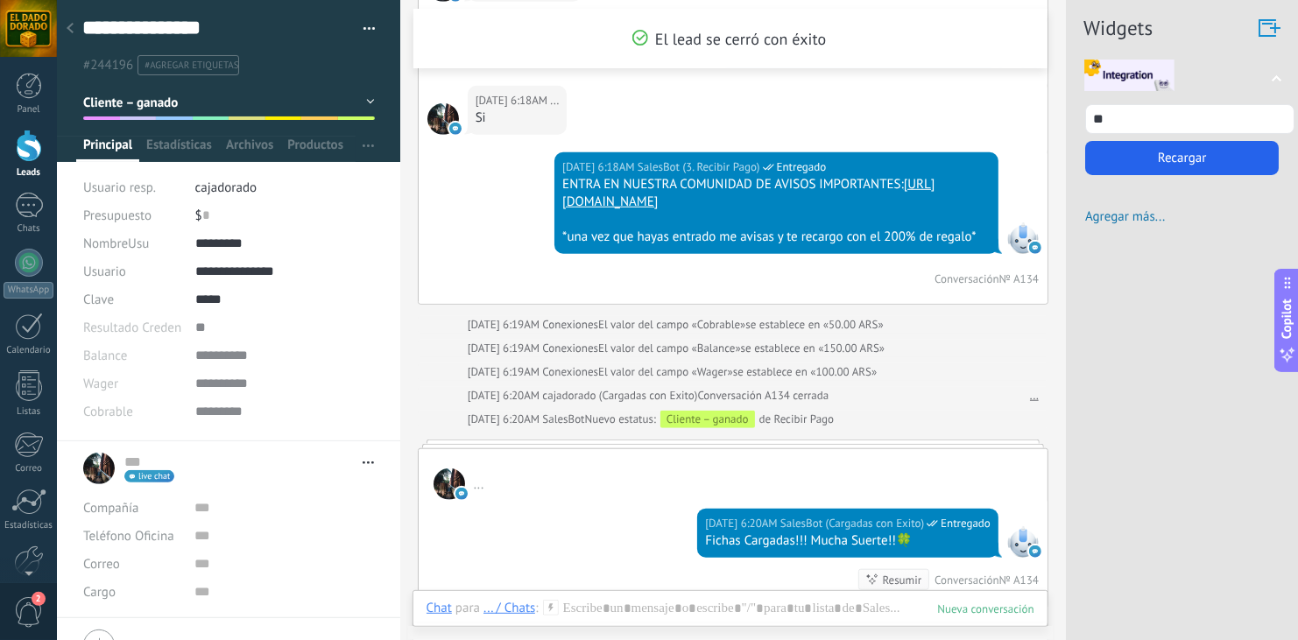
scroll to position [7082, 0]
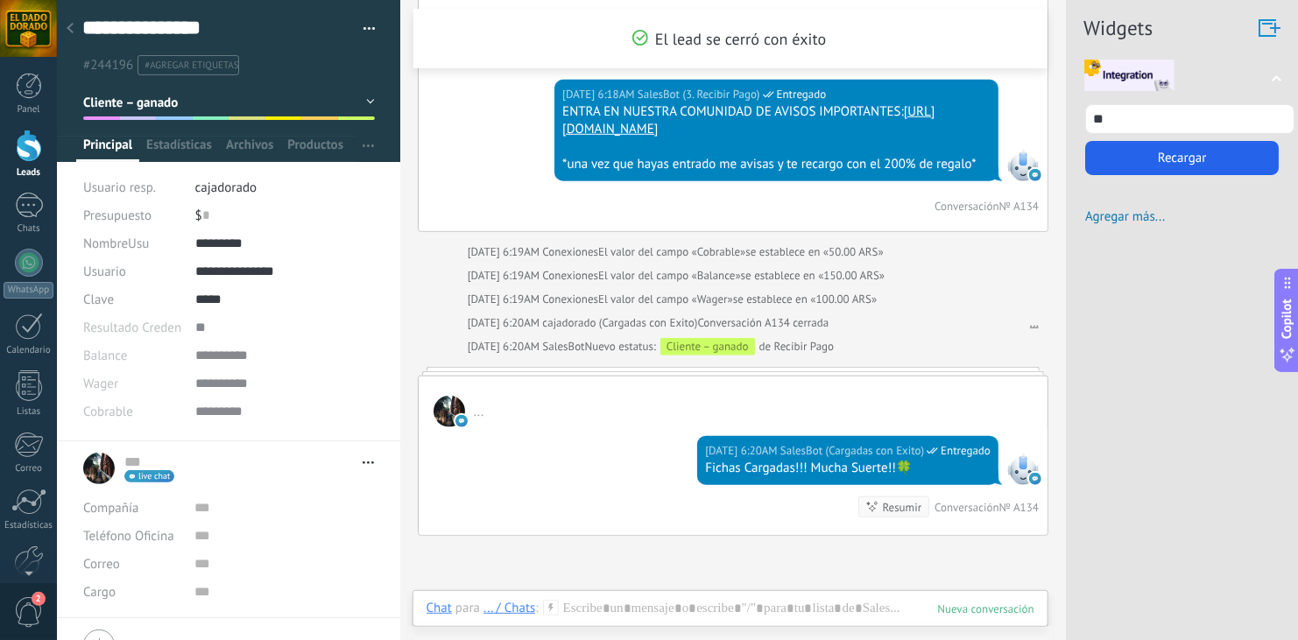
click at [550, 605] on use at bounding box center [550, 607] width 15 height 15
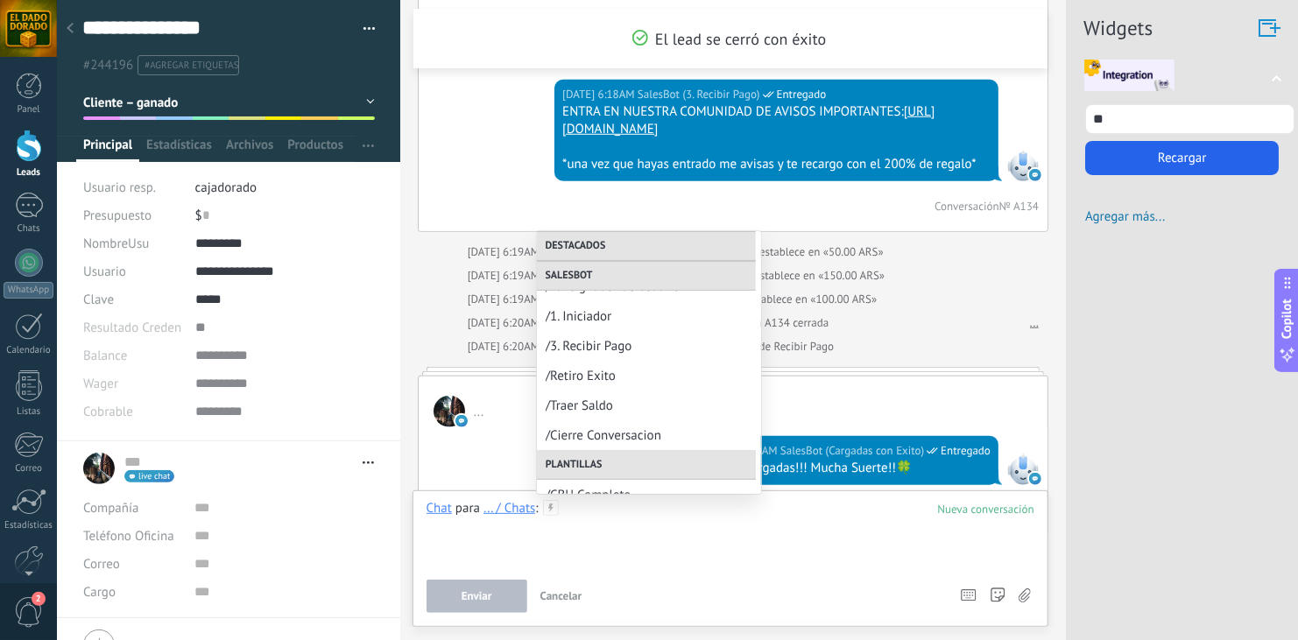
scroll to position [229, 0]
click at [739, 376] on use at bounding box center [745, 375] width 12 height 11
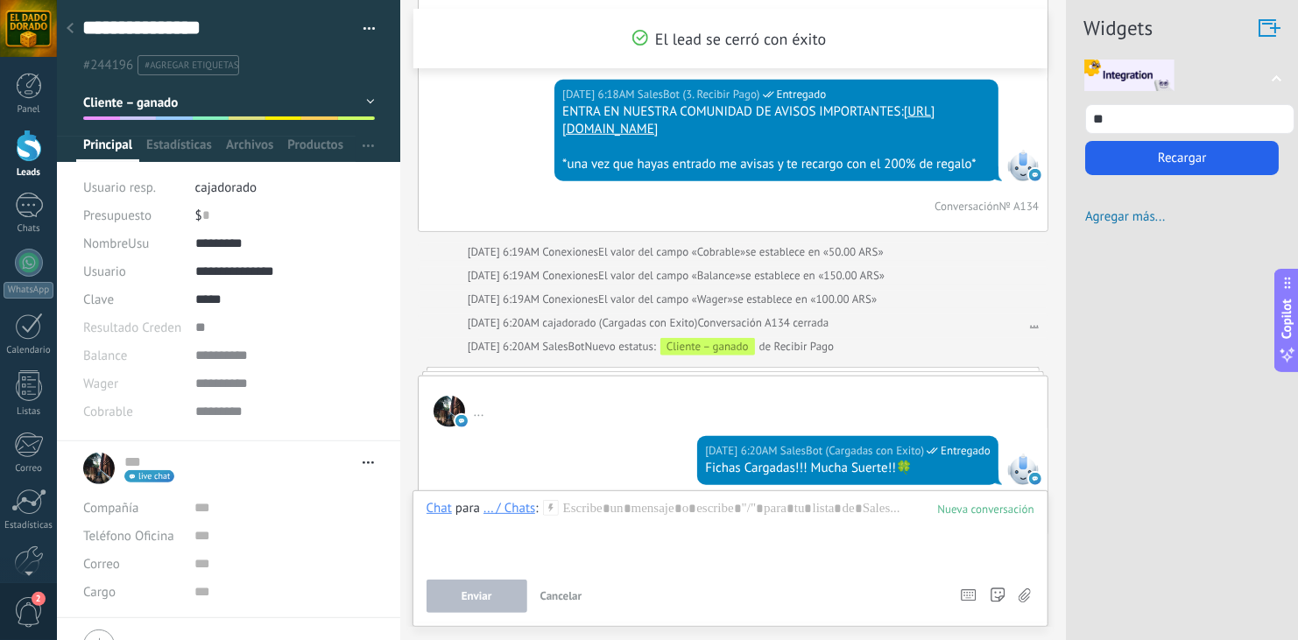
click at [546, 514] on icon at bounding box center [551, 508] width 16 height 16
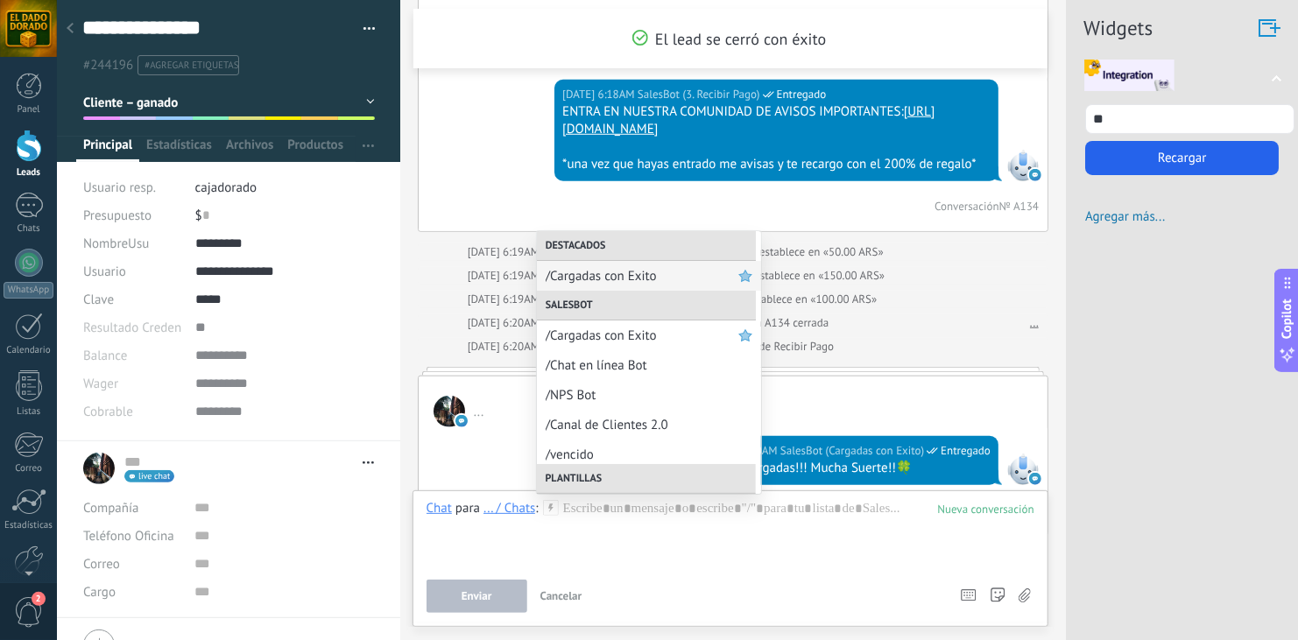
click at [817, 315] on div "[DATE] 6:20AM cajadorado (Cargadas con Exito) Conversación A134 cerrada" at bounding box center [742, 323] width 549 height 18
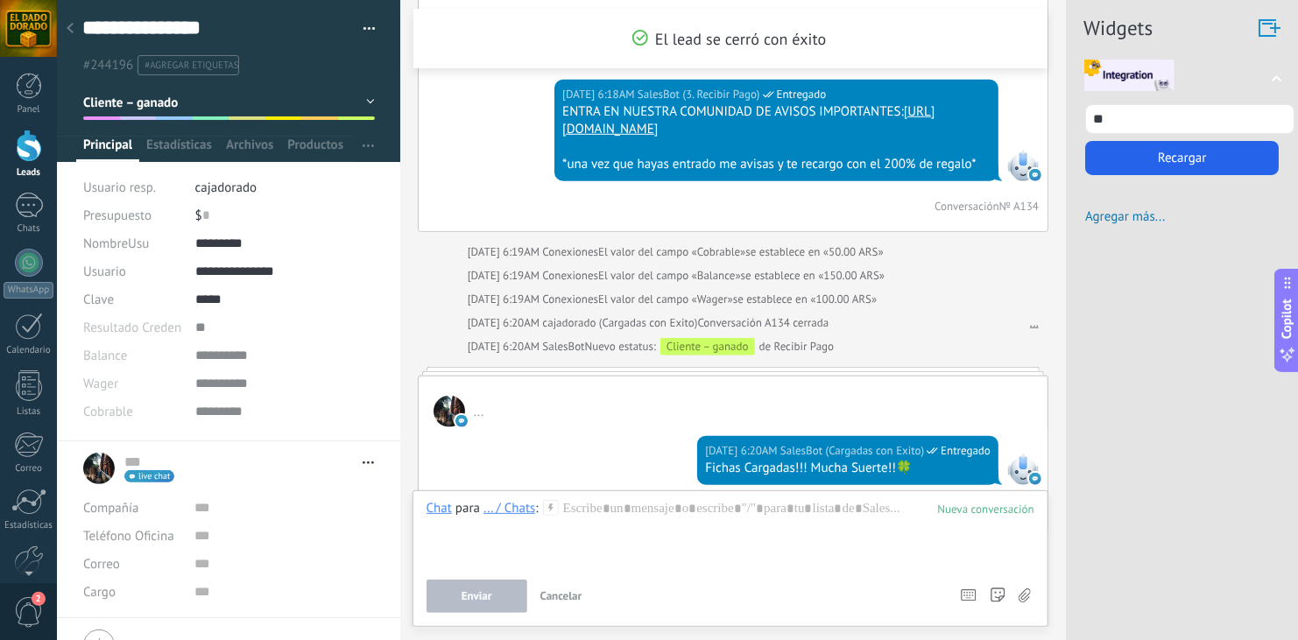
click at [894, 338] on div "[DATE] 6:20AM SalesBot Nuevo estatus: Cliente – ganado de Recibir Pago" at bounding box center [753, 347] width 571 height 18
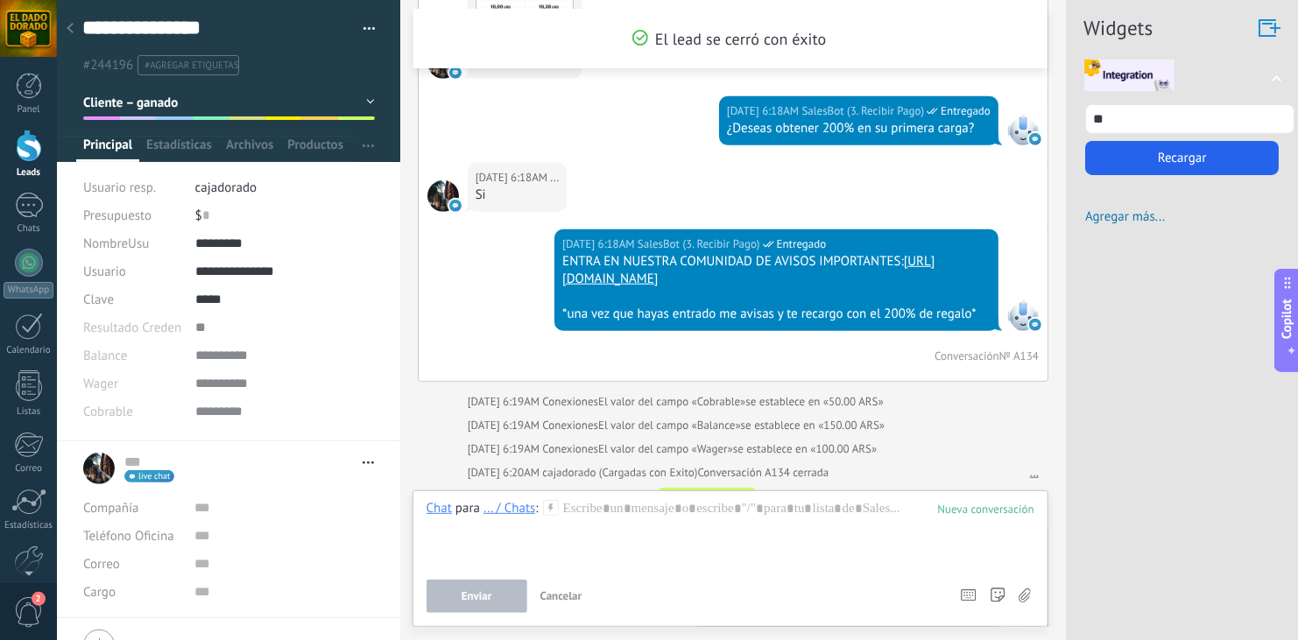
scroll to position [6802, 0]
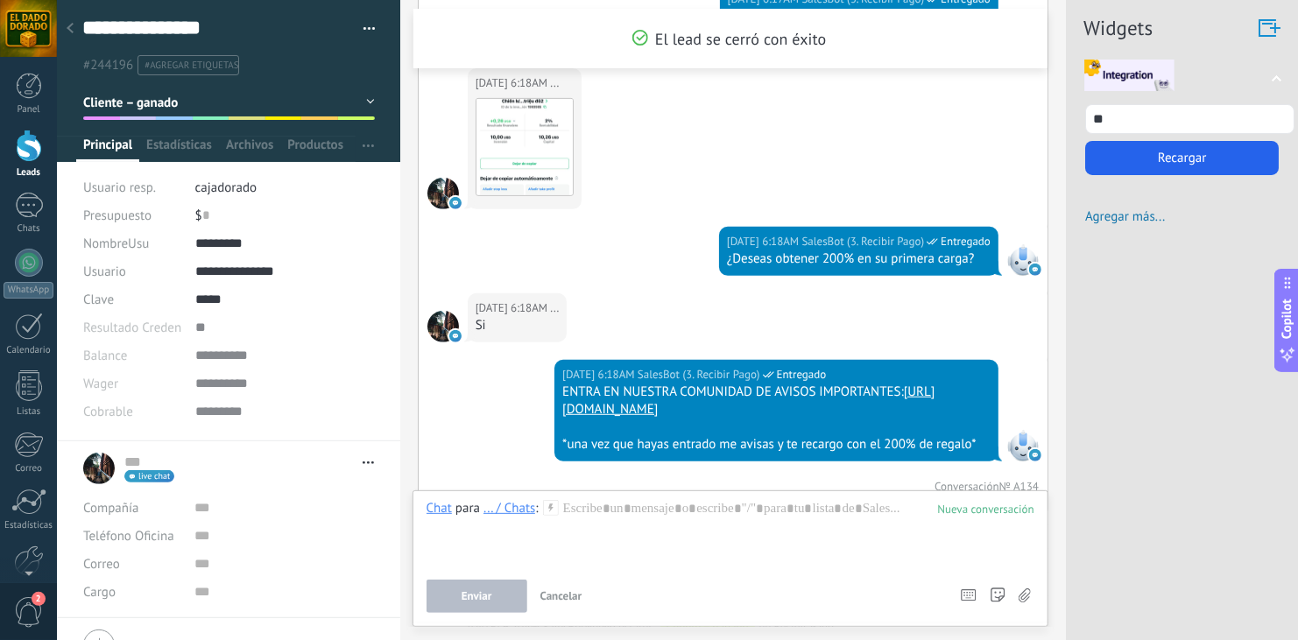
click at [612, 293] on div "[DATE] 6:18AM ... Si" at bounding box center [733, 326] width 629 height 67
click at [69, 28] on use at bounding box center [70, 28] width 7 height 11
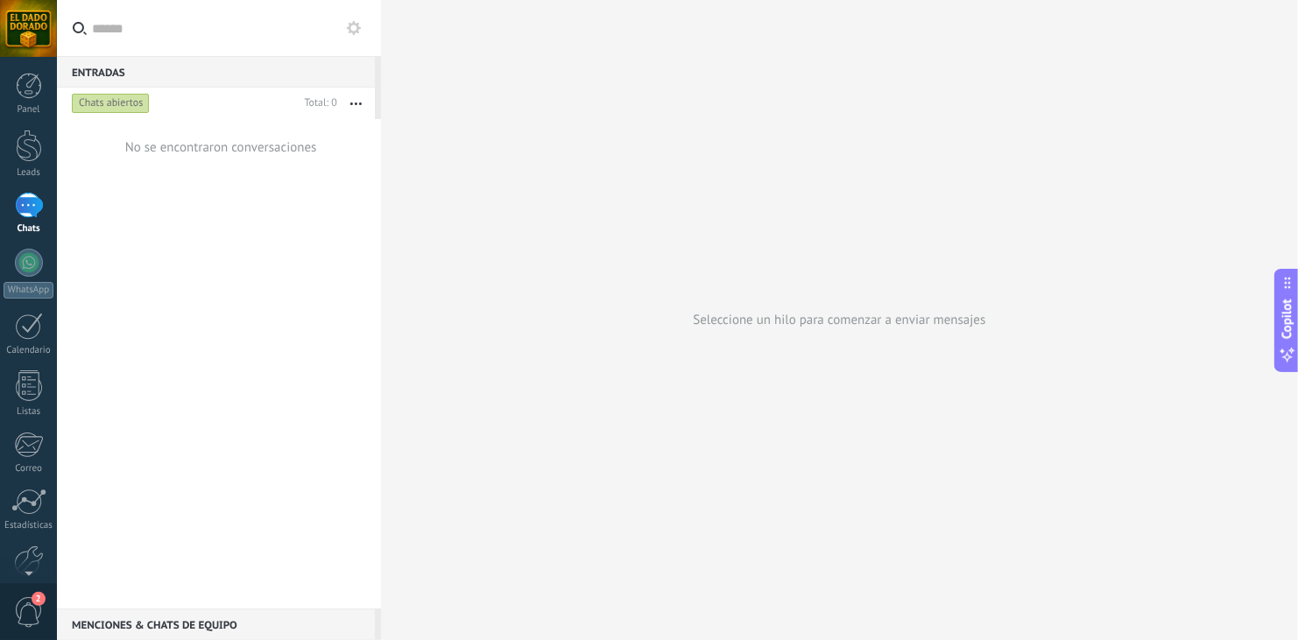
click at [22, 214] on div "1" at bounding box center [29, 205] width 28 height 25
click at [27, 153] on div at bounding box center [29, 146] width 26 height 32
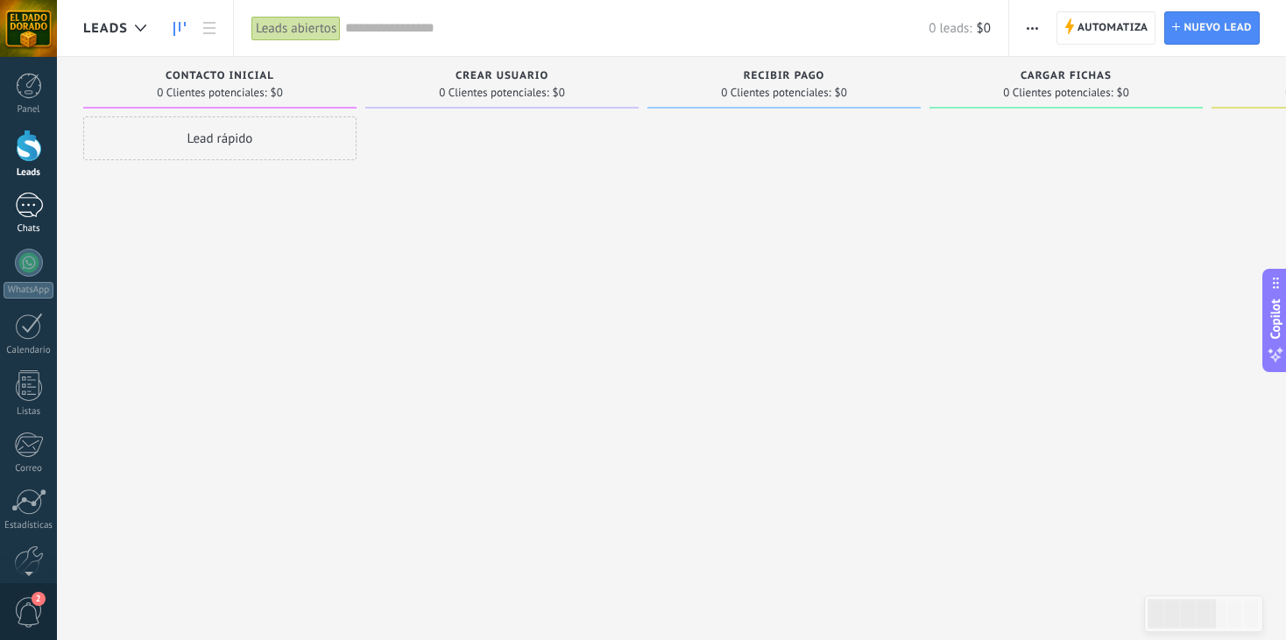
click at [41, 211] on div "1" at bounding box center [29, 205] width 28 height 25
